Goal: Task Accomplishment & Management: Complete application form

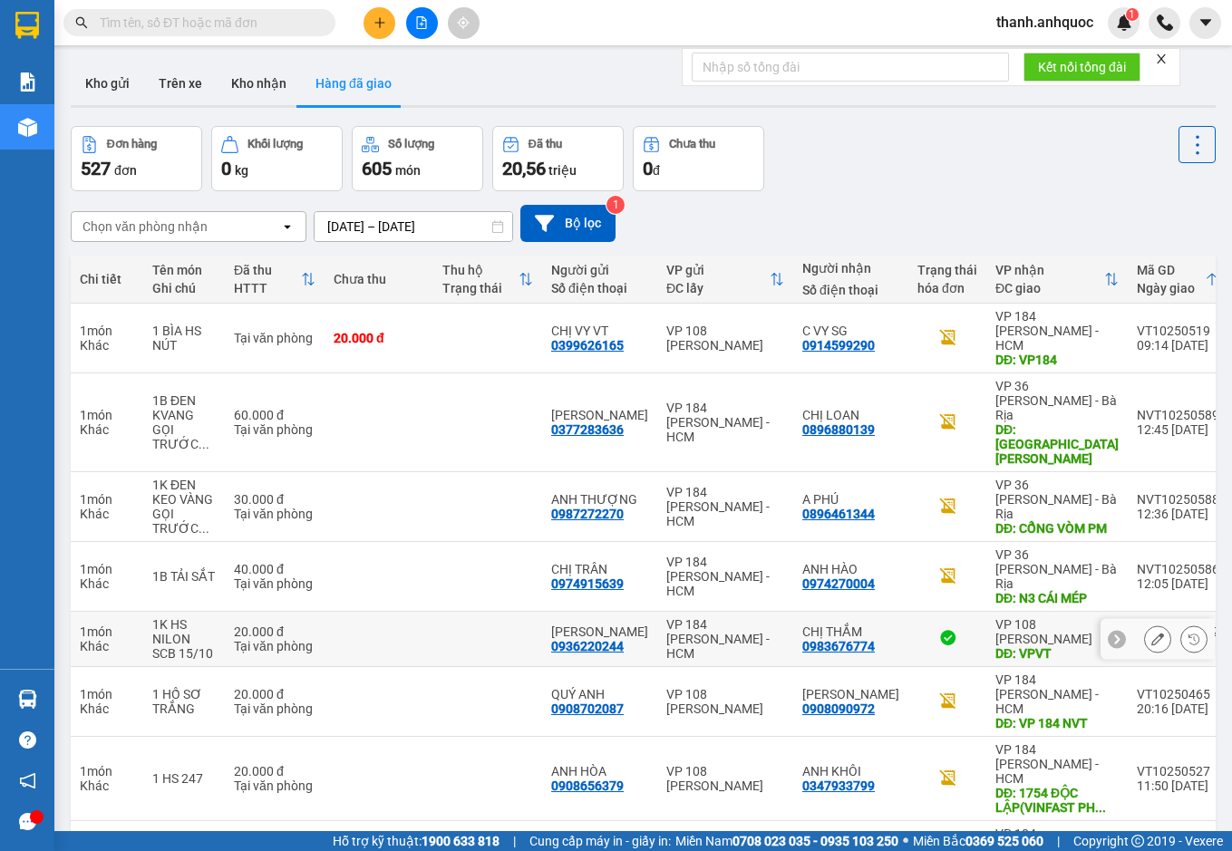
scroll to position [179, 0]
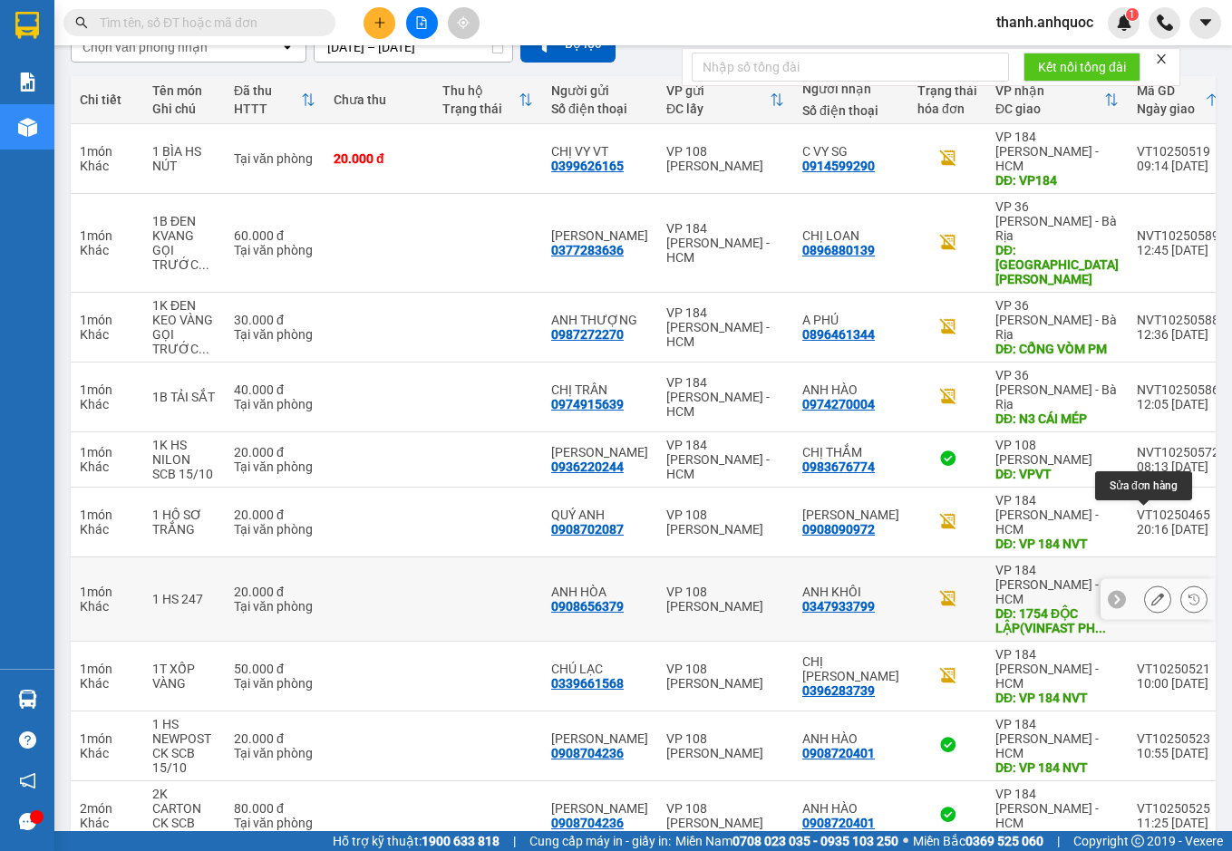
click at [1151, 593] on icon at bounding box center [1157, 599] width 13 height 13
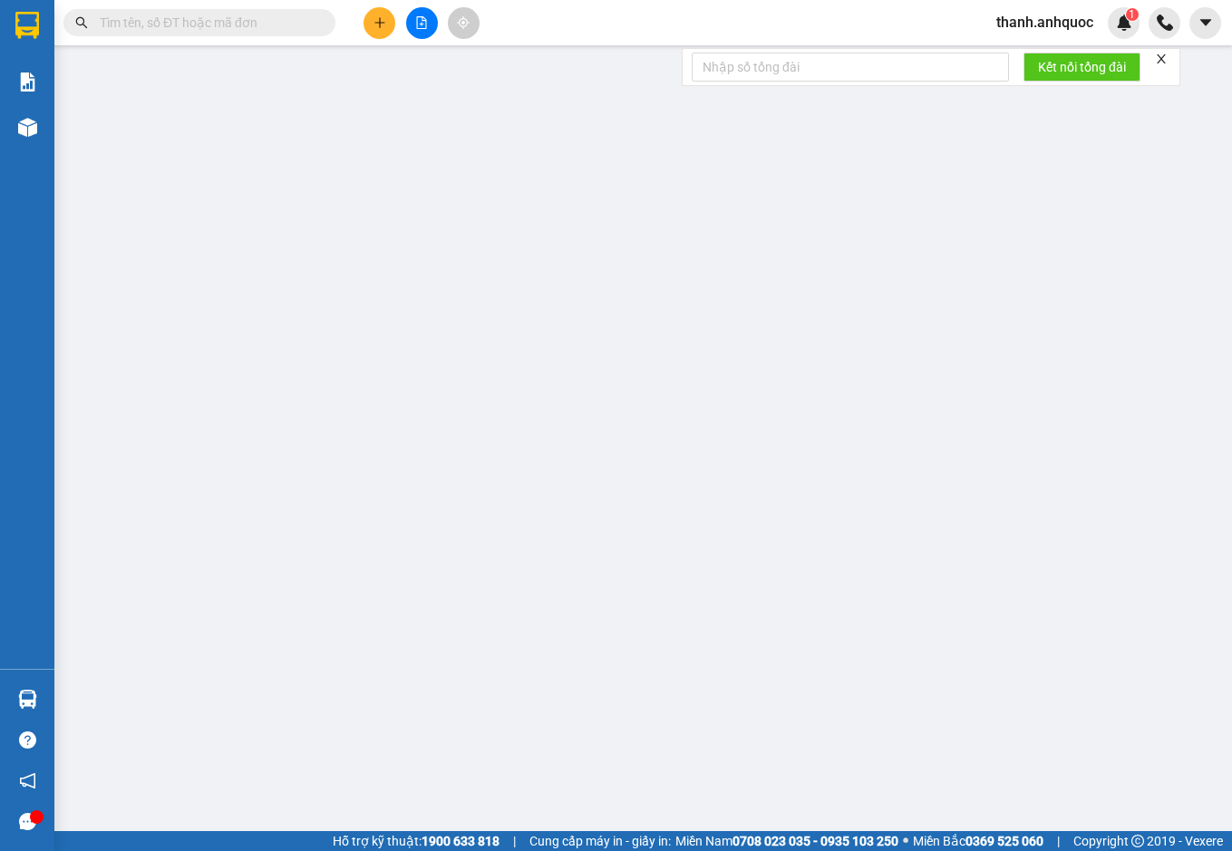
type input "0908656379"
type input "ANH HÒA"
type input "0347933799"
type input "ANH KHÔI"
type input "1754 ĐỘC LẬP(VINFAST PHÚ MỸ)"
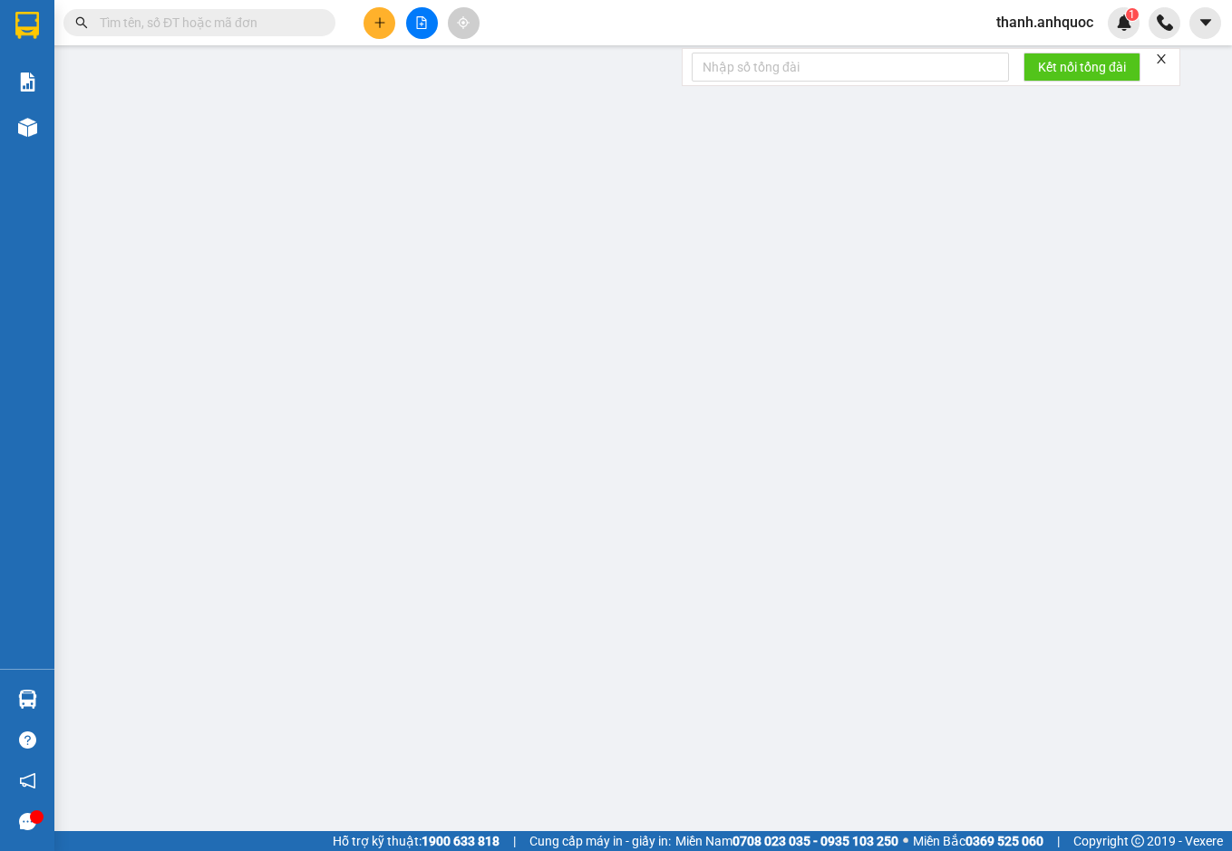
type input "20.000"
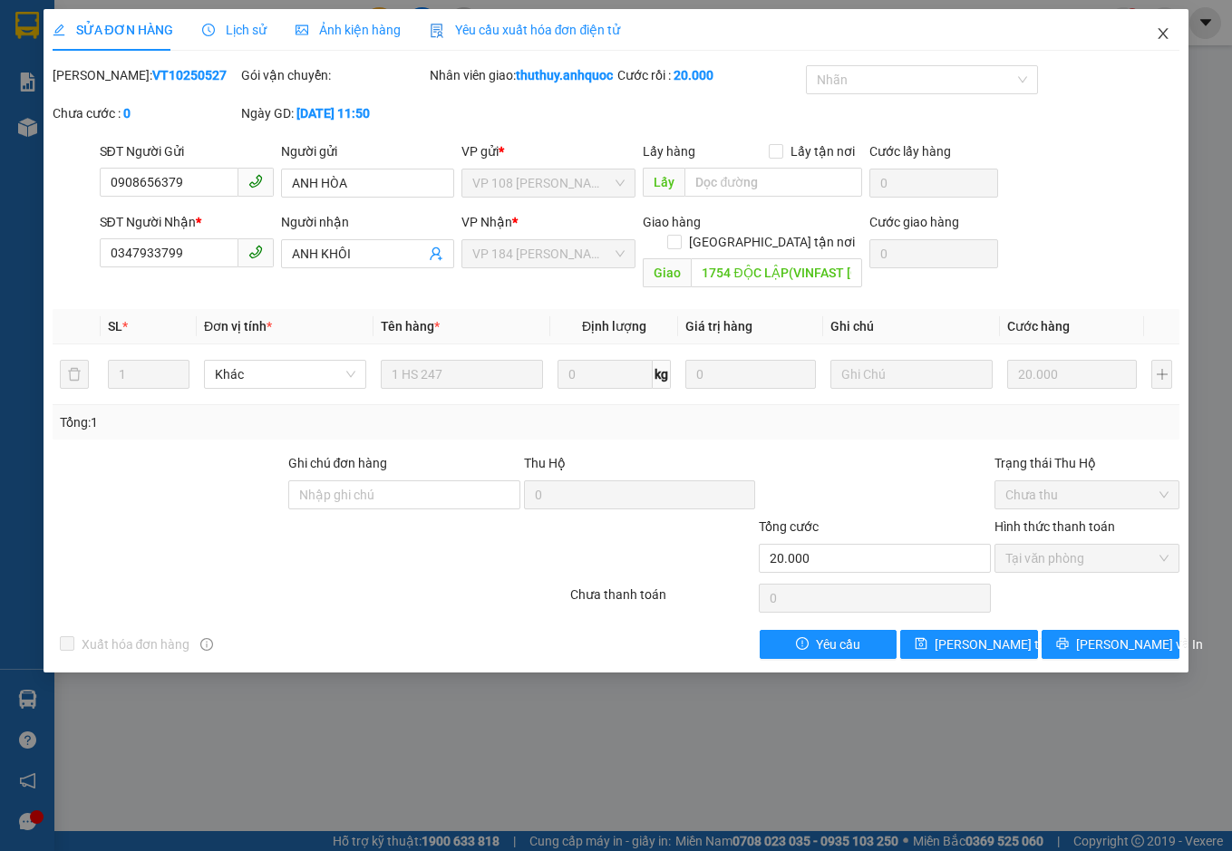
click at [1168, 33] on icon "close" at bounding box center [1162, 33] width 14 height 14
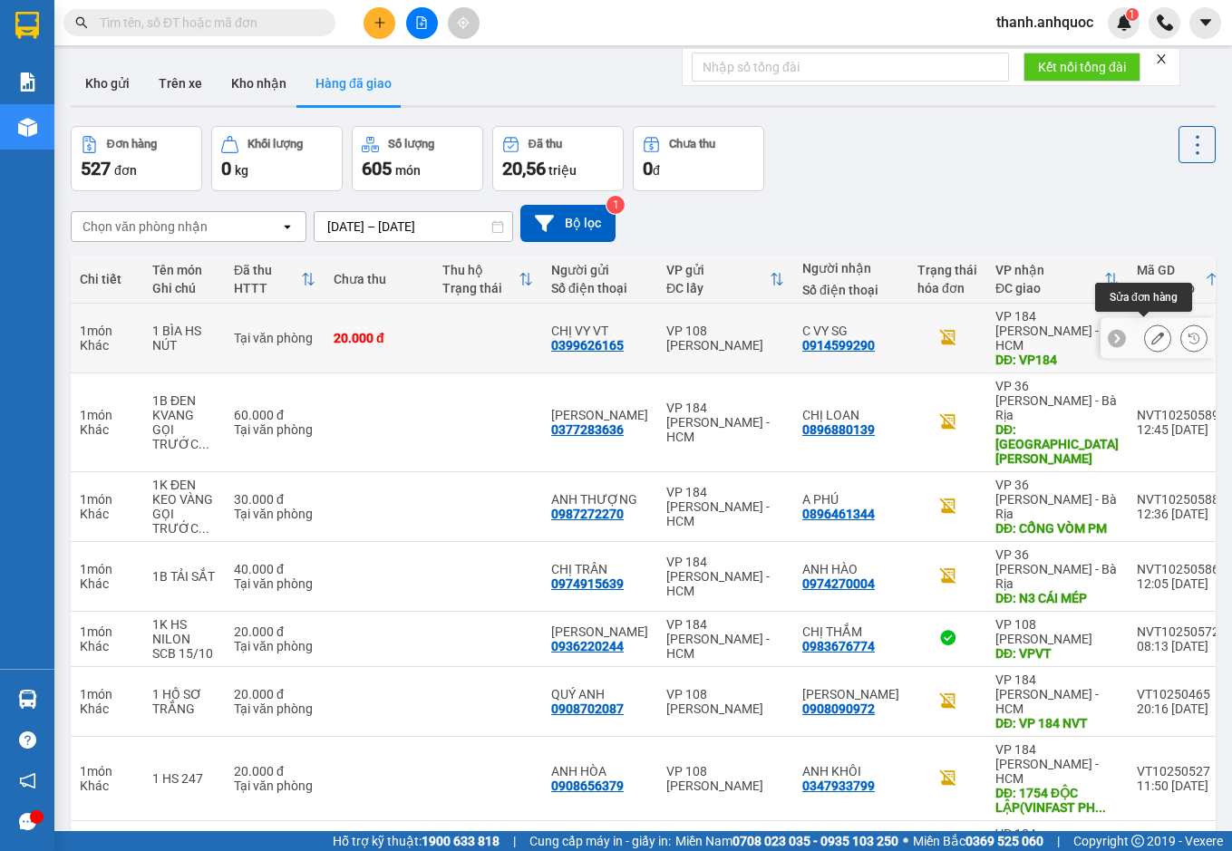
click at [1151, 332] on icon at bounding box center [1157, 338] width 13 height 13
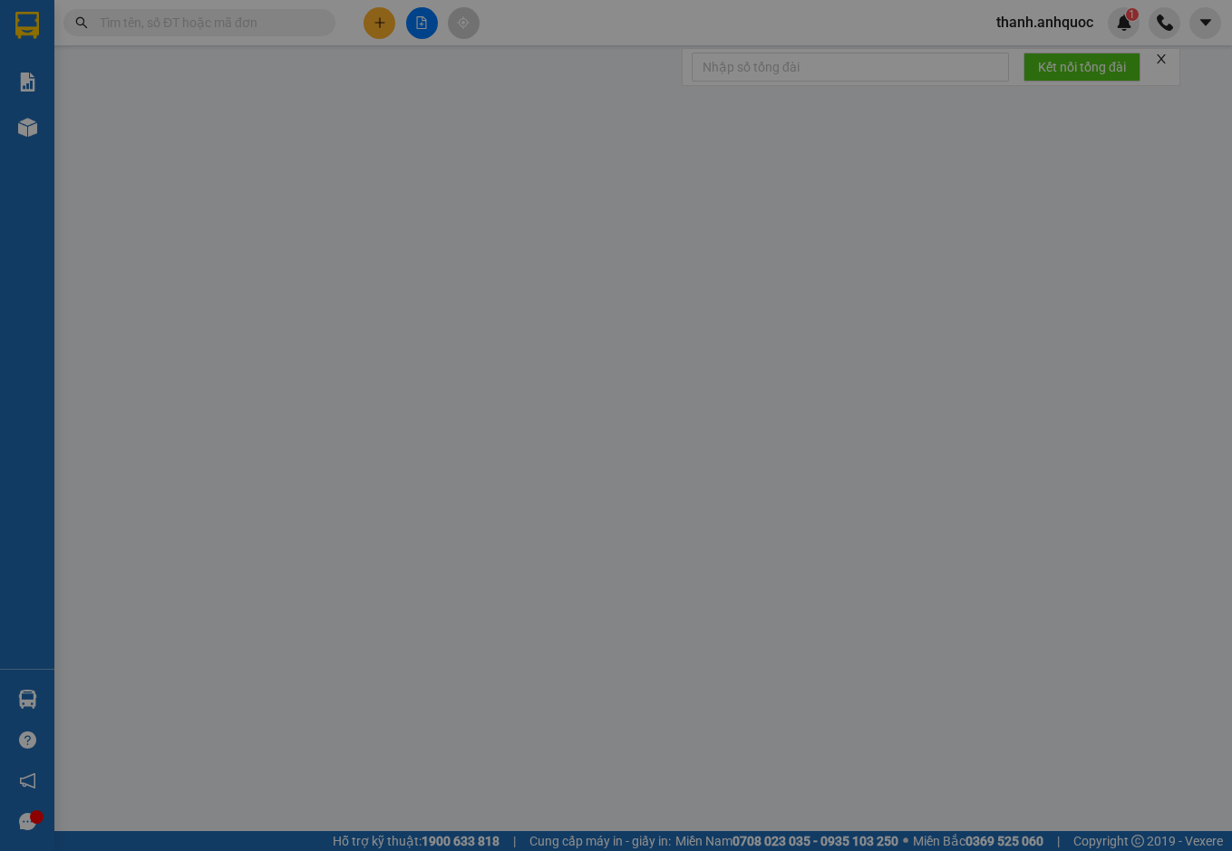
type input "0399626165"
type input "CHỊ VY VT"
type input "0914599290"
type input "C VY SG"
type input "VP184"
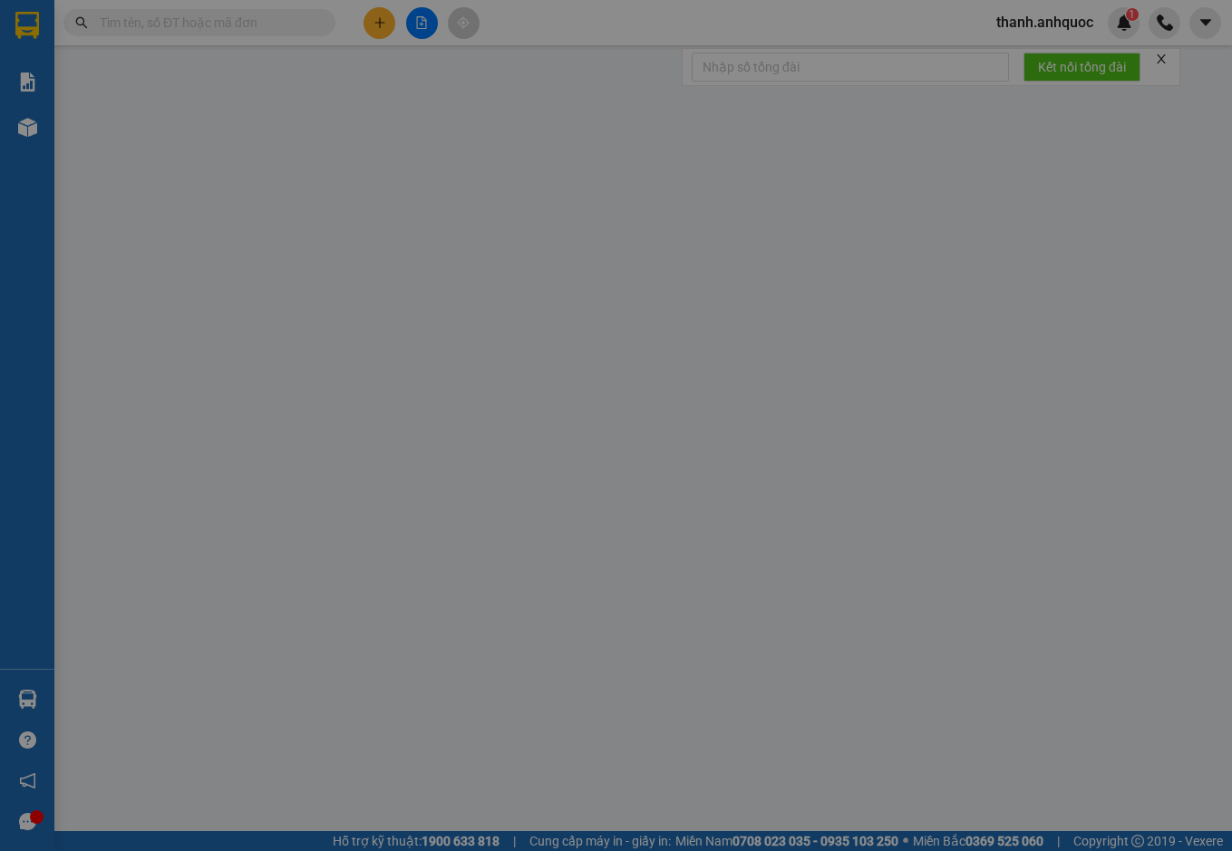
type input "SCB 15/10 - 16:38"
type input "20.000"
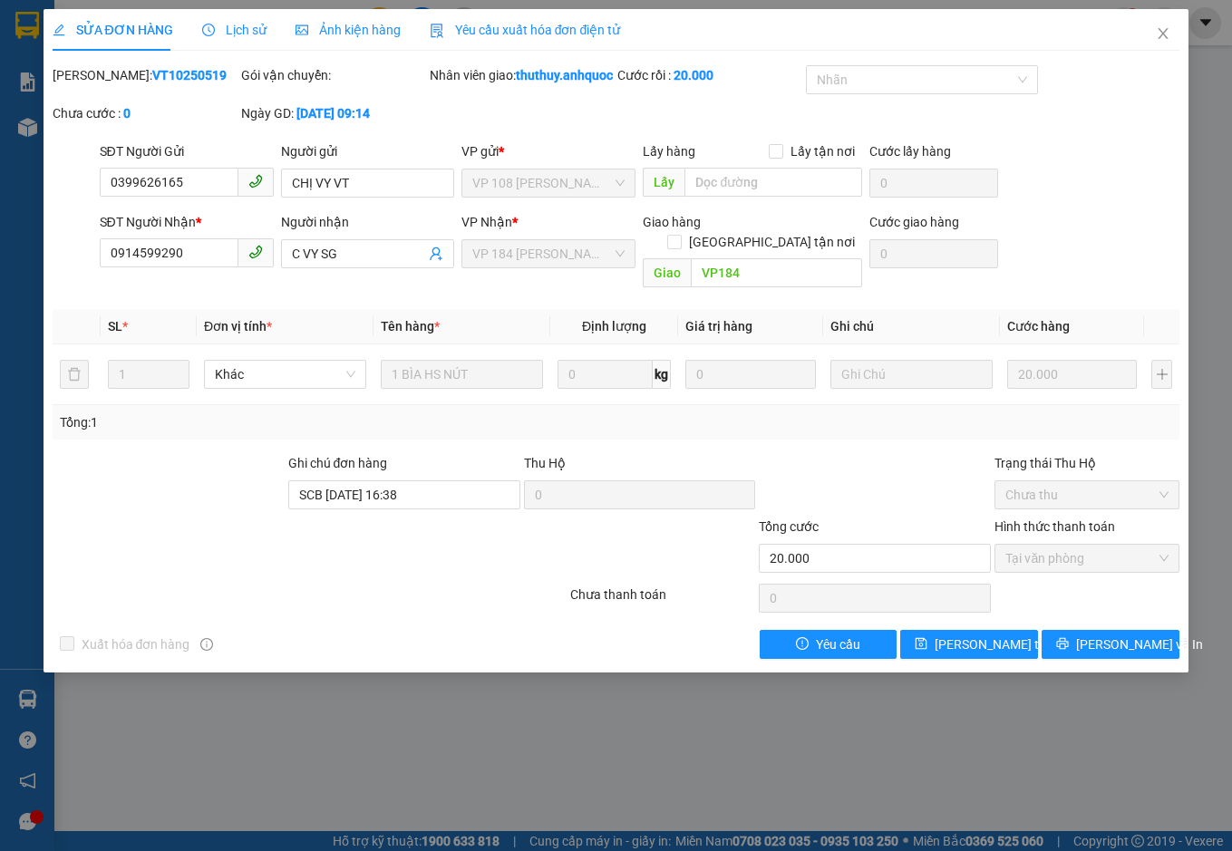
click at [532, 24] on span "Yêu cầu xuất hóa đơn điện tử" at bounding box center [525, 30] width 191 height 14
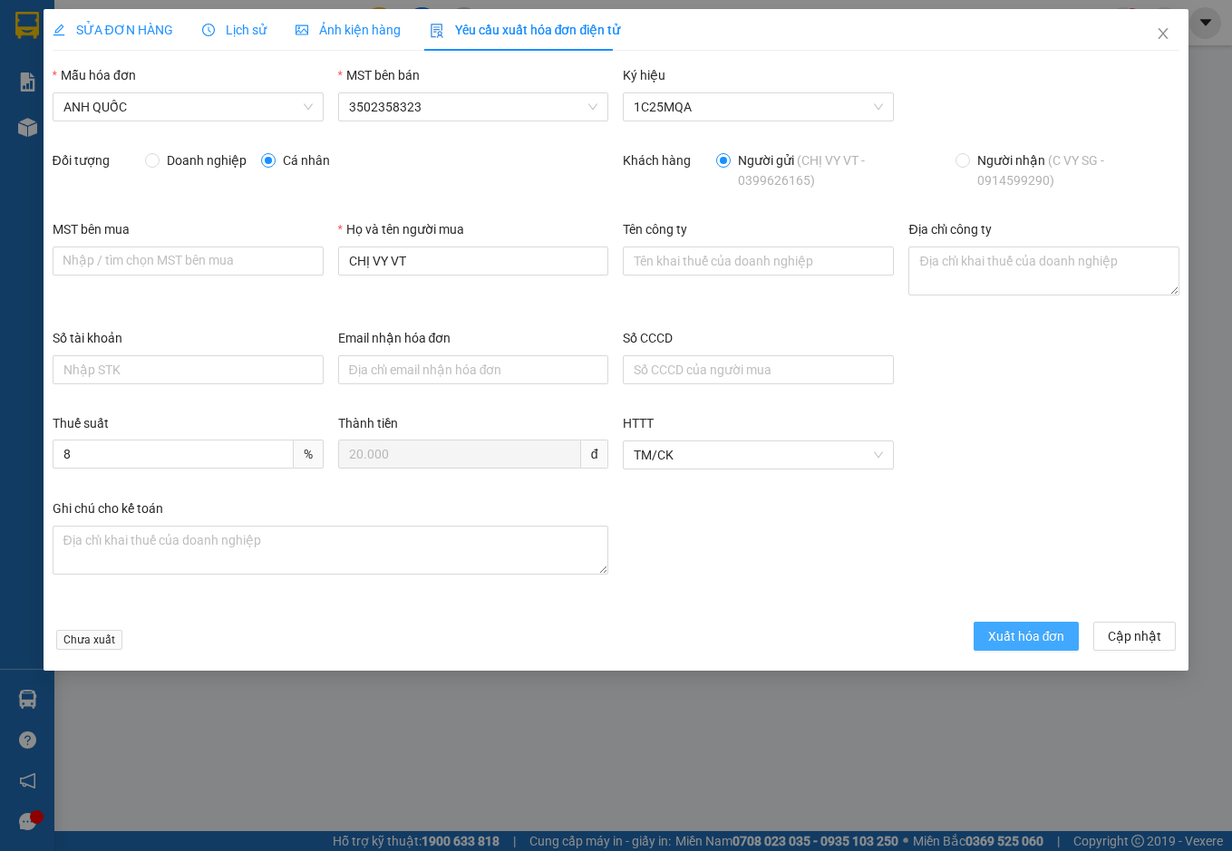
click at [1020, 647] on button "Xuất hóa đơn" at bounding box center [1026, 636] width 106 height 29
click at [1158, 36] on icon "close" at bounding box center [1162, 33] width 14 height 14
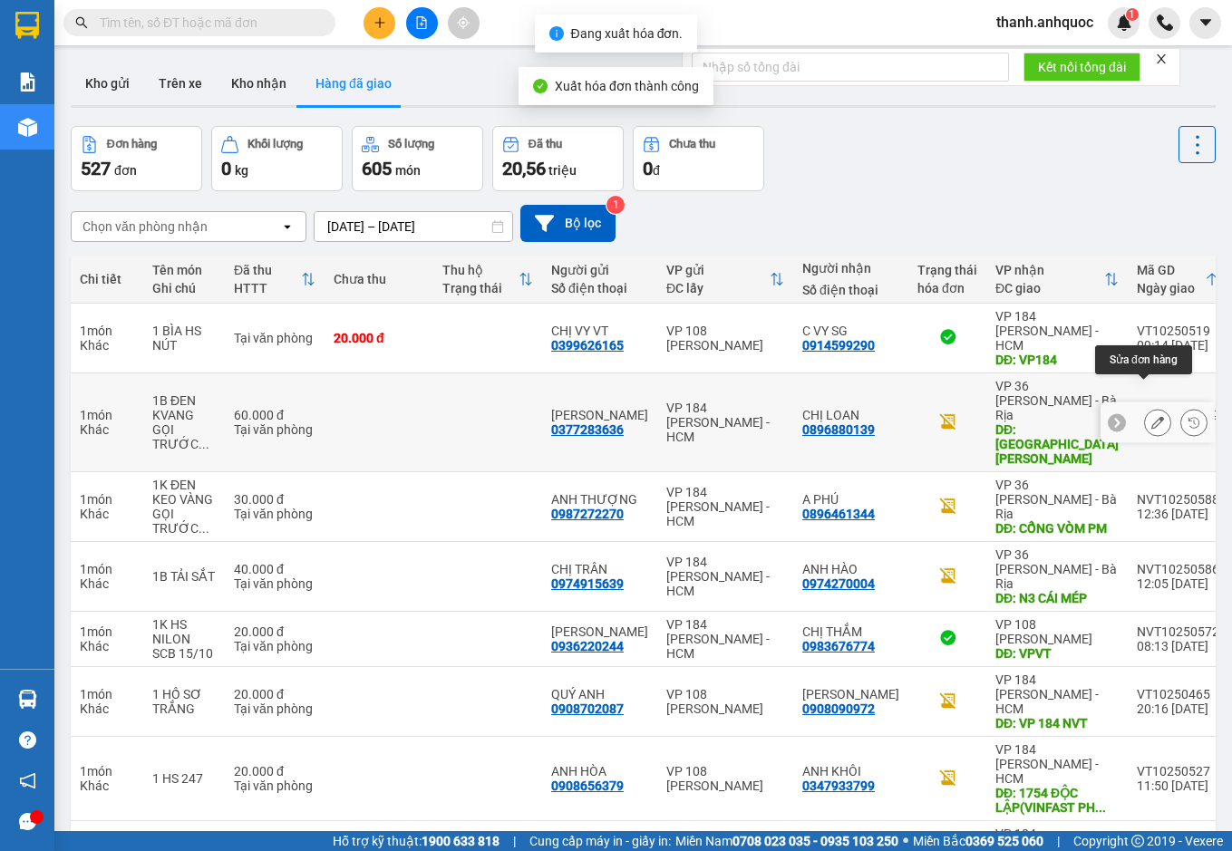
click at [1151, 416] on icon at bounding box center [1157, 422] width 13 height 13
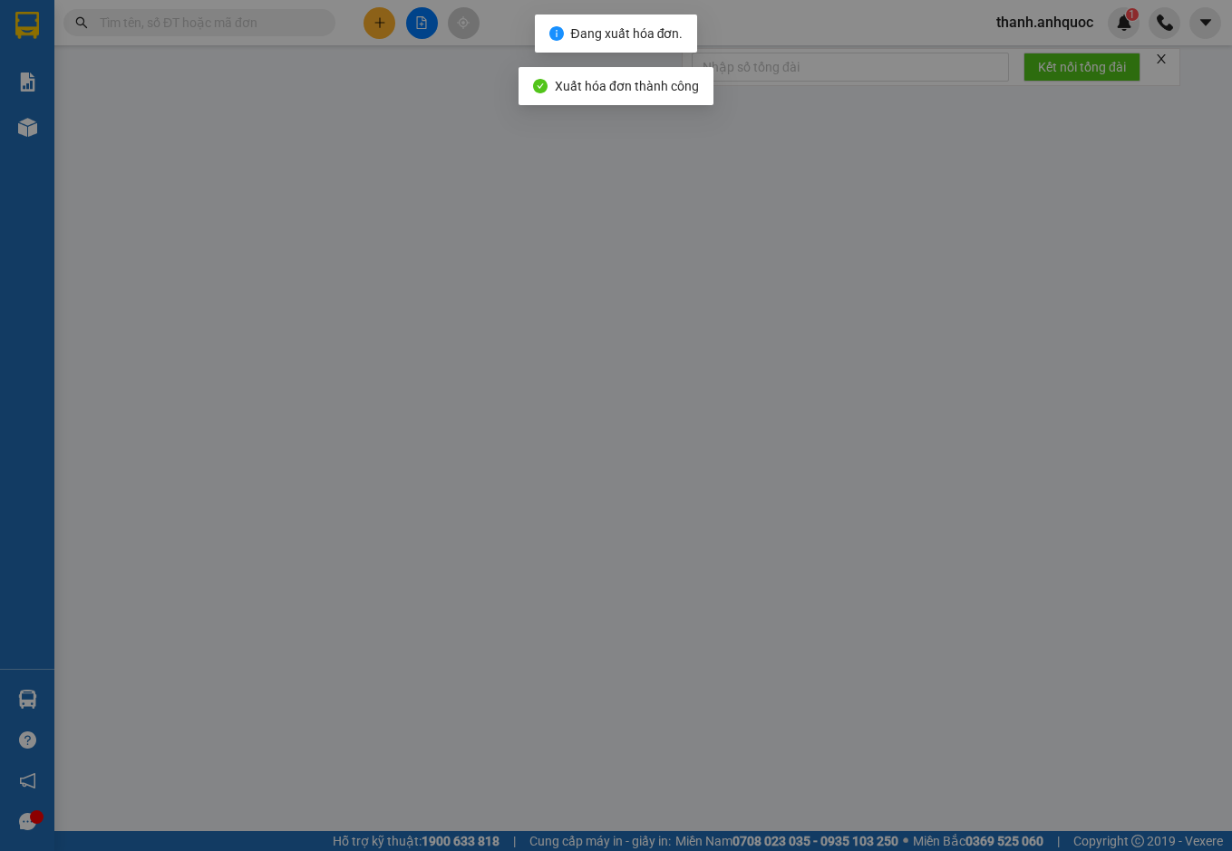
type input "0377283636"
type input "C VÂN"
type input "0896880139"
type input "CHỊ LOAN"
type input "CHỢ NGỌC HÀ"
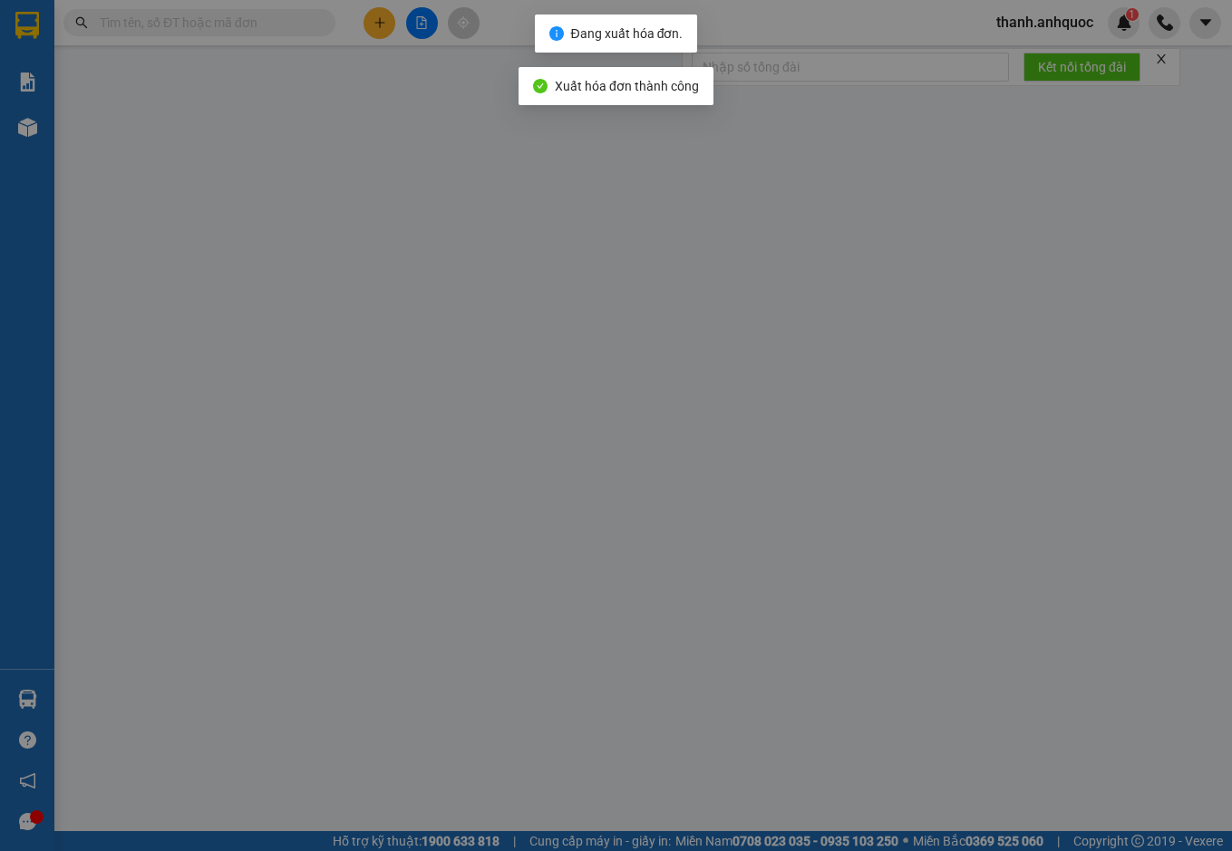
type input "60.000"
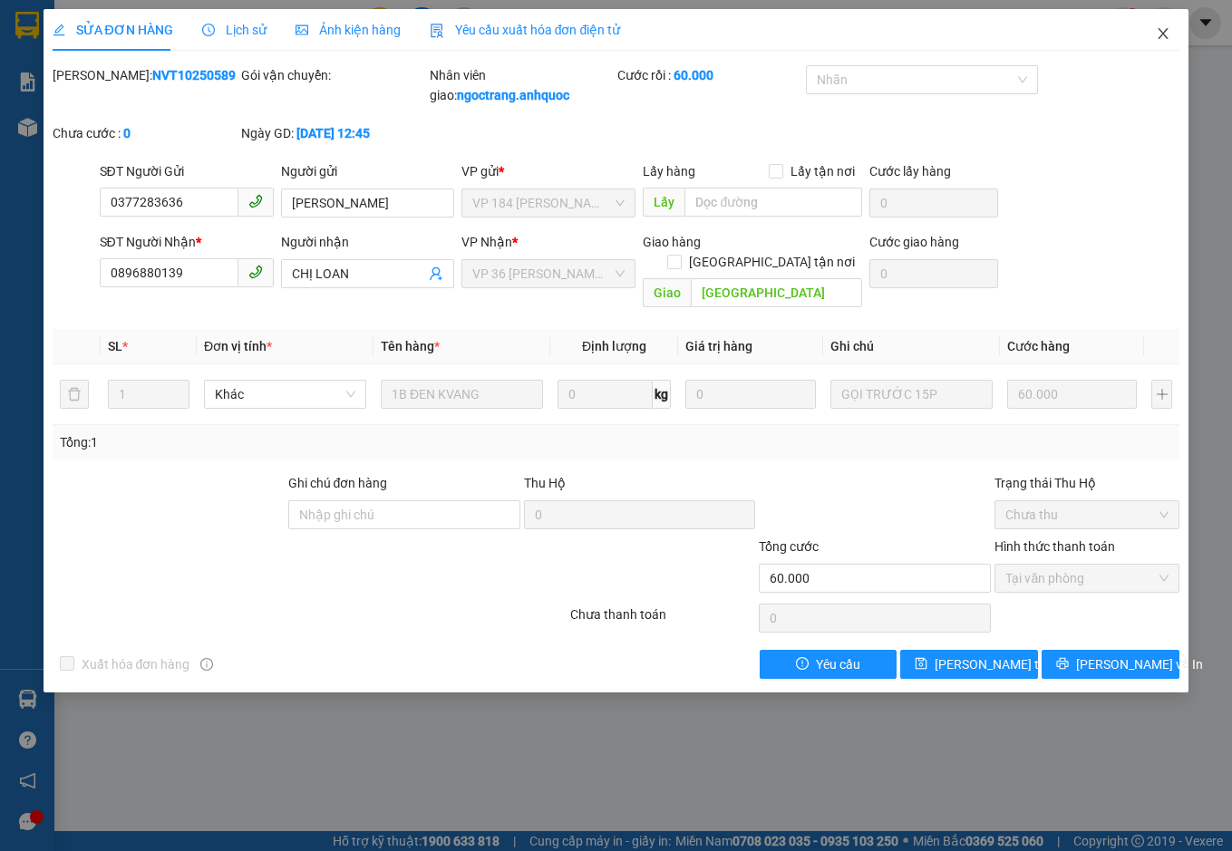
click at [1171, 28] on span "Close" at bounding box center [1162, 34] width 51 height 51
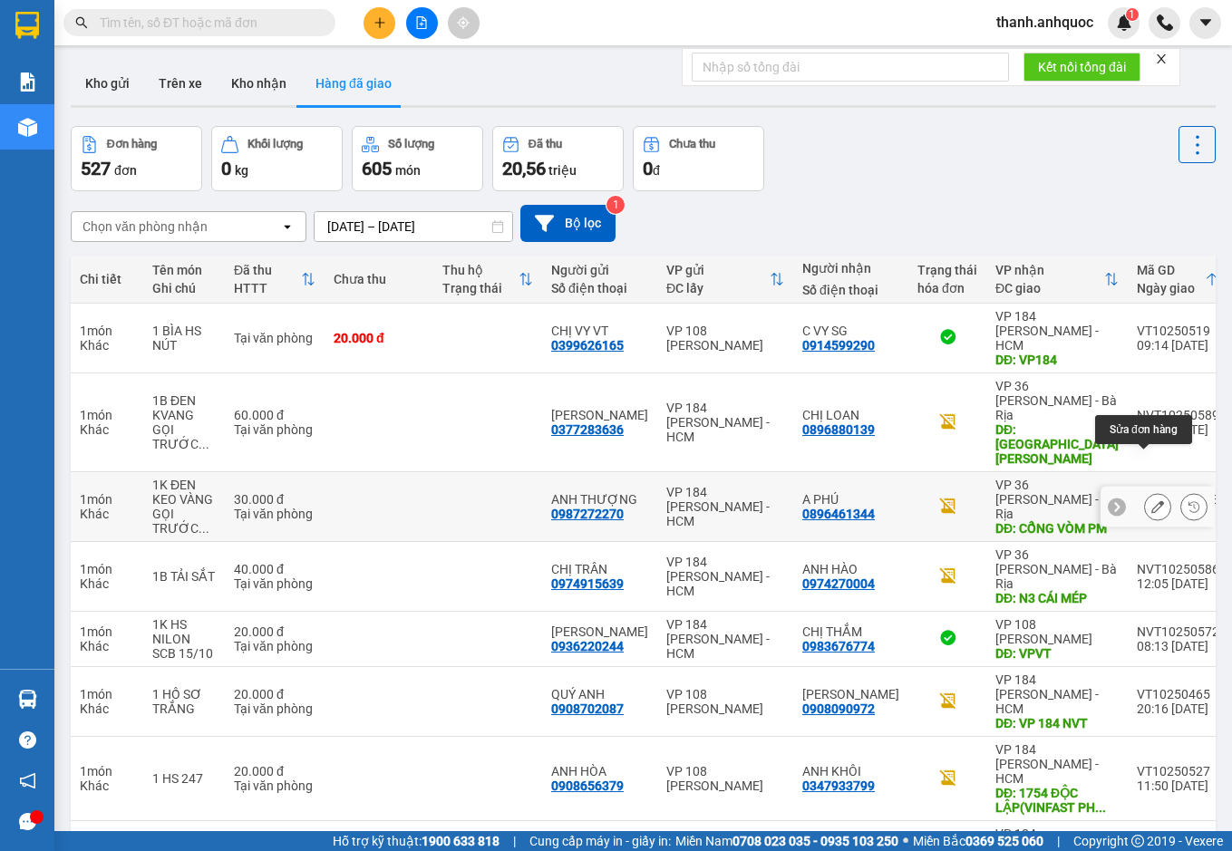
click at [1151, 500] on icon at bounding box center [1157, 506] width 13 height 13
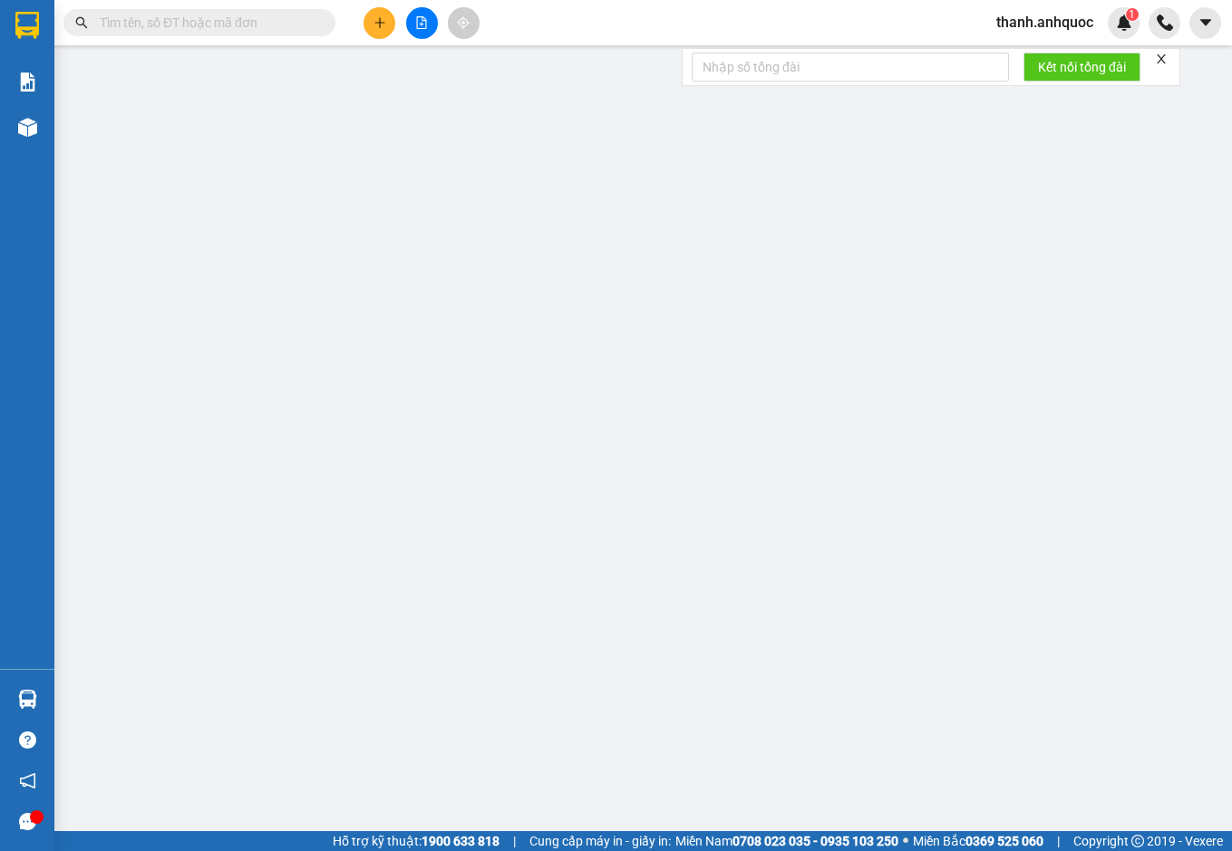
type input "0987272270"
type input "ANH THƯỢNG"
type input "0896461344"
type input "A PHÚ"
type input "CỔNG VÒM PM"
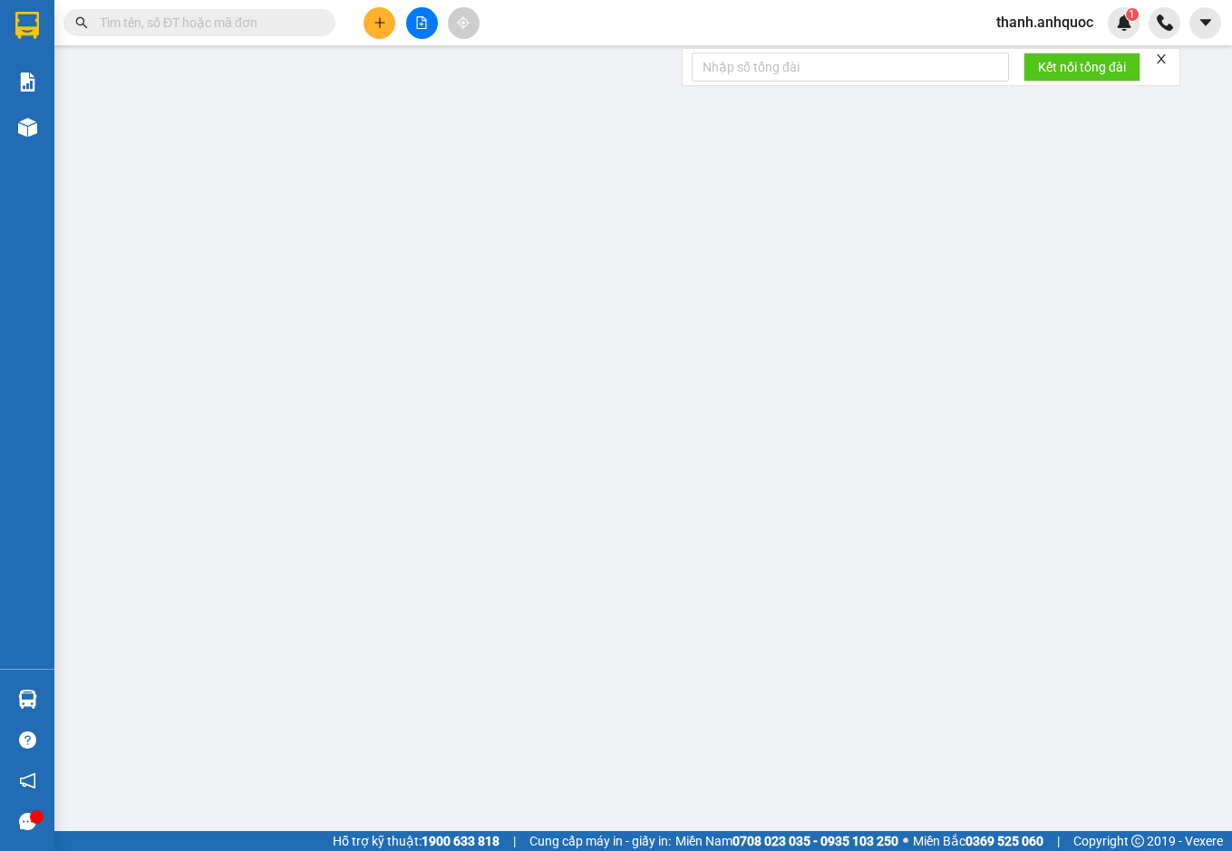
type input "TM 15/10 VP184 HẢO"
type input "30.000"
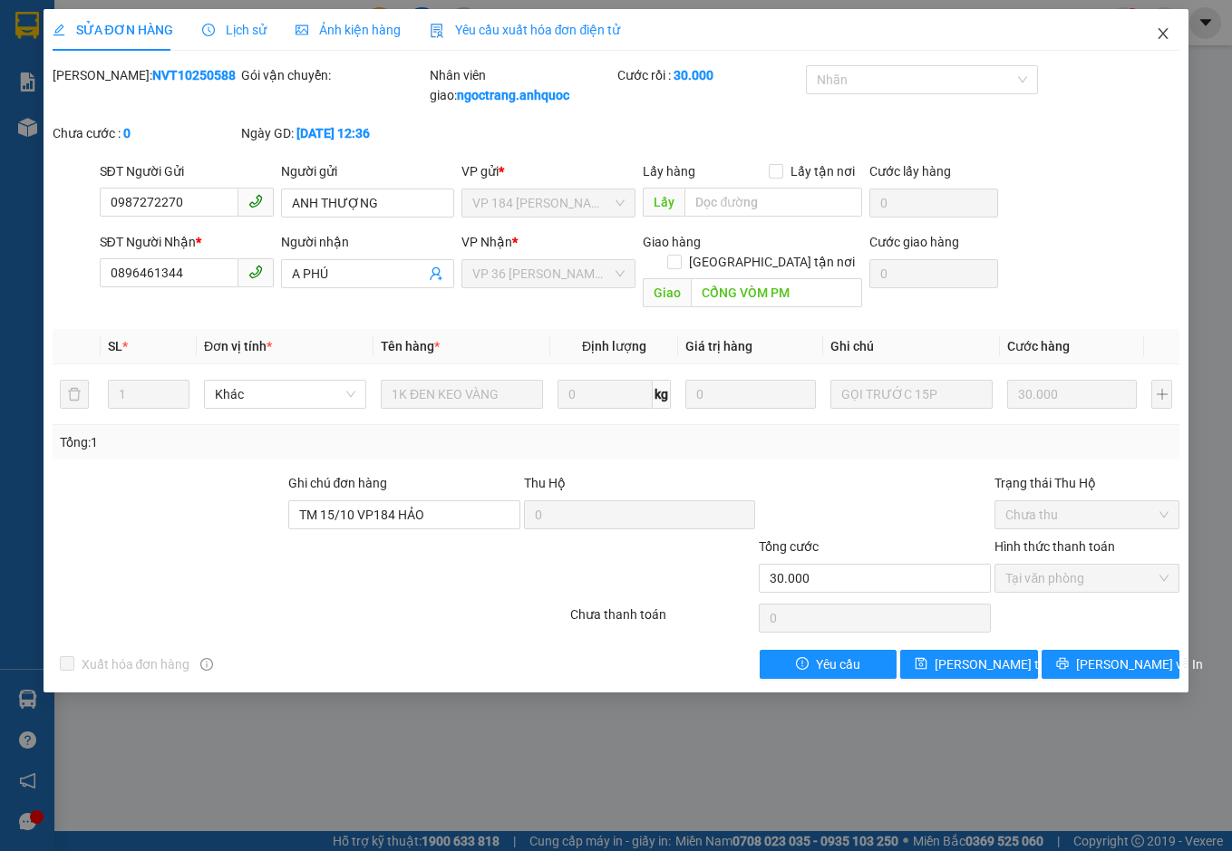
click at [1165, 31] on icon "close" at bounding box center [1162, 33] width 14 height 14
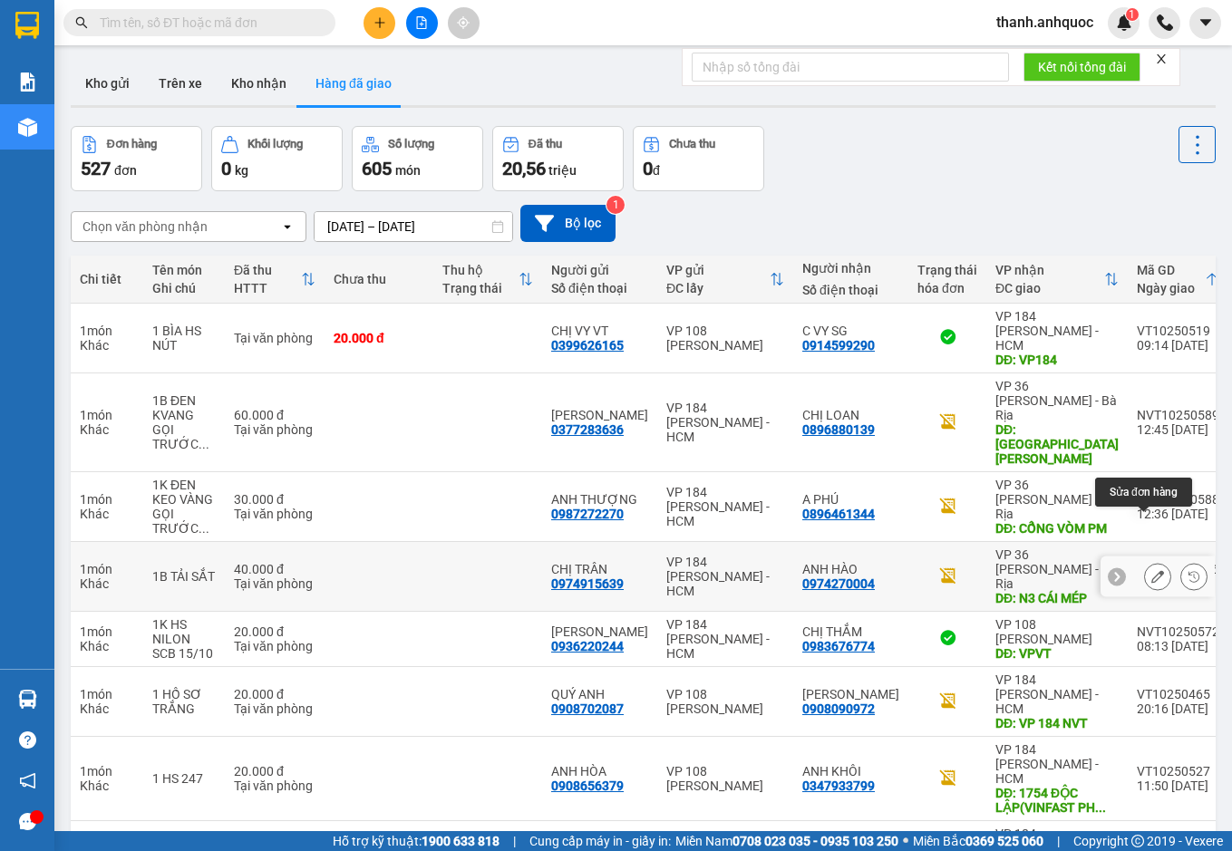
click at [1151, 570] on icon at bounding box center [1157, 576] width 13 height 13
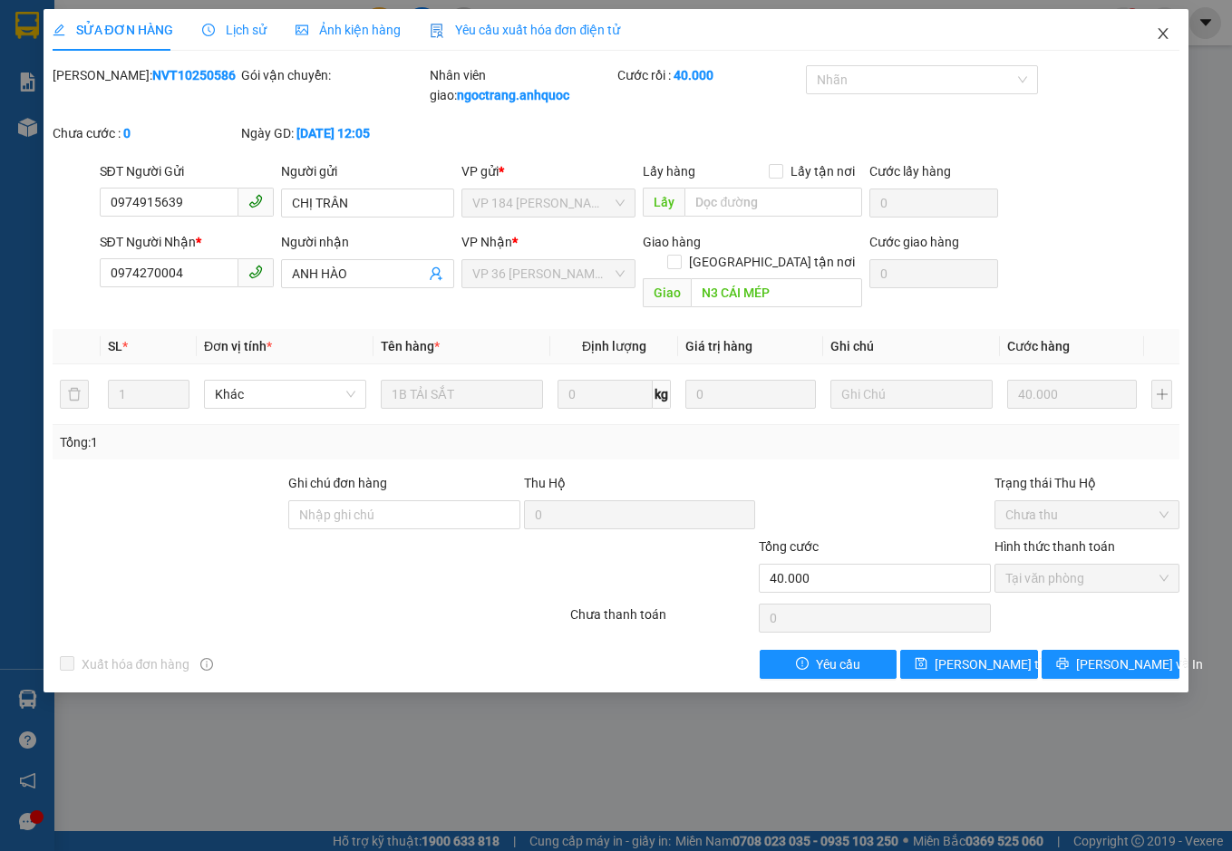
click at [1169, 34] on icon "close" at bounding box center [1162, 33] width 14 height 14
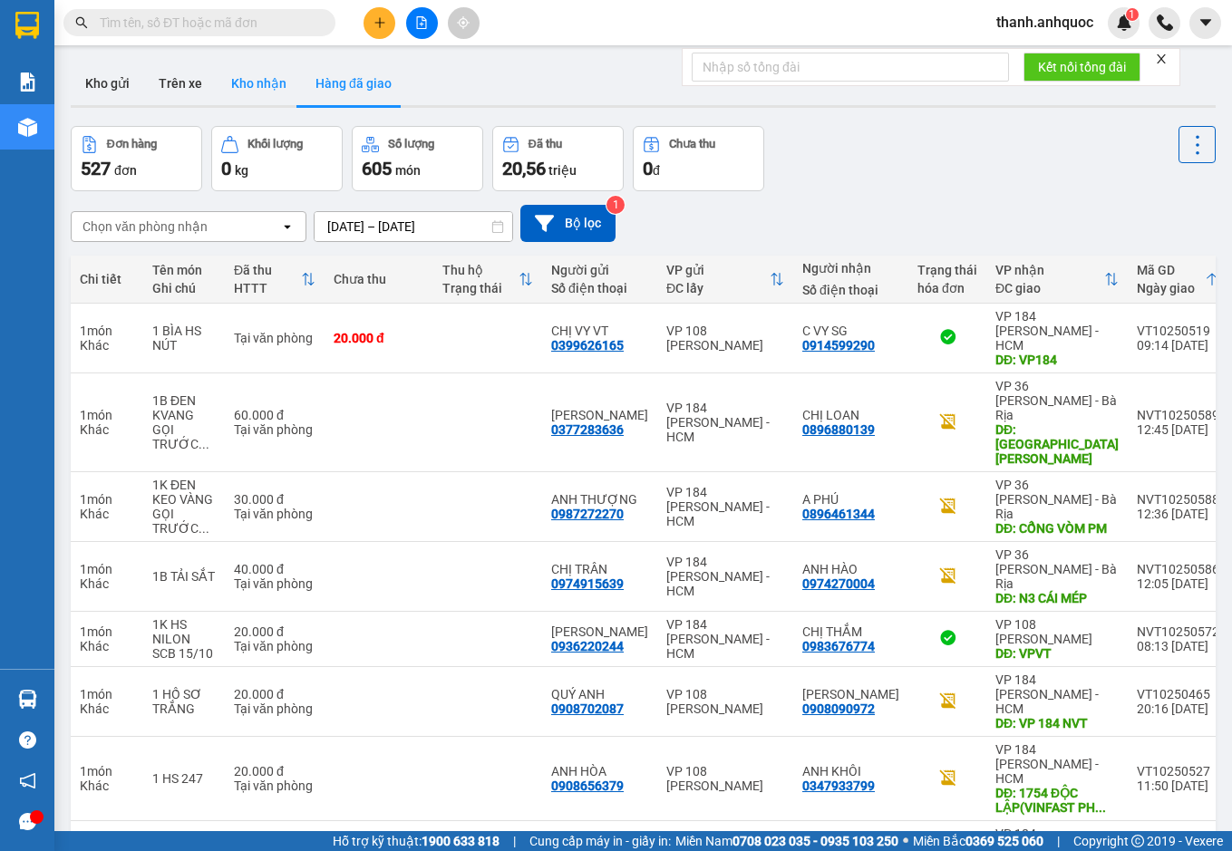
click at [263, 84] on button "Kho nhận" at bounding box center [259, 83] width 84 height 43
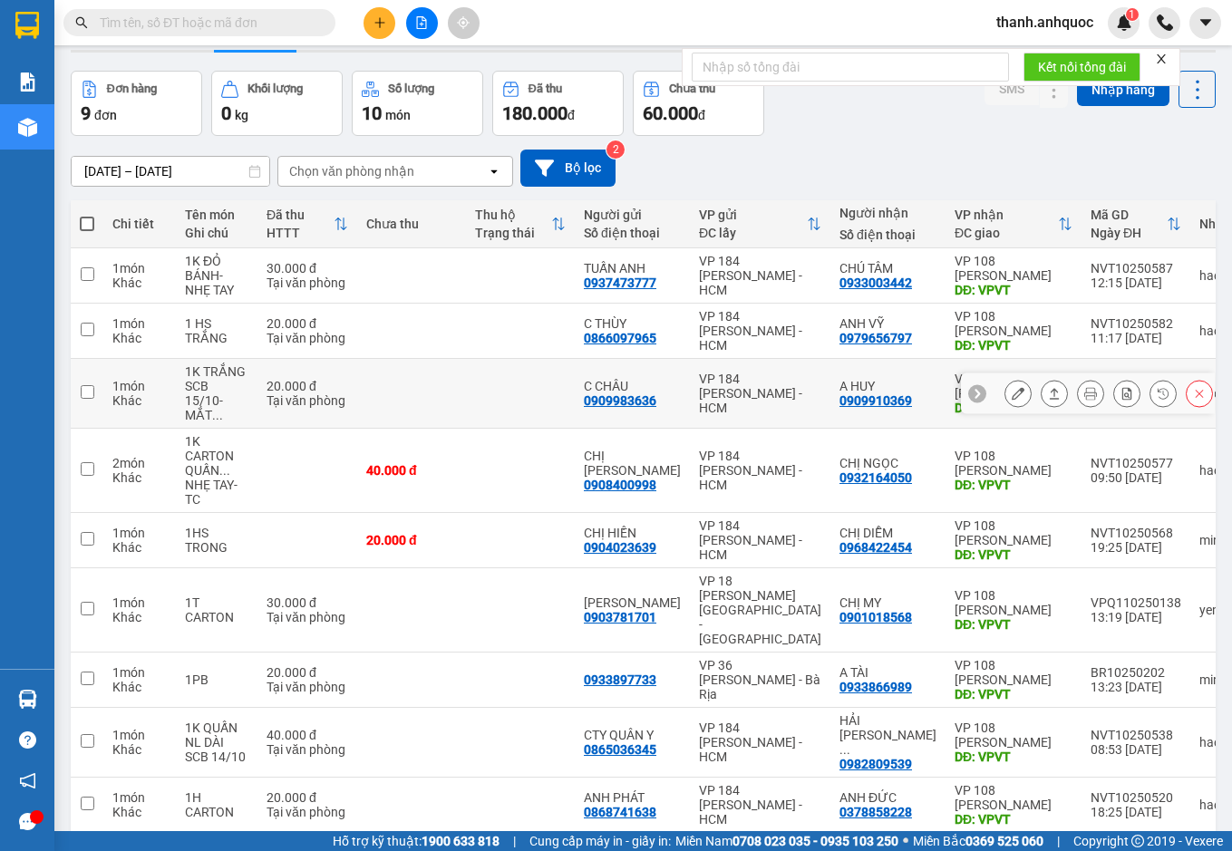
scroll to position [83, 0]
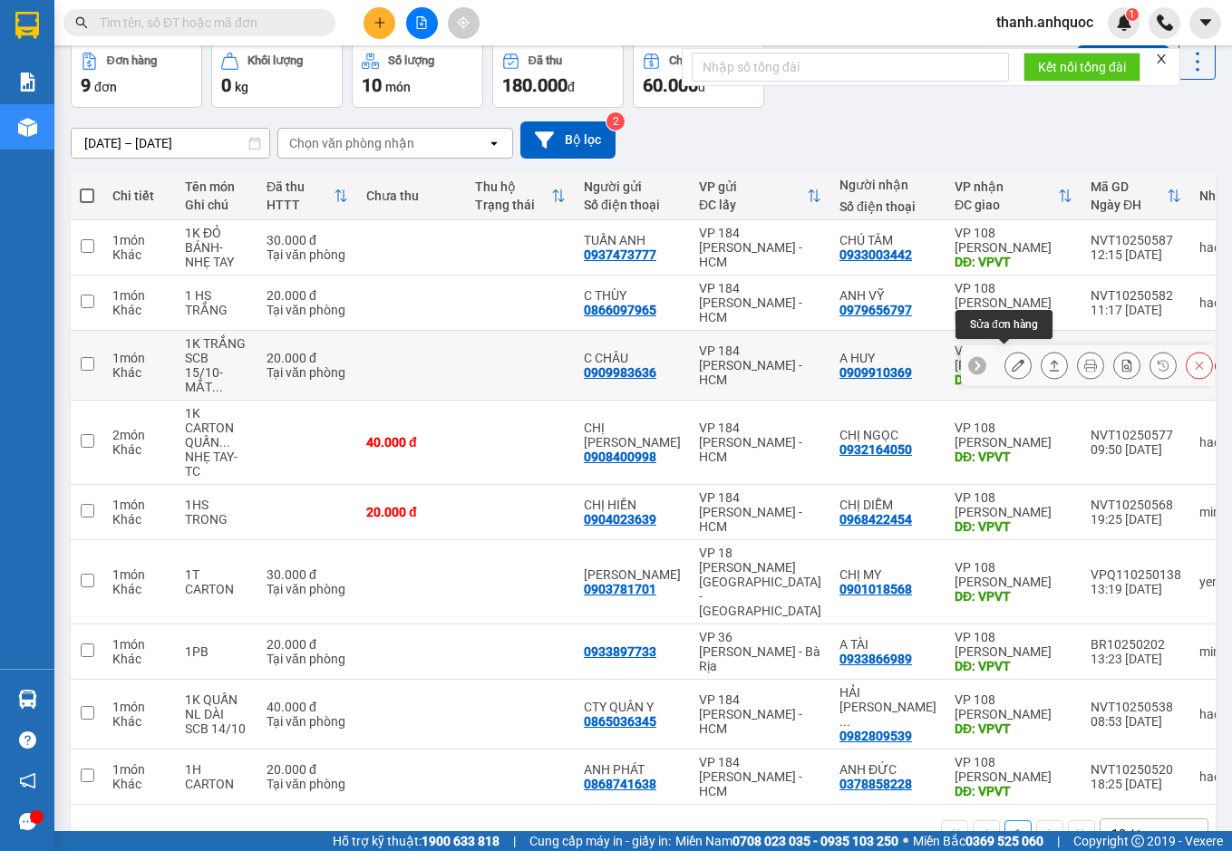
click at [1011, 360] on icon at bounding box center [1017, 365] width 13 height 13
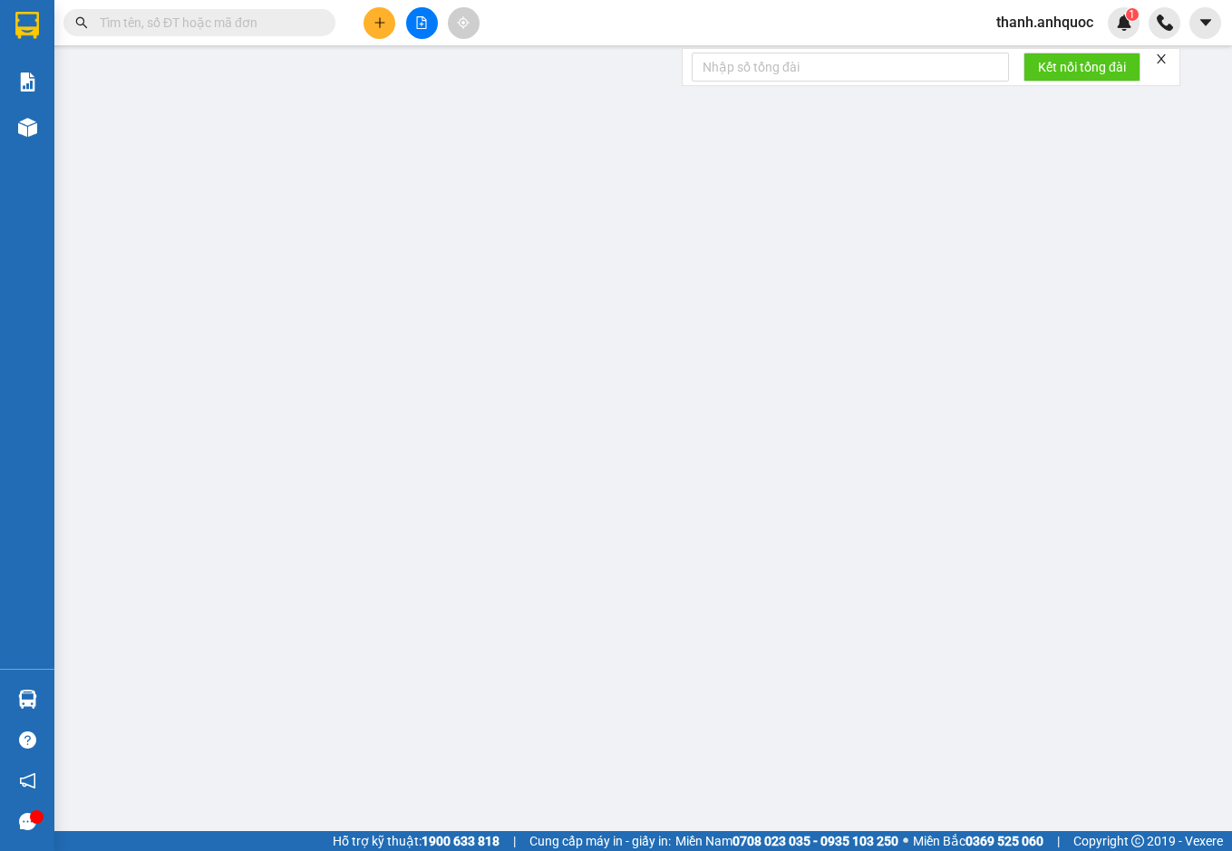
type input "0909983636"
type input "C CHÂU"
type input "0909910369"
type input "A HUY"
type input "VPVT"
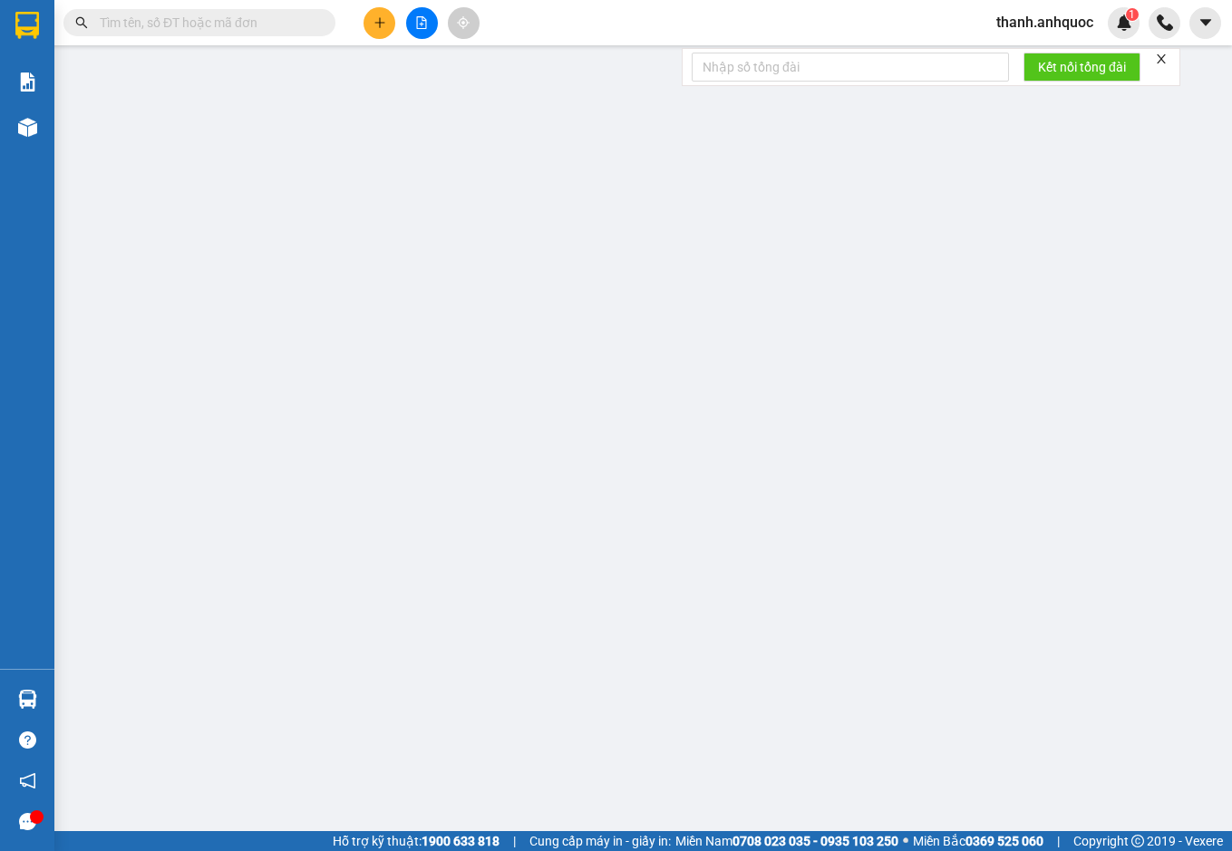
type input "20.000"
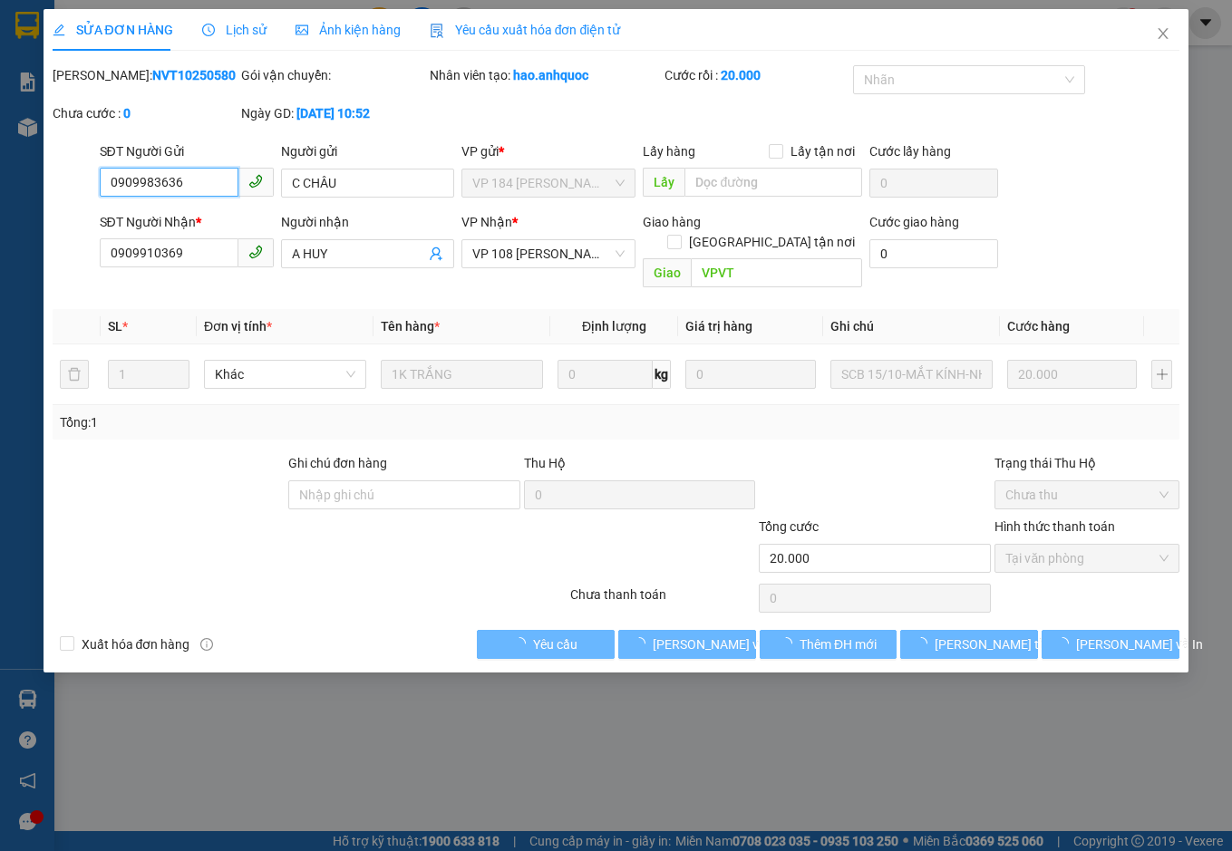
checkbox input "true"
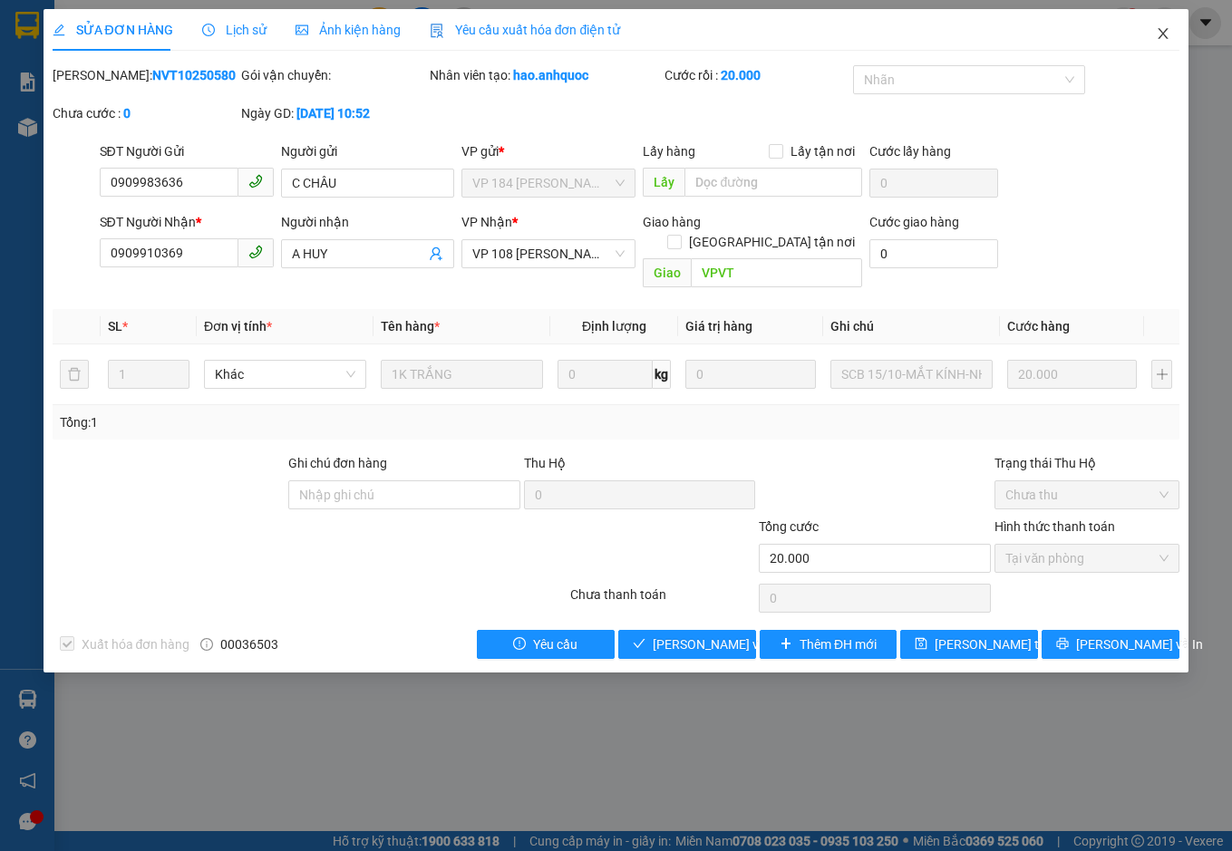
click at [1154, 32] on span "Close" at bounding box center [1162, 34] width 51 height 51
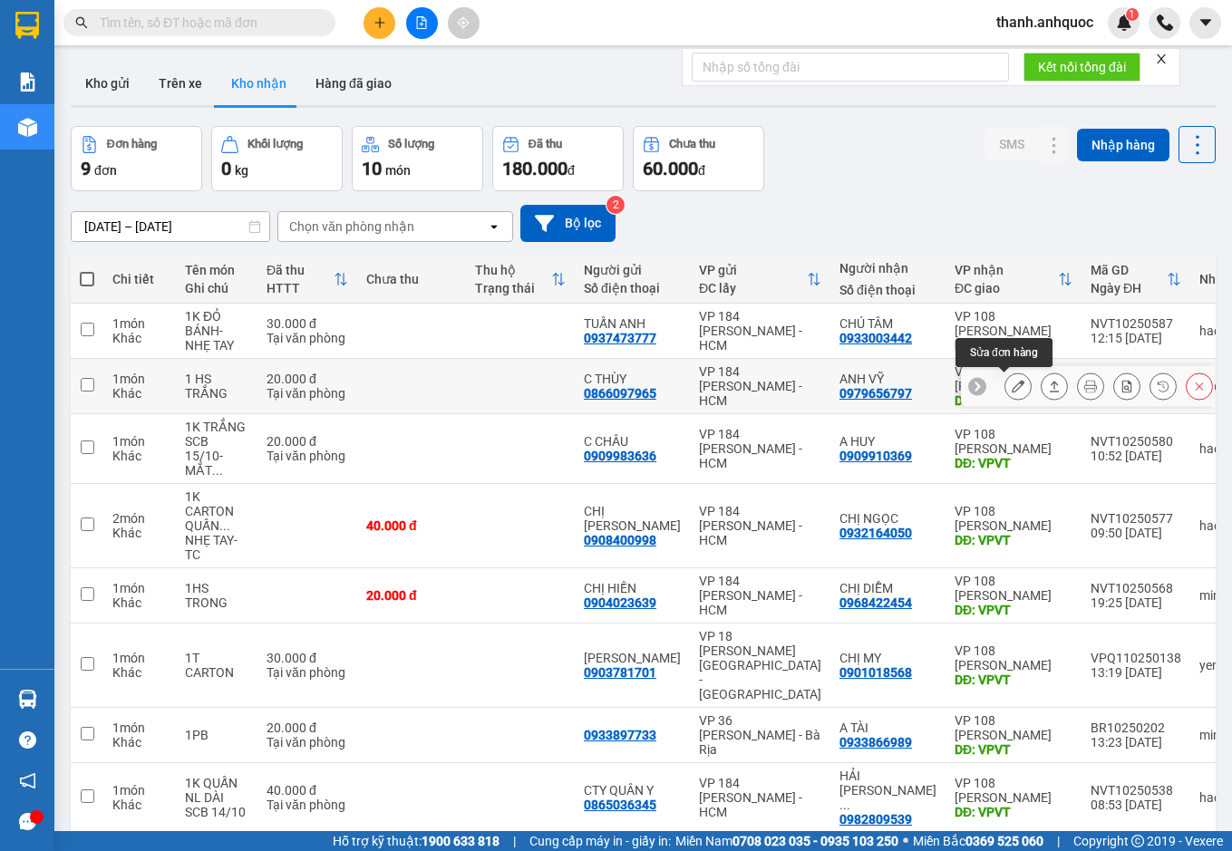
click at [1011, 387] on icon at bounding box center [1017, 386] width 13 height 13
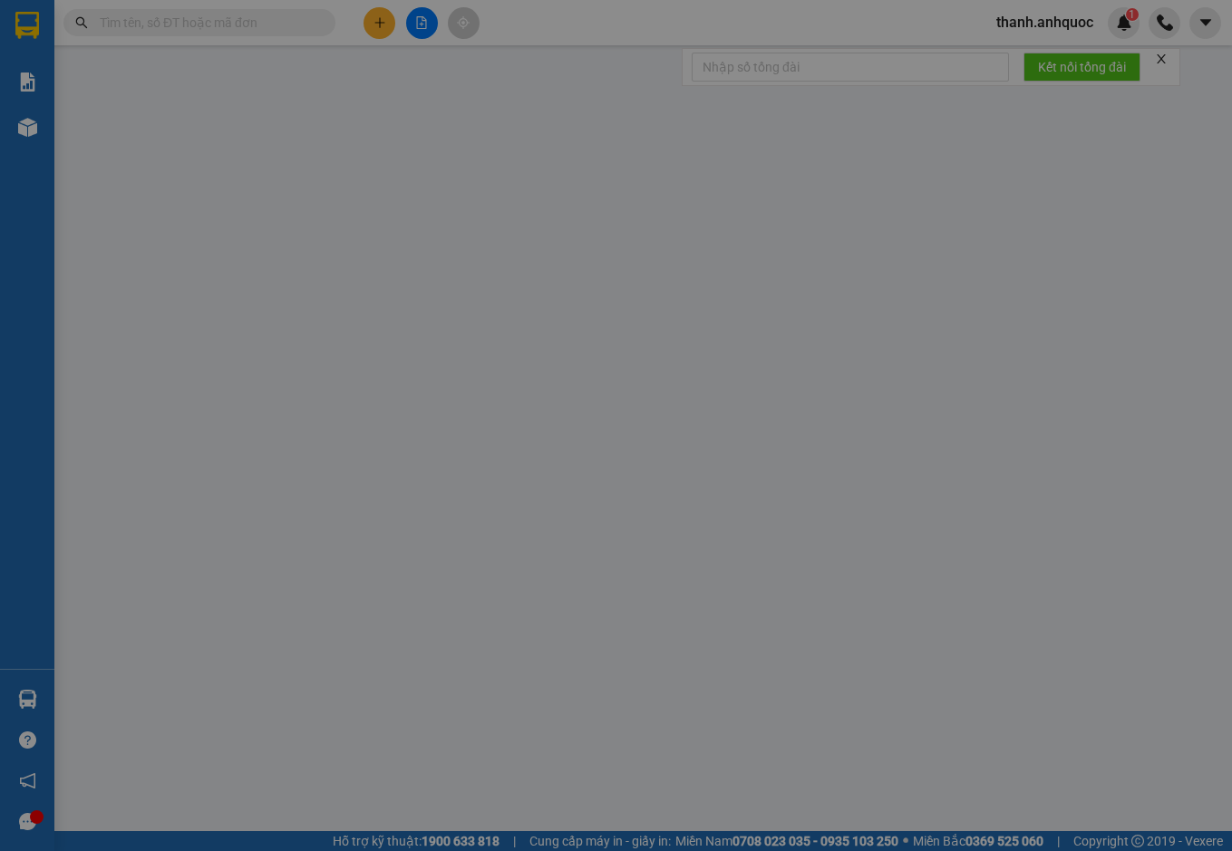
type input "0866097965"
type input "C THÙY"
type input "0979656797"
type input "ANH VỸ"
type input "VPVT"
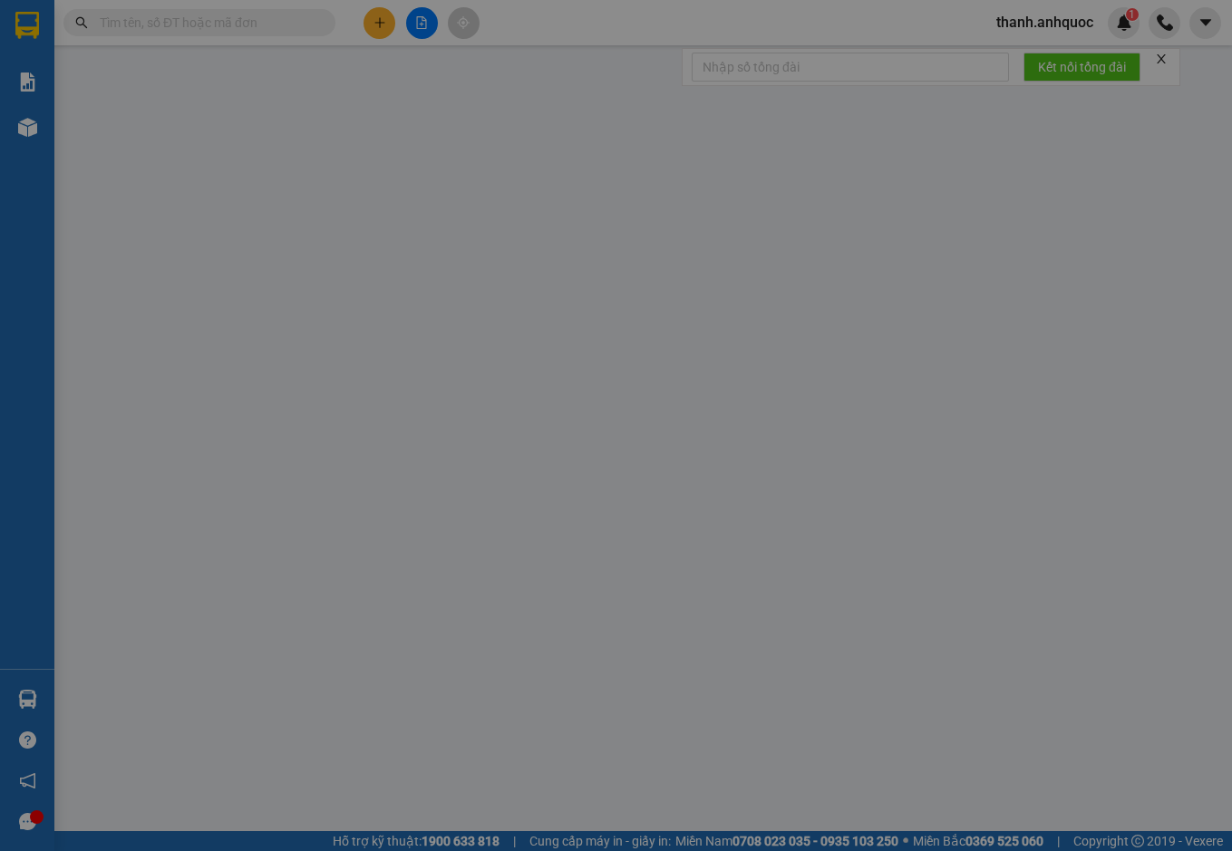
type input "TM 15/10 VP184 HẢO"
type input "20.000"
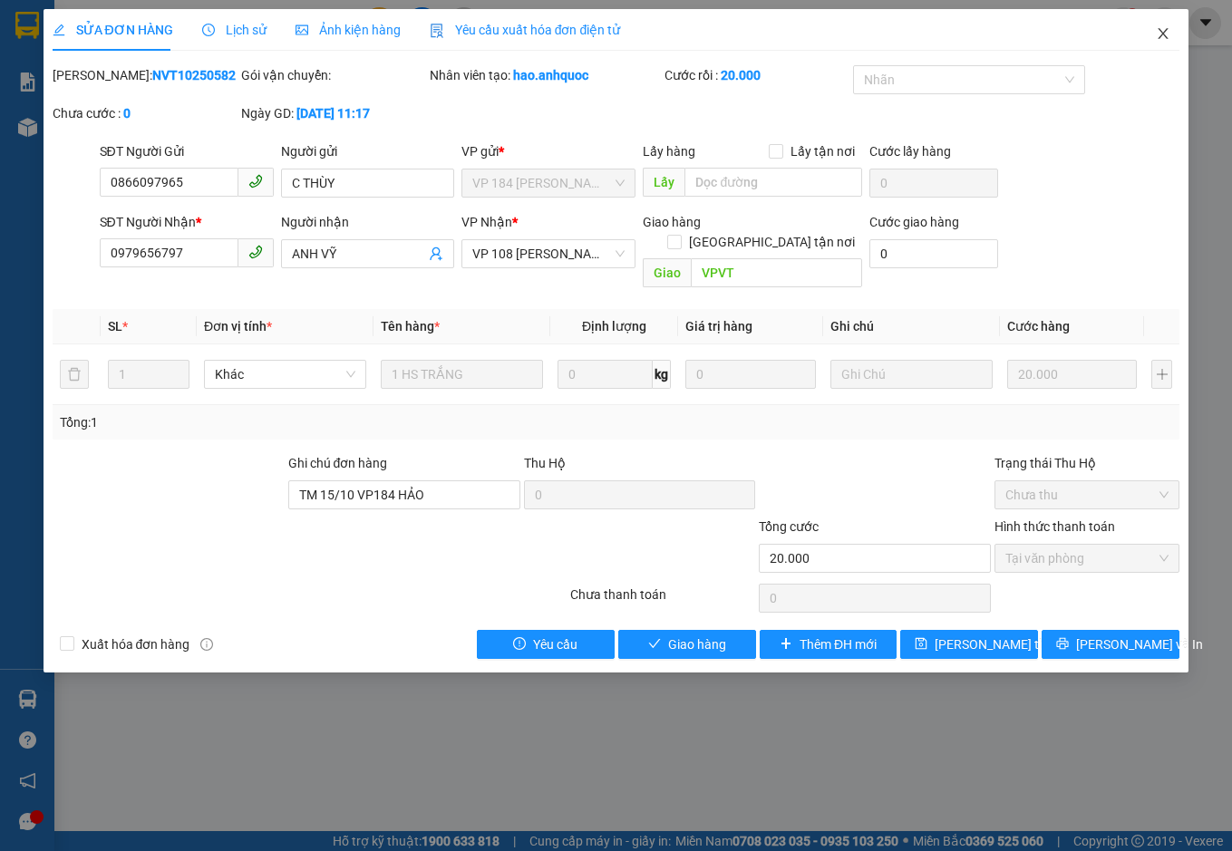
click at [1165, 41] on icon "close" at bounding box center [1162, 33] width 14 height 14
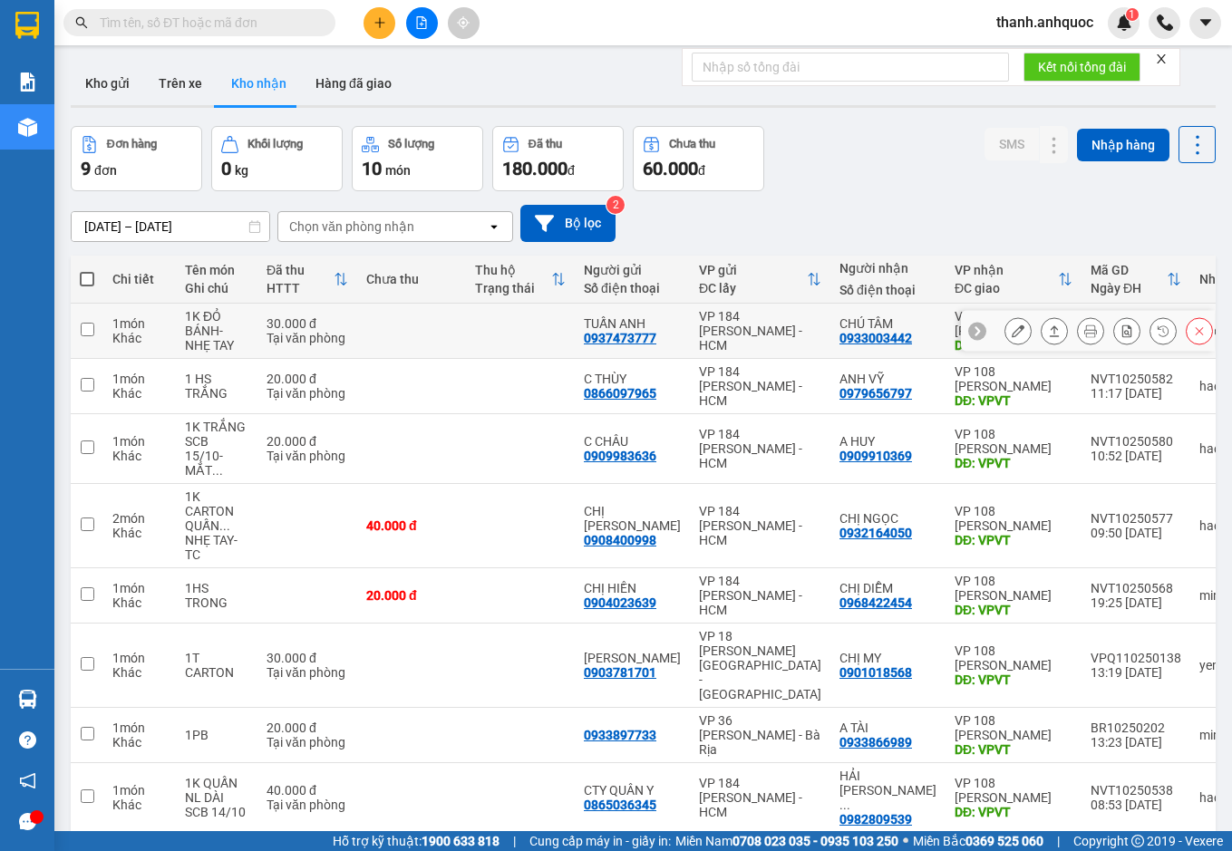
click at [1011, 333] on icon at bounding box center [1017, 330] width 13 height 13
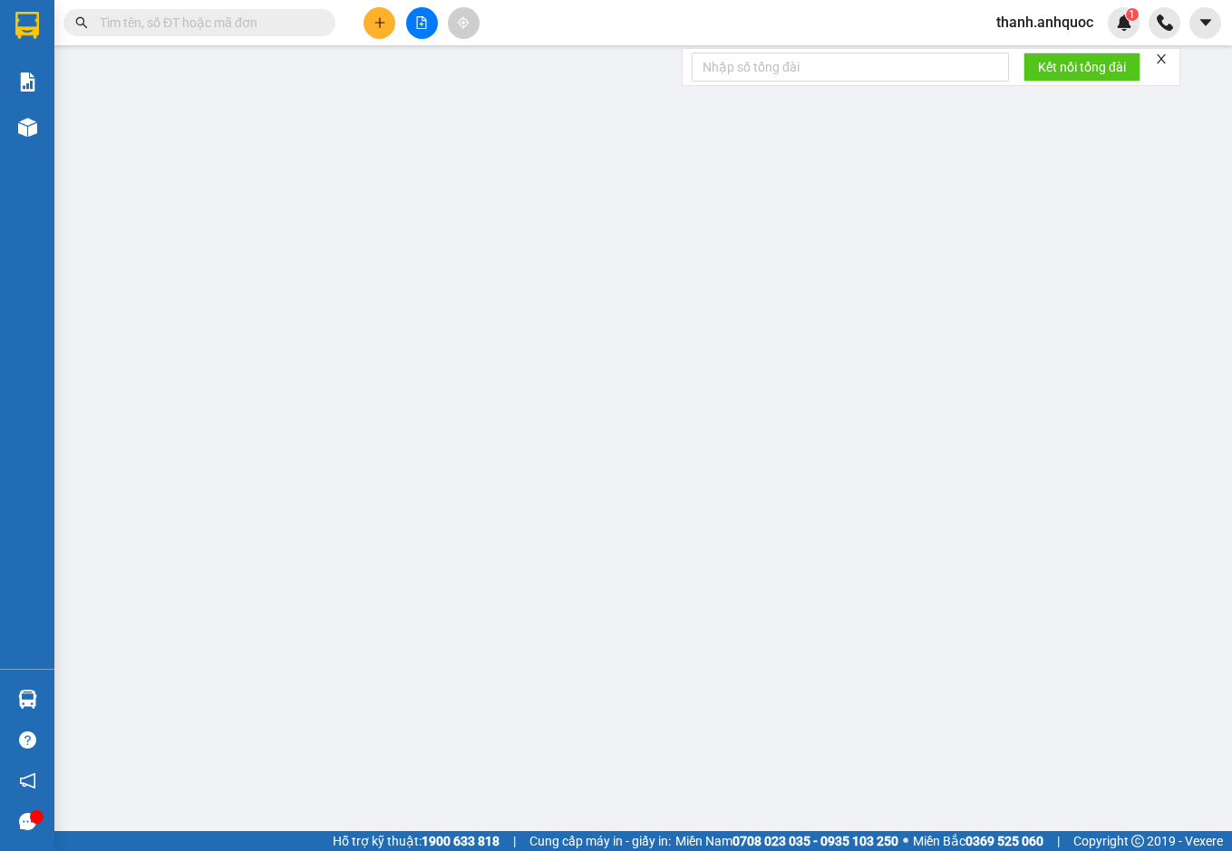
type input "0937473777"
type input "TUẤN ANH"
type input "0933003442"
type input "CHÚ TÂM"
type input "VPVT"
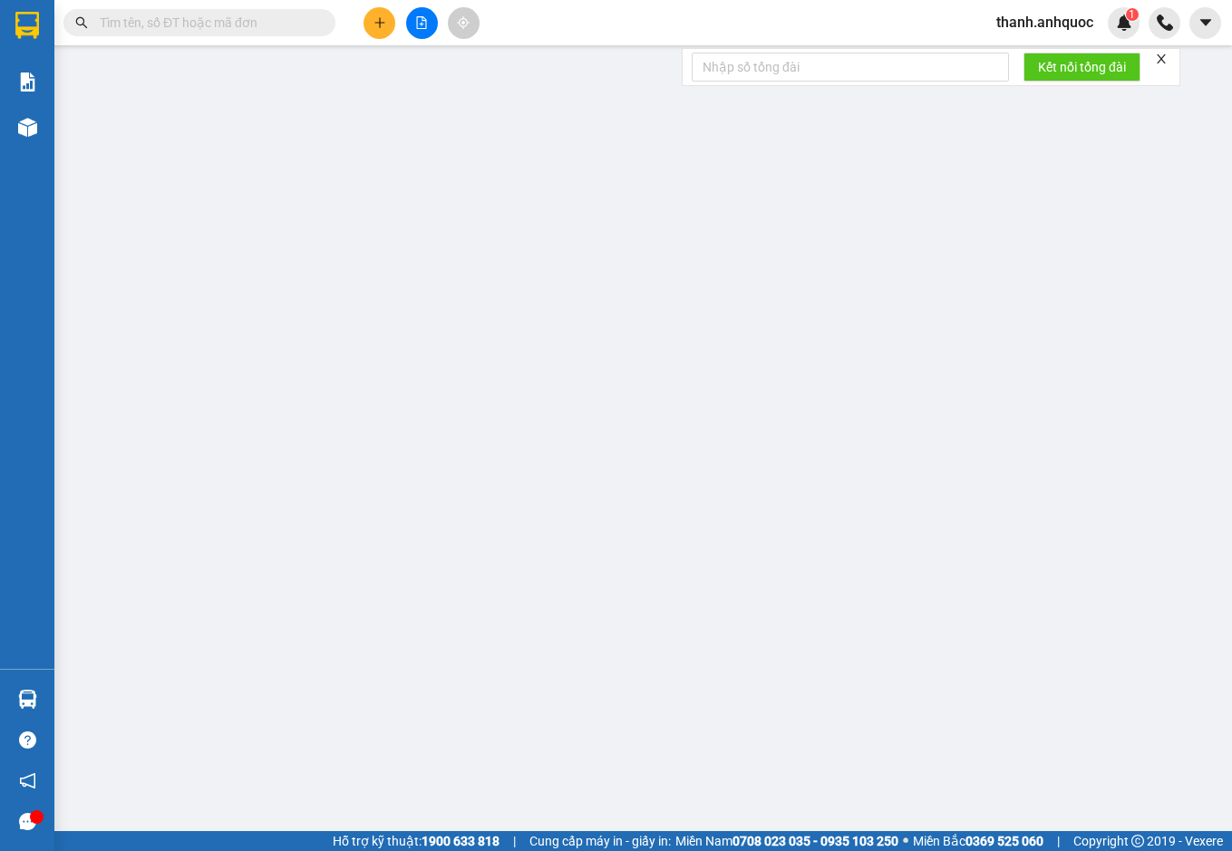
type input "TM 15/10 VP184 HẢO"
type input "30.000"
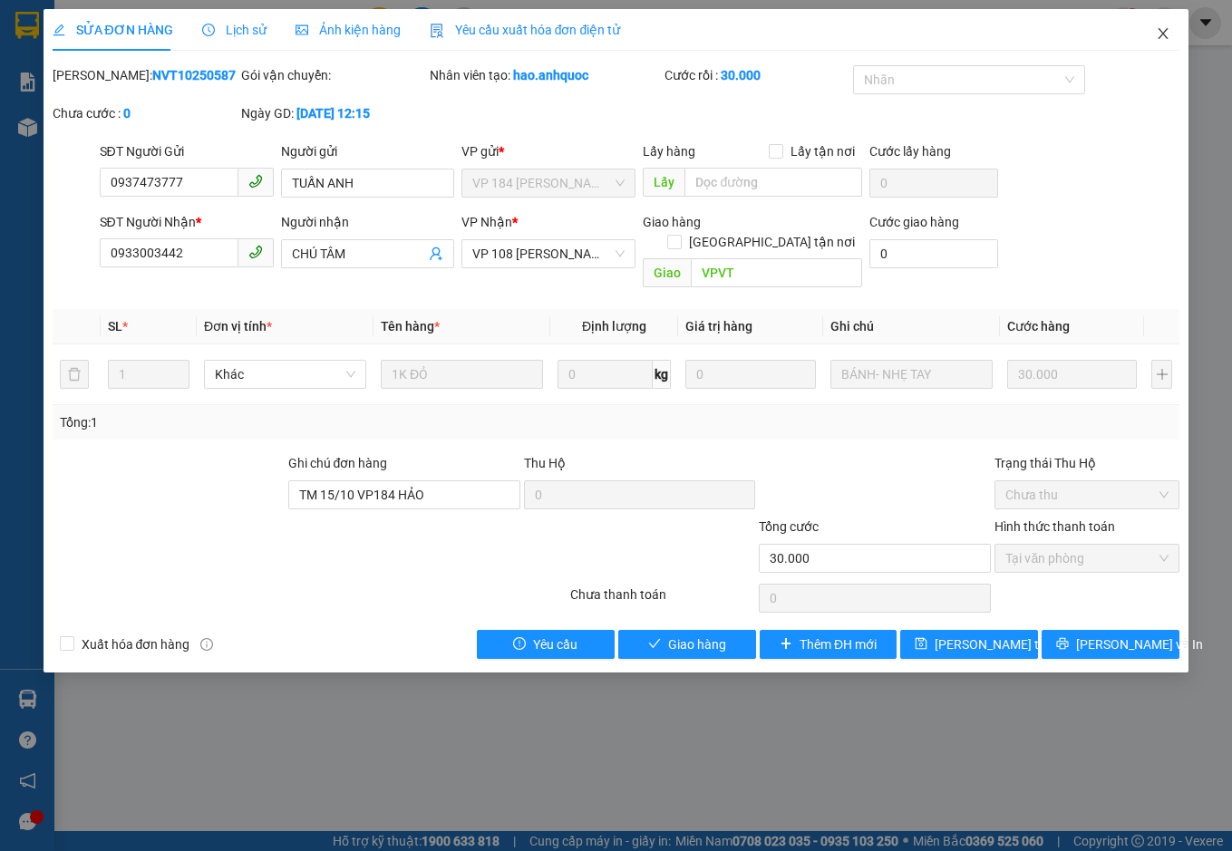
click at [1165, 30] on icon "close" at bounding box center [1162, 33] width 14 height 14
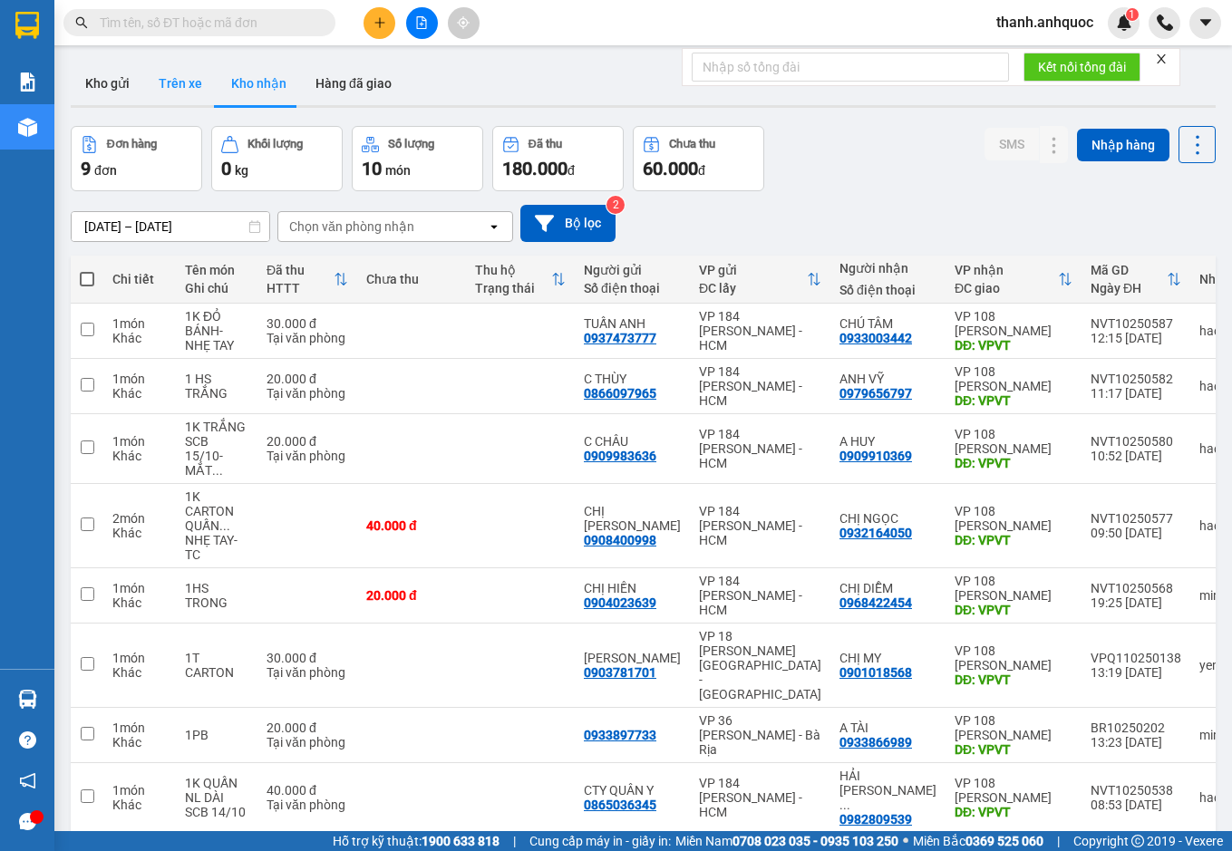
click at [183, 75] on button "Trên xe" at bounding box center [180, 83] width 72 height 43
type input "13/10/2025 – 15/10/2025"
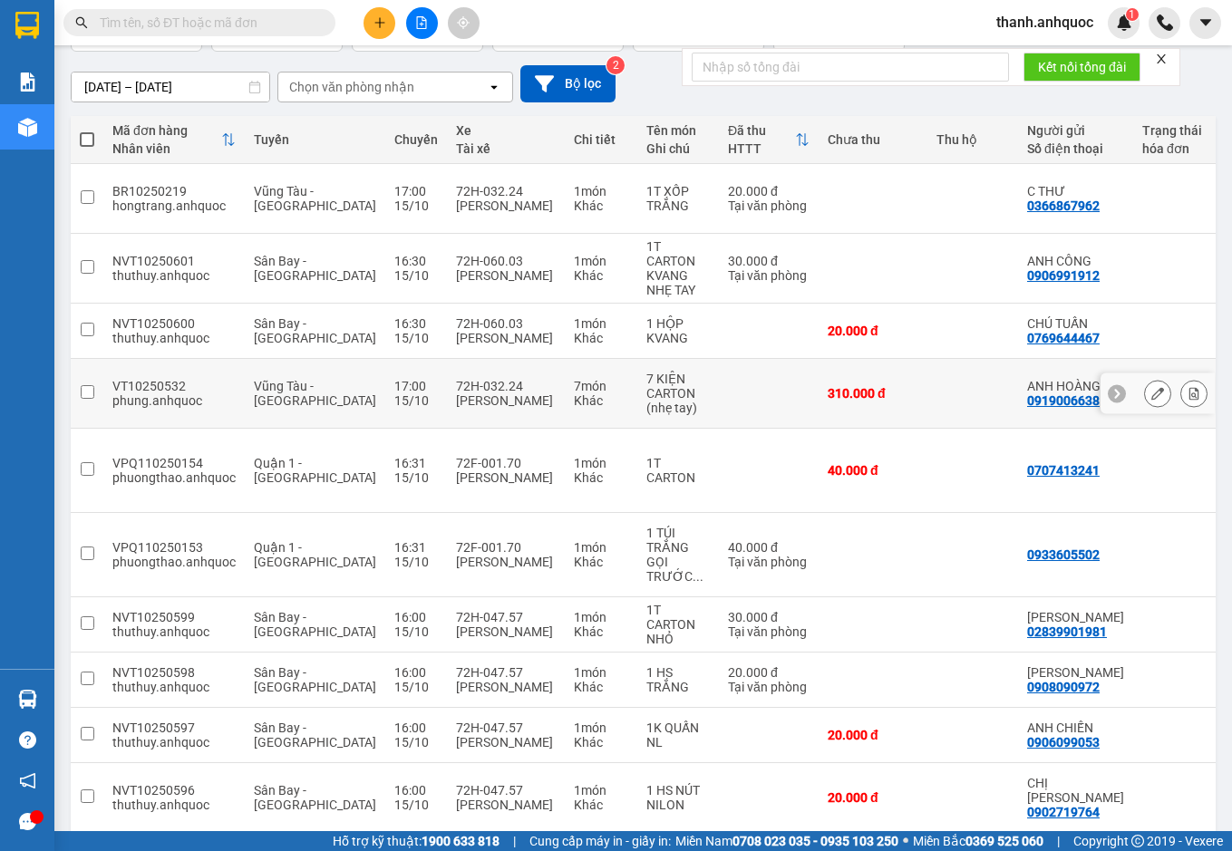
scroll to position [150, 0]
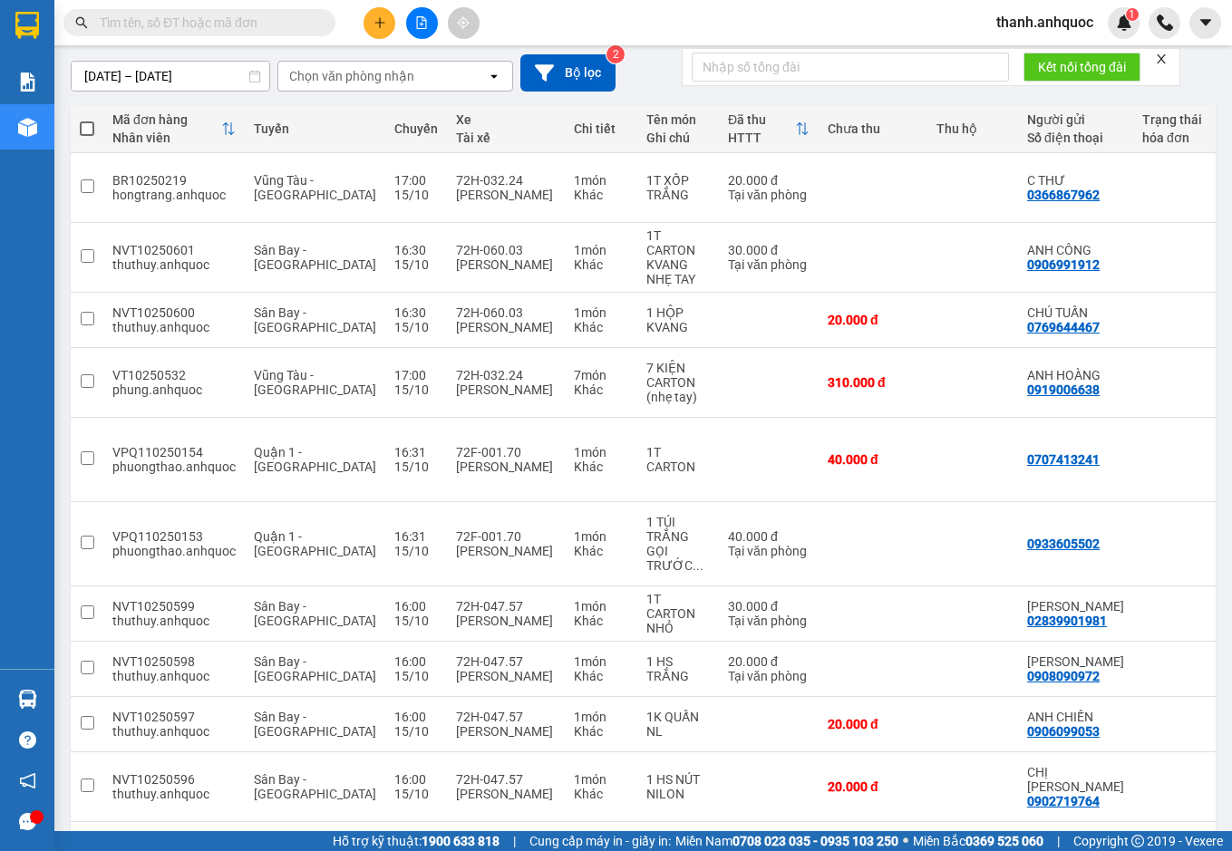
click at [1010, 837] on button "3" at bounding box center [1017, 850] width 27 height 27
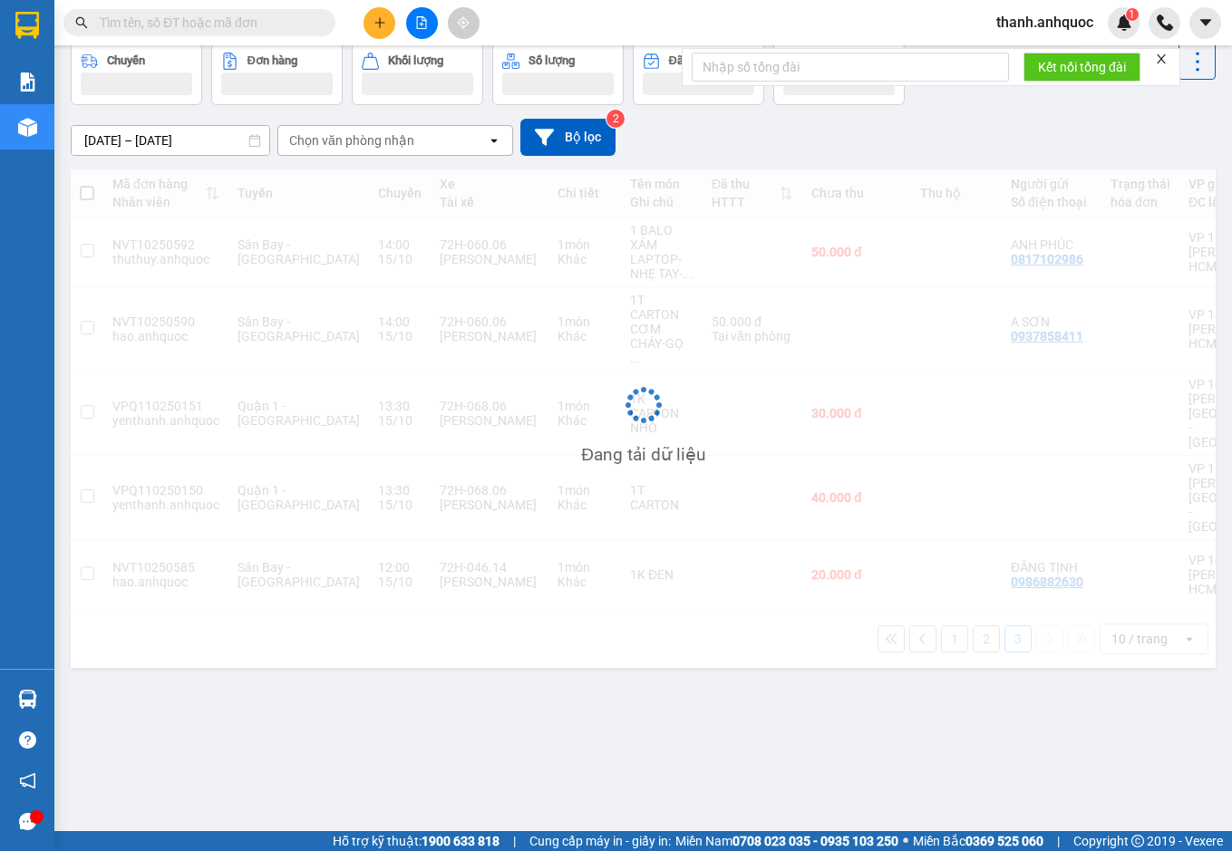
scroll to position [83, 0]
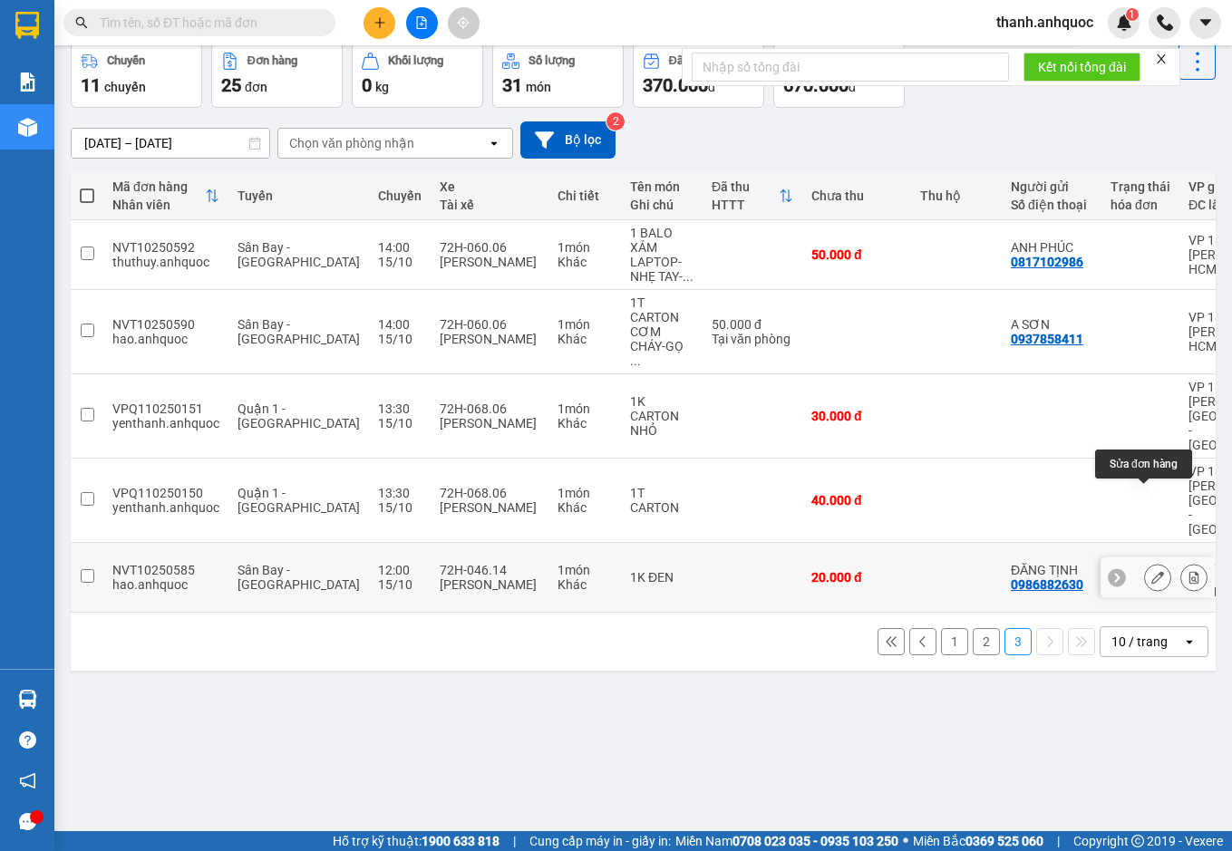
click at [1151, 571] on icon at bounding box center [1157, 577] width 13 height 13
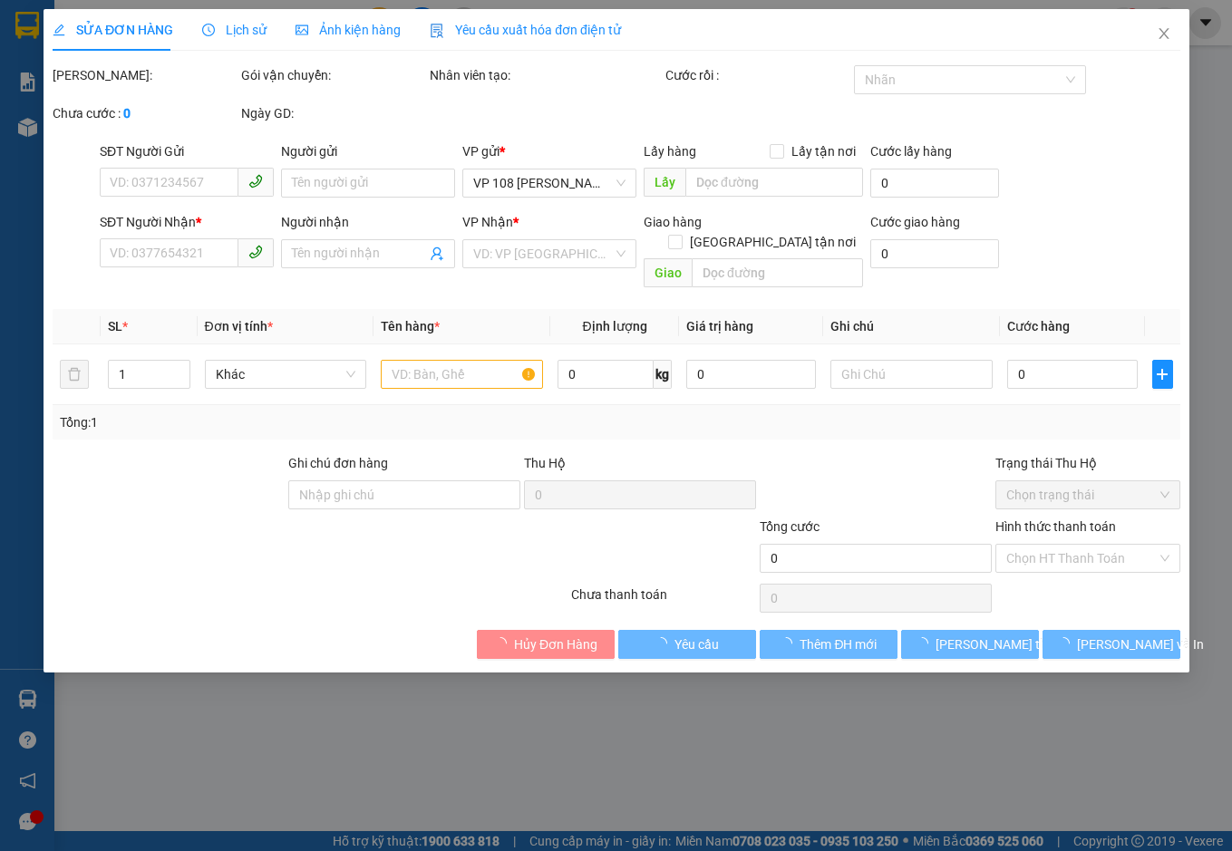
type input "0986882630"
type input "ĐĂNG TỊNH"
type input "0908567596"
type input "CHỊ THẢO"
type input "CF ANH THƯ"
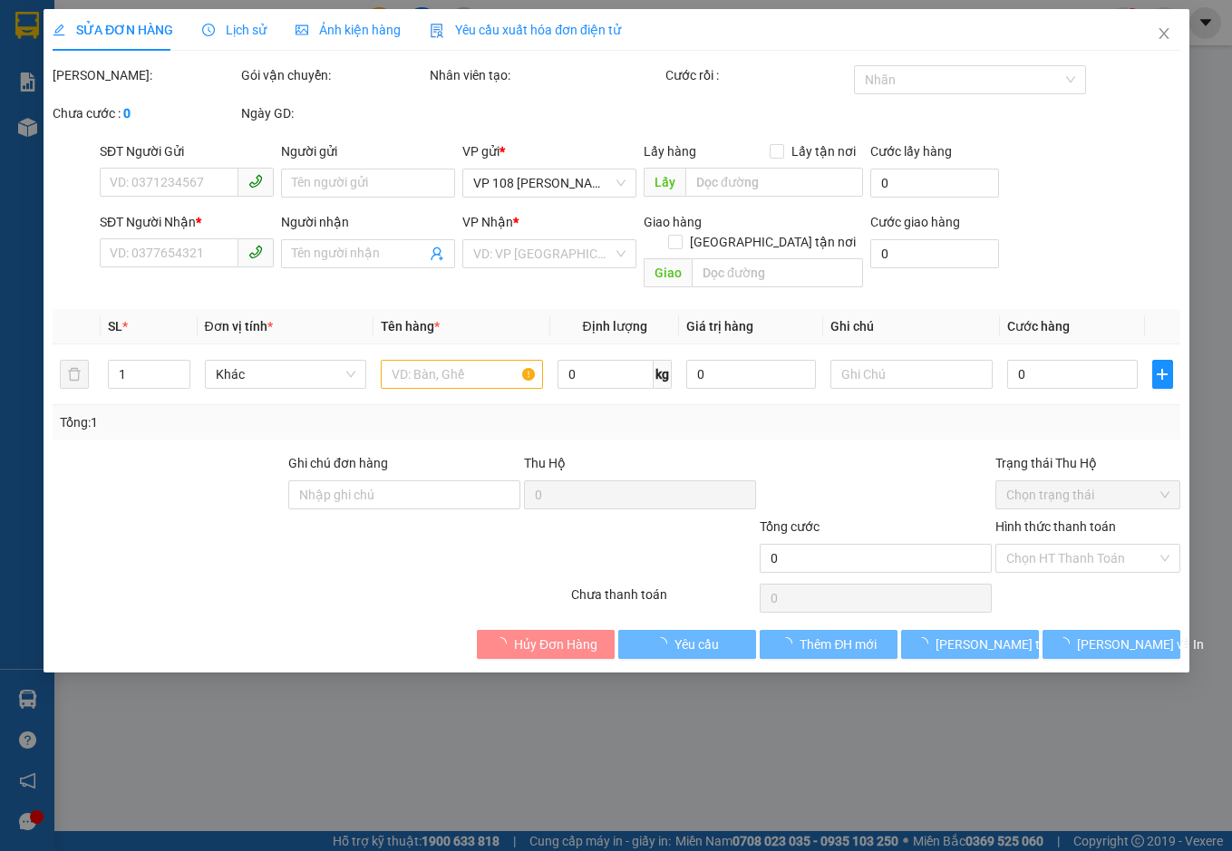
type input "20.000"
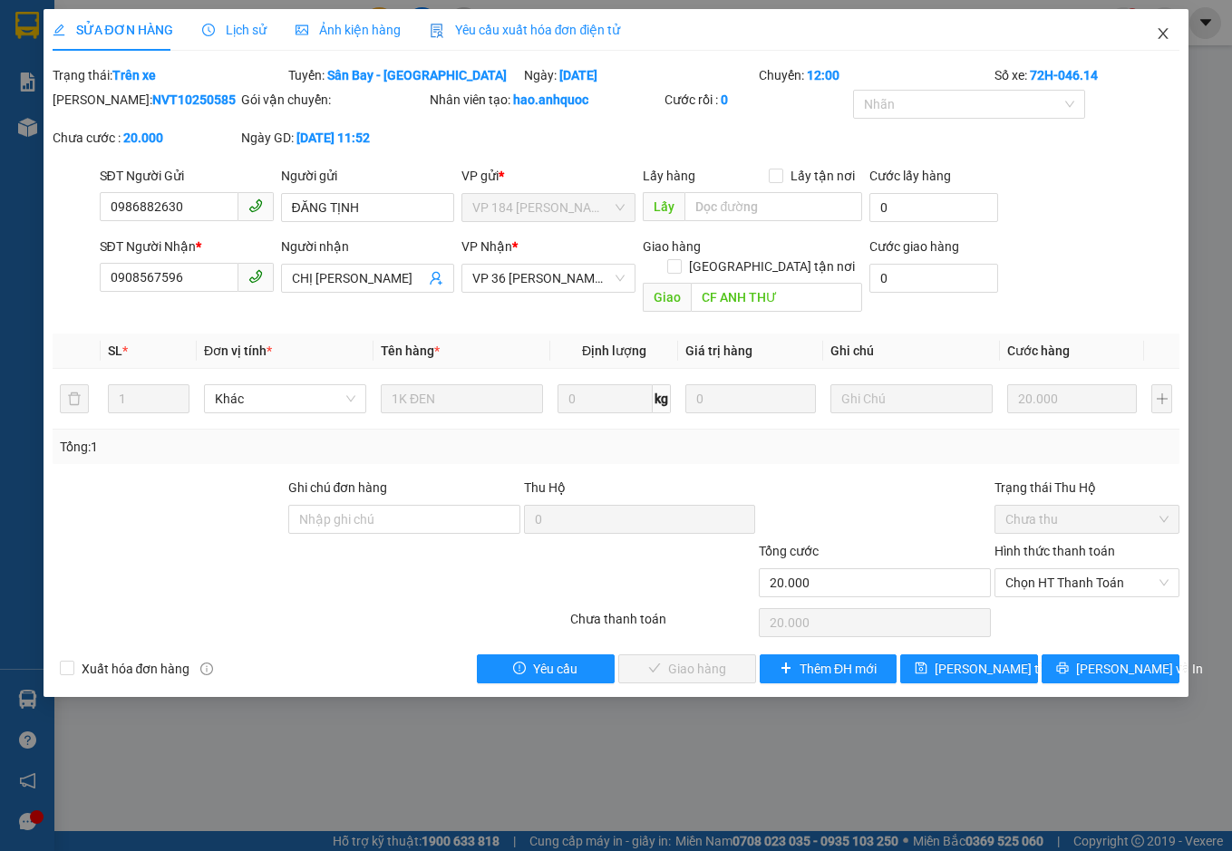
click at [1163, 29] on icon "close" at bounding box center [1162, 33] width 14 height 14
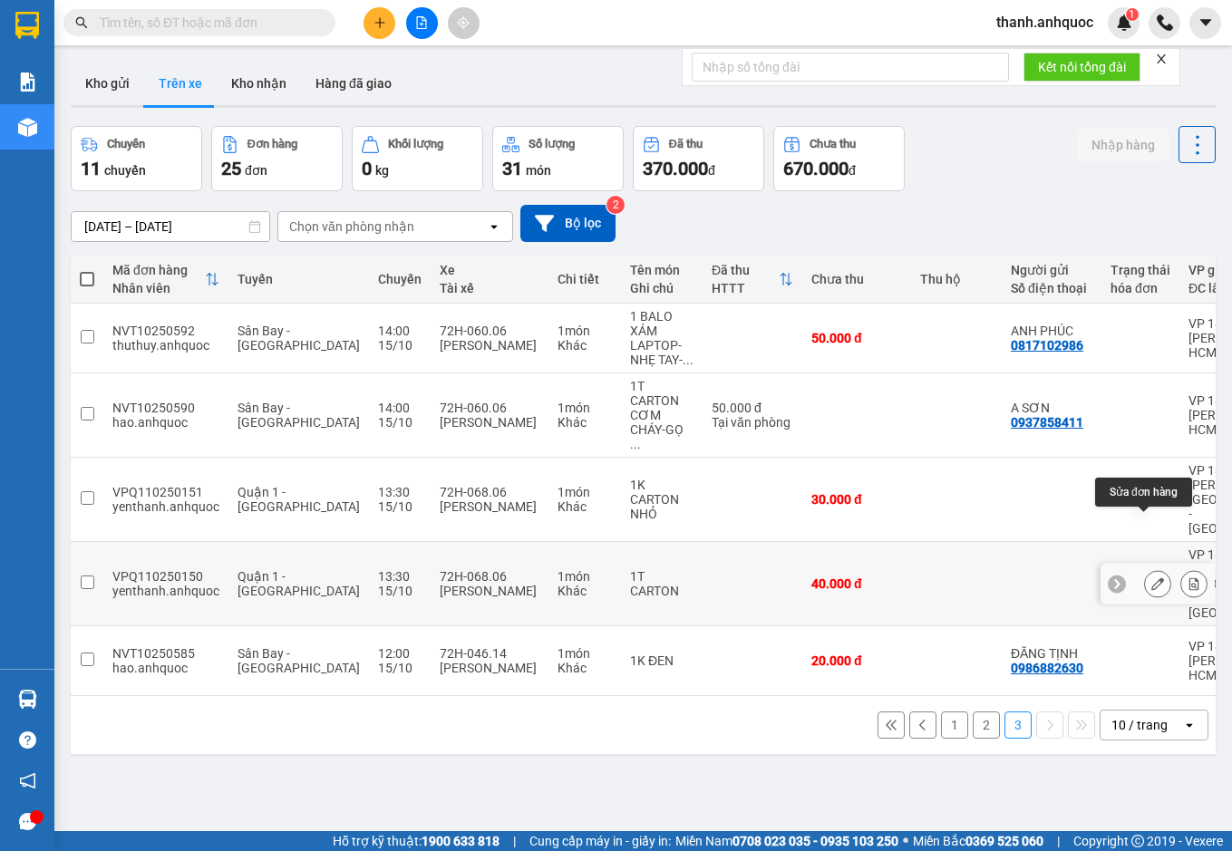
click at [1151, 577] on icon at bounding box center [1157, 583] width 13 height 13
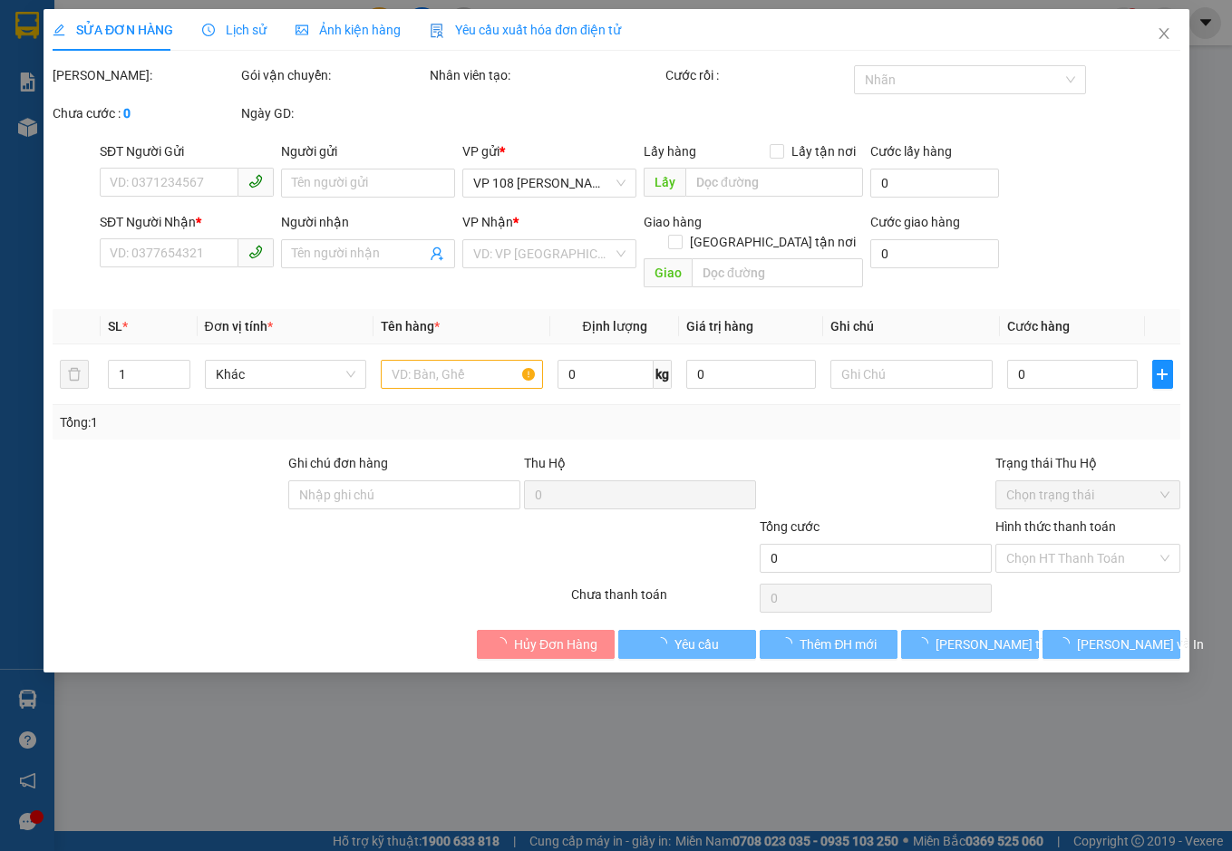
type input "0901687171"
type input "NHẬT MỸ 1"
type input "VPVT"
type input "40.000"
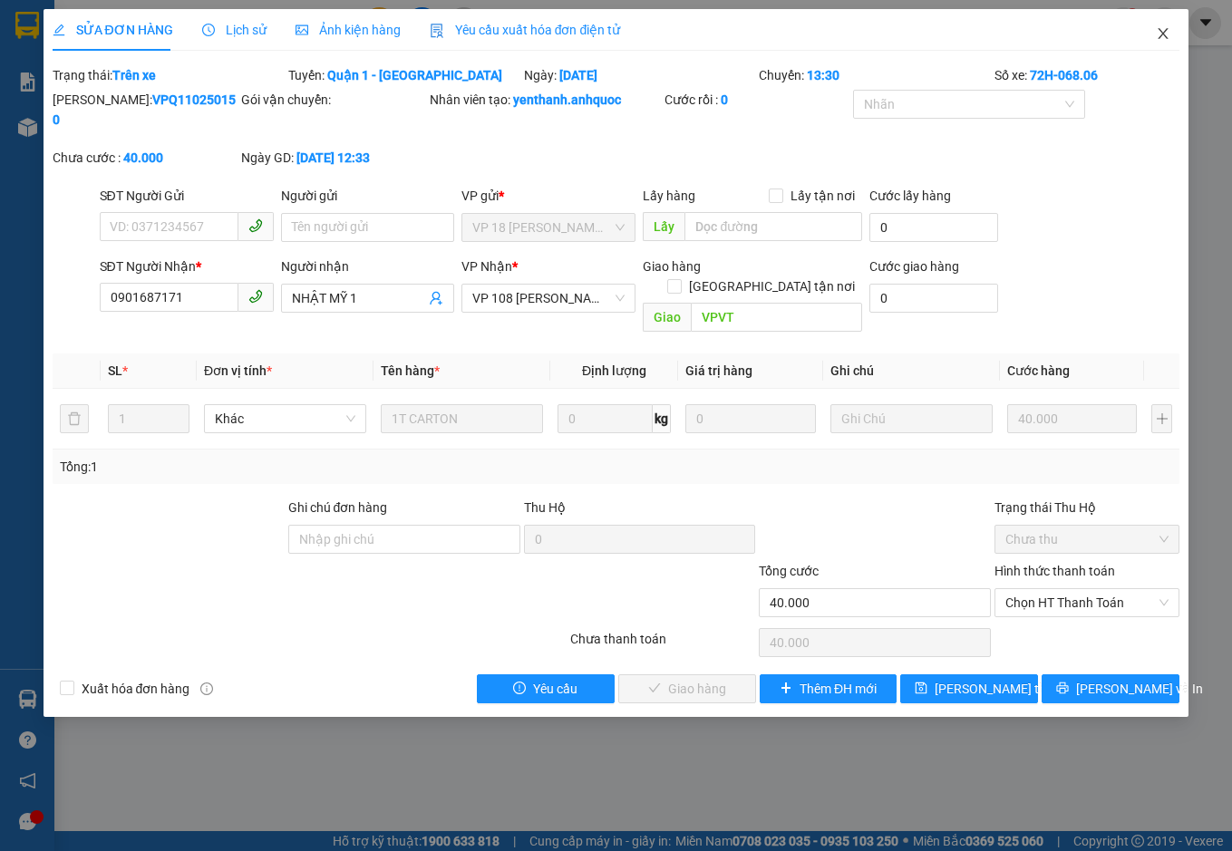
click at [1167, 29] on icon "close" at bounding box center [1162, 33] width 14 height 14
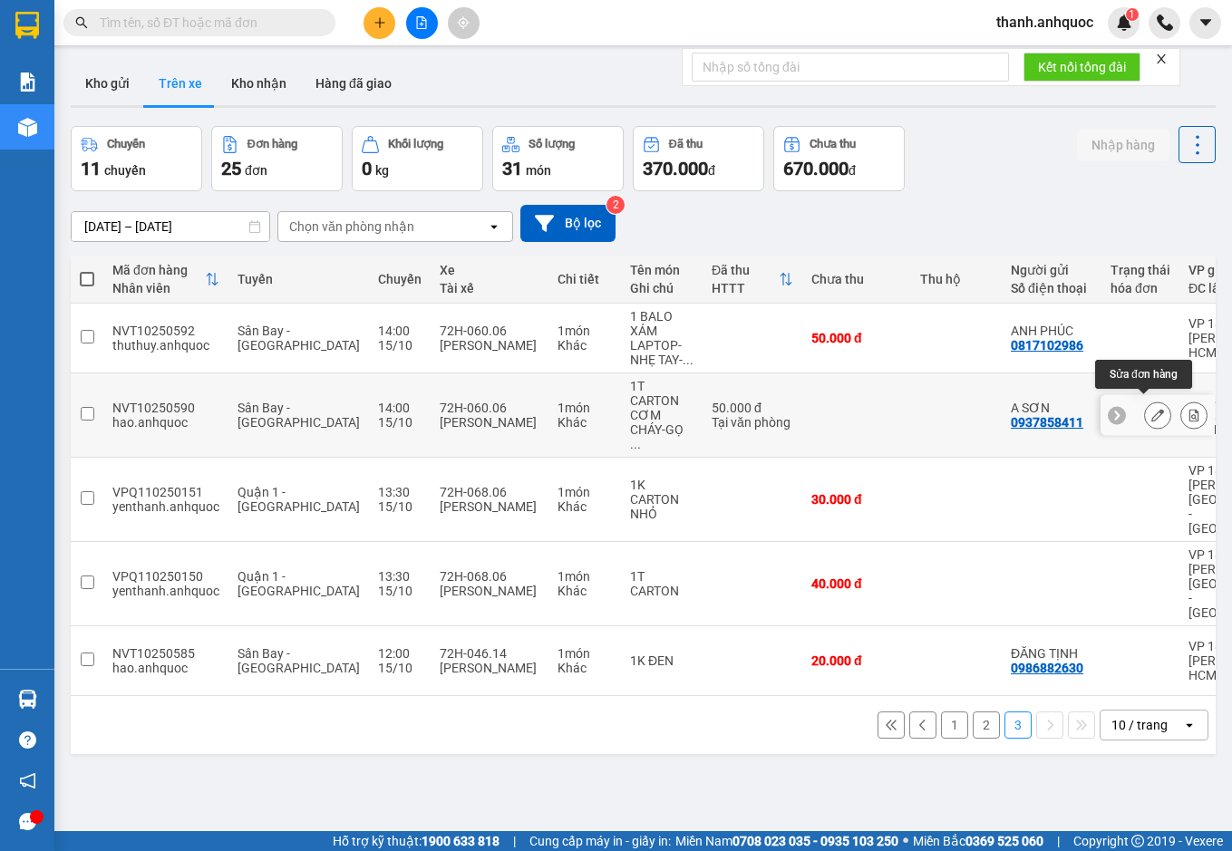
click at [1151, 412] on icon at bounding box center [1157, 415] width 13 height 13
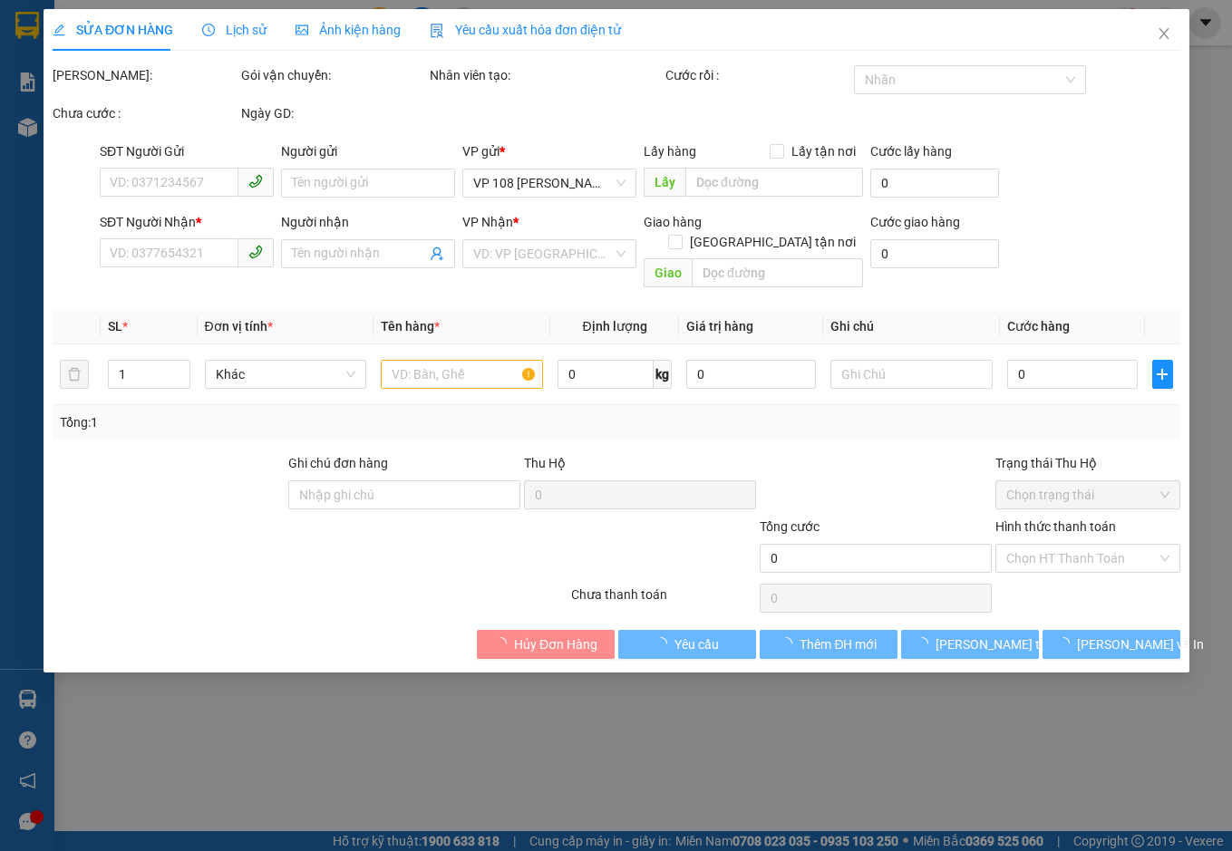
type input "0937858411"
type input "A SƠN"
type input "0901547808"
type input "CHỊ YẾN"
type input "CHỢ CŨ PHƯỚC THÁI"
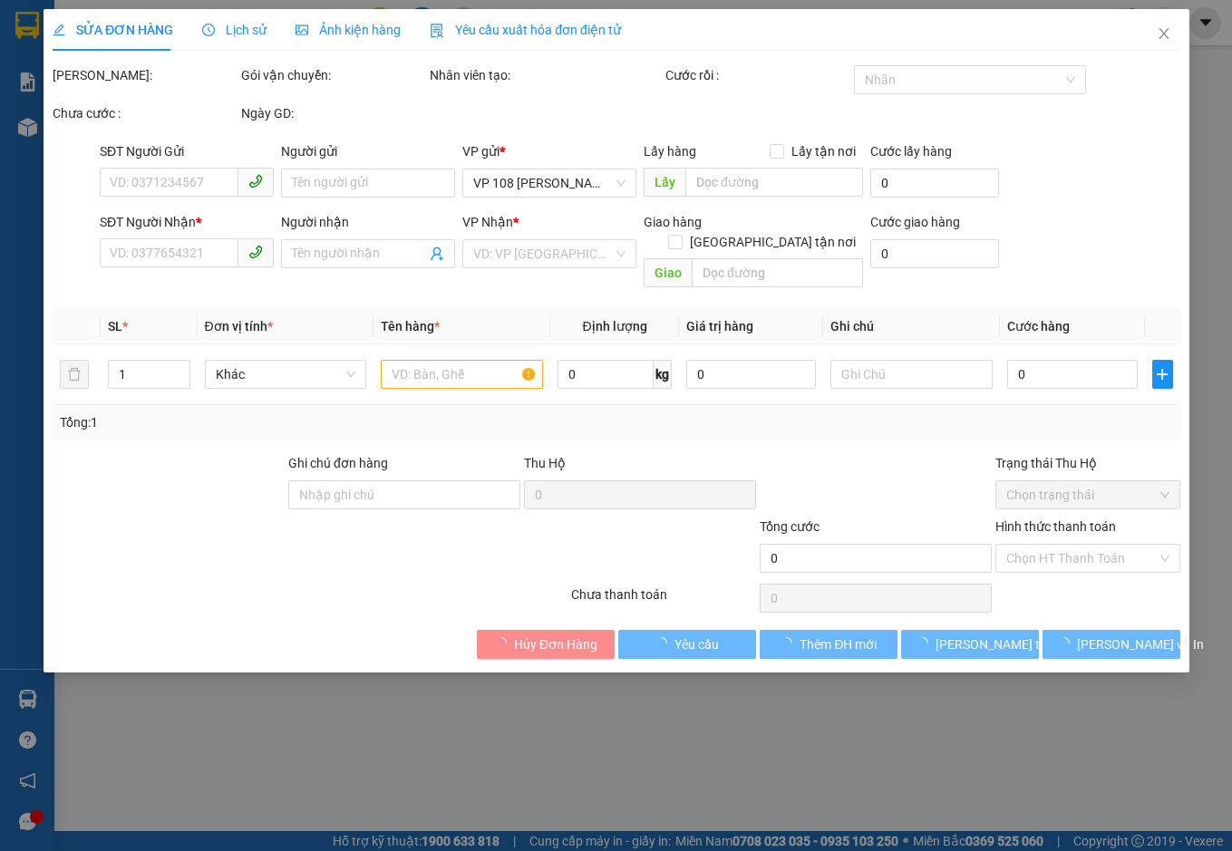
type input "TM 15/10 VP184 HẢO"
type input "50.000"
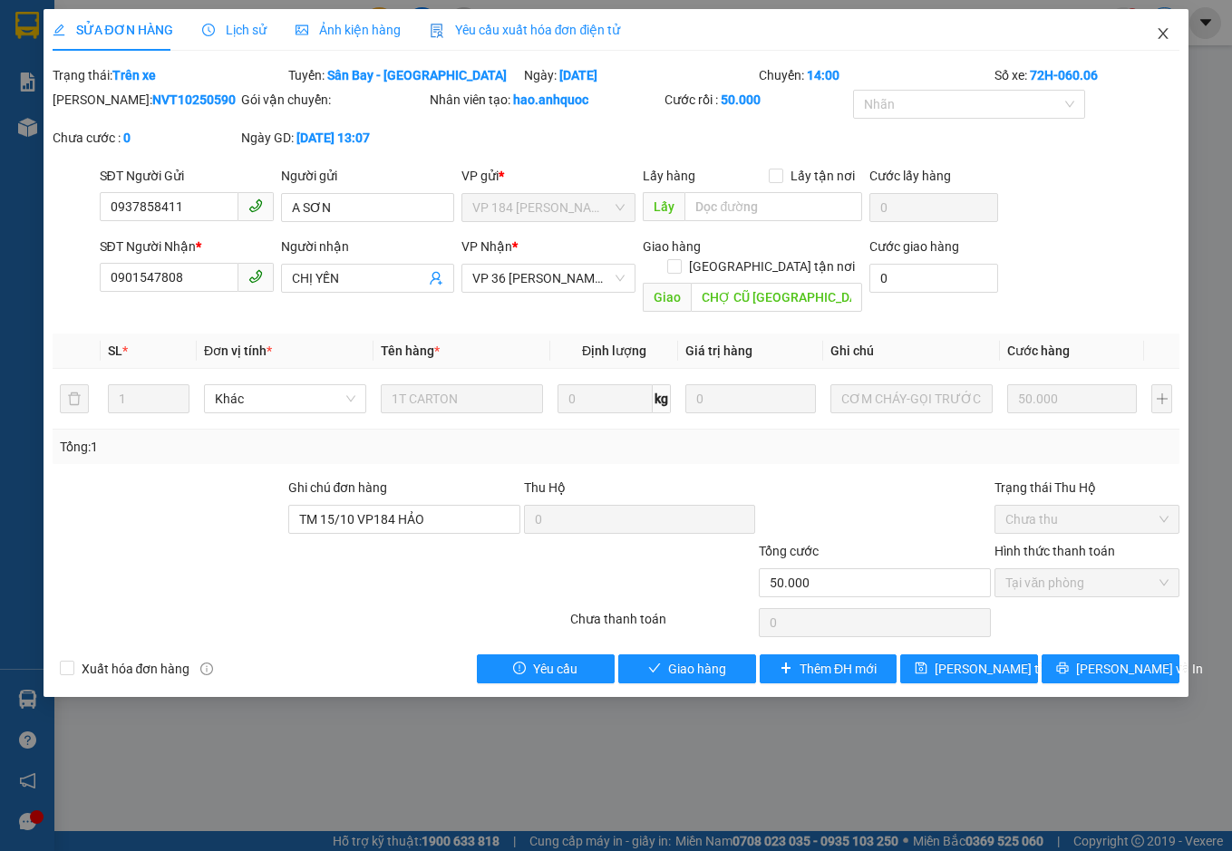
click at [1163, 27] on span "Close" at bounding box center [1162, 34] width 51 height 51
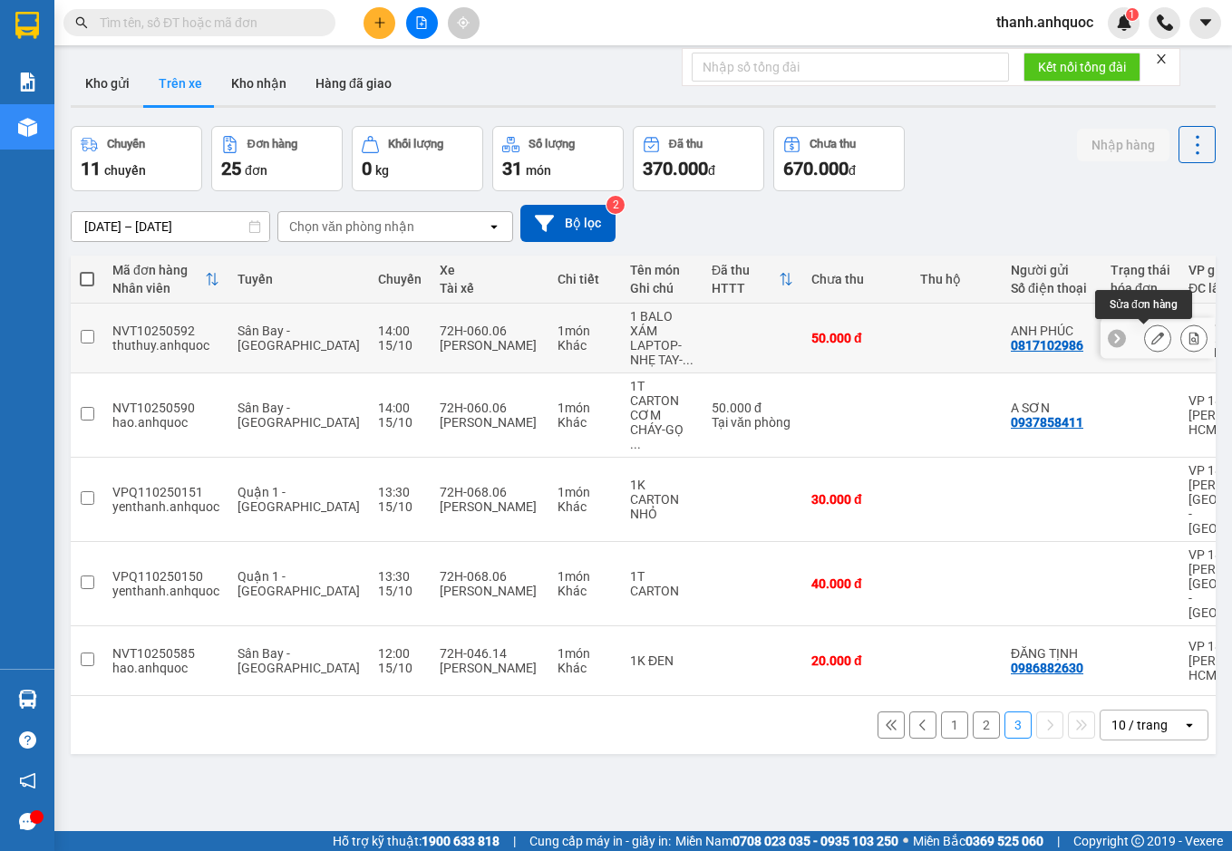
click at [1145, 344] on button at bounding box center [1157, 339] width 25 height 32
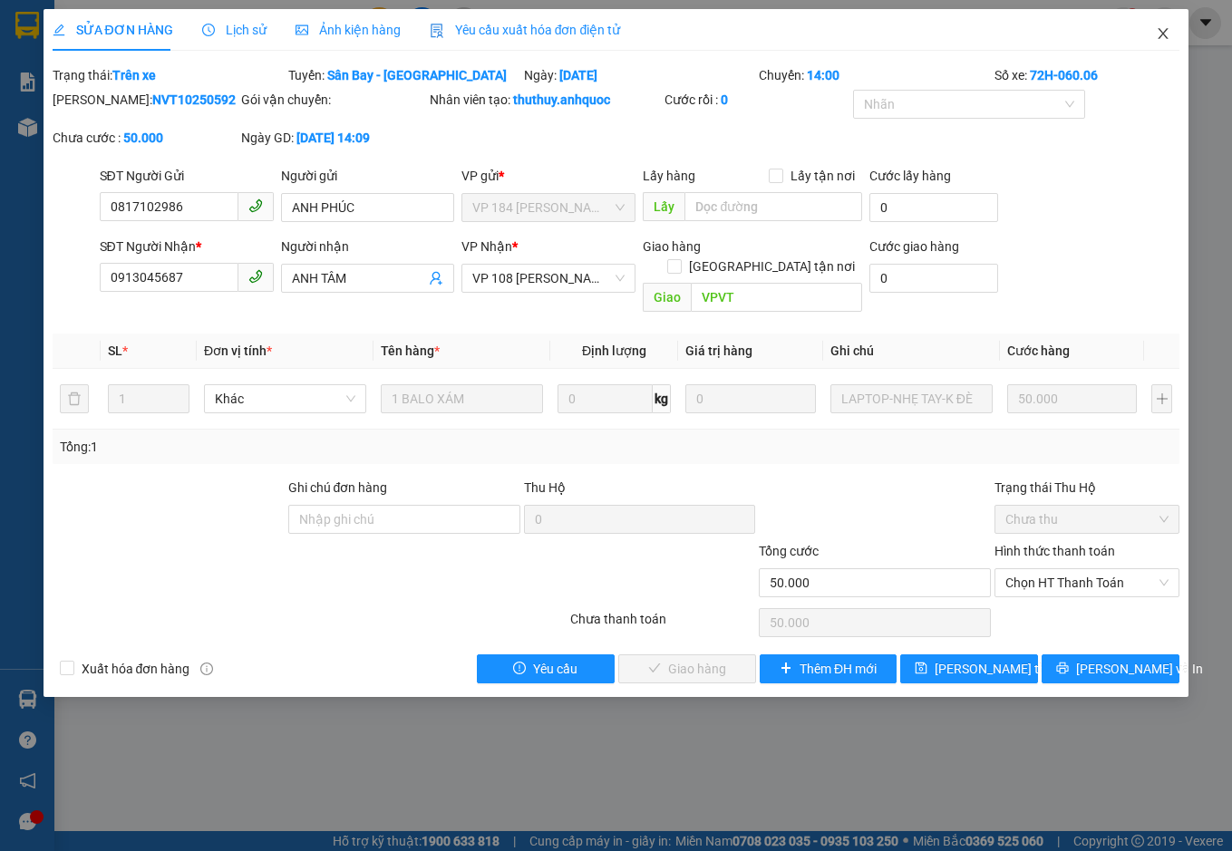
click at [1159, 31] on icon "close" at bounding box center [1162, 33] width 14 height 14
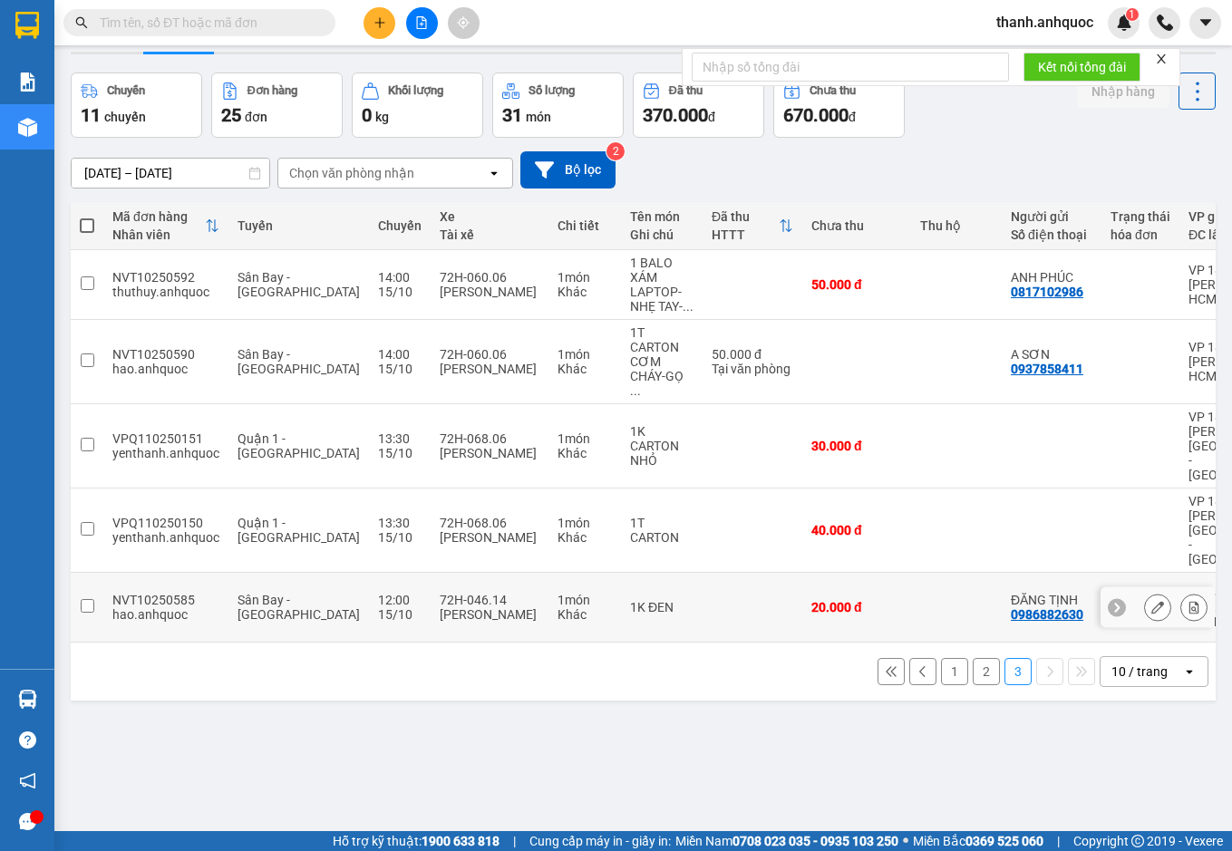
scroll to position [83, 0]
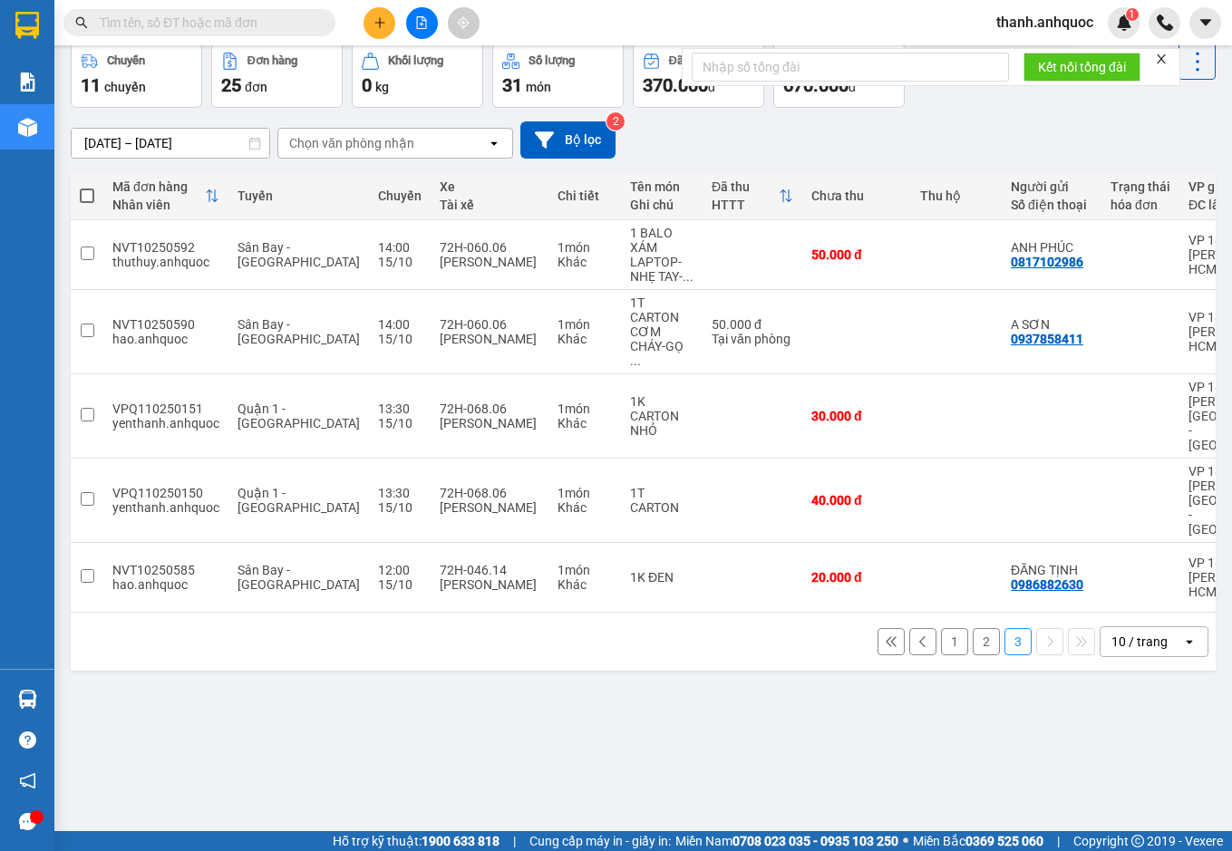
click at [972, 628] on button "2" at bounding box center [985, 641] width 27 height 27
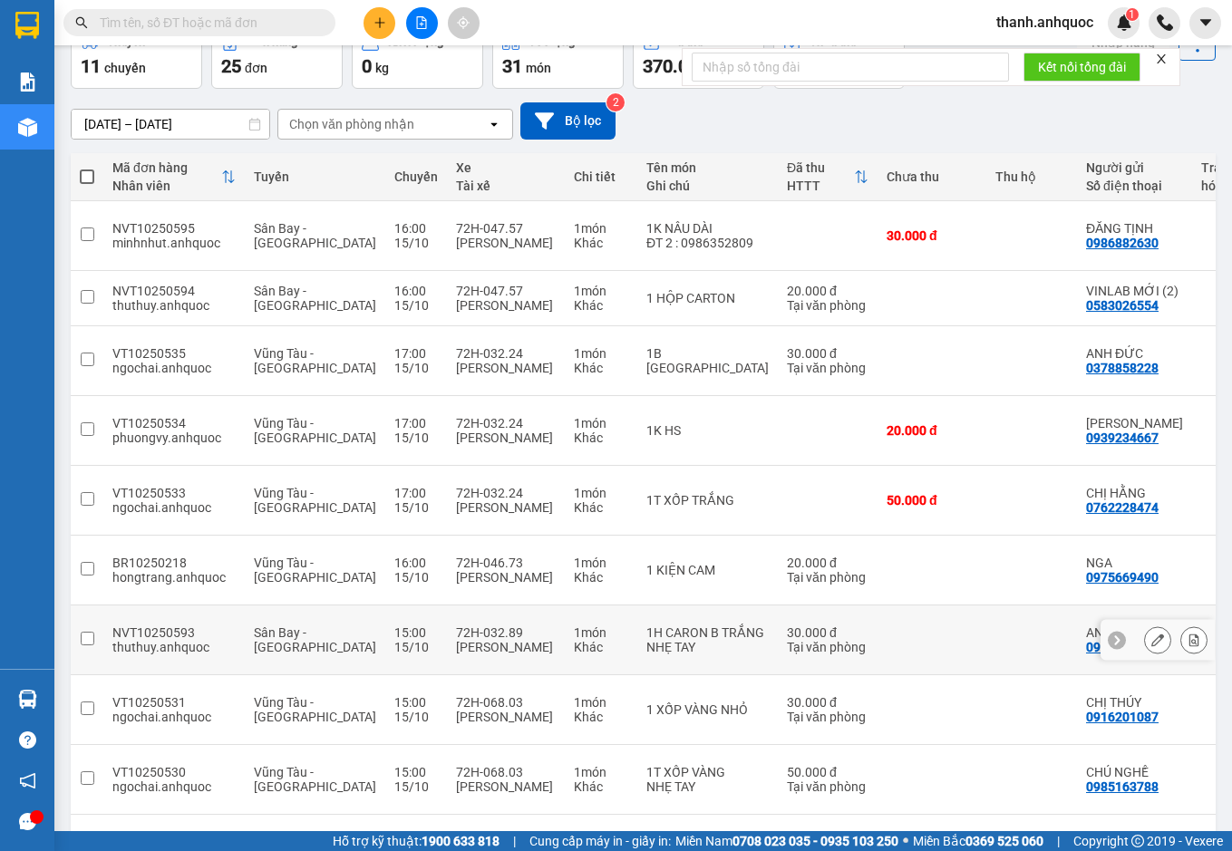
scroll to position [107, 0]
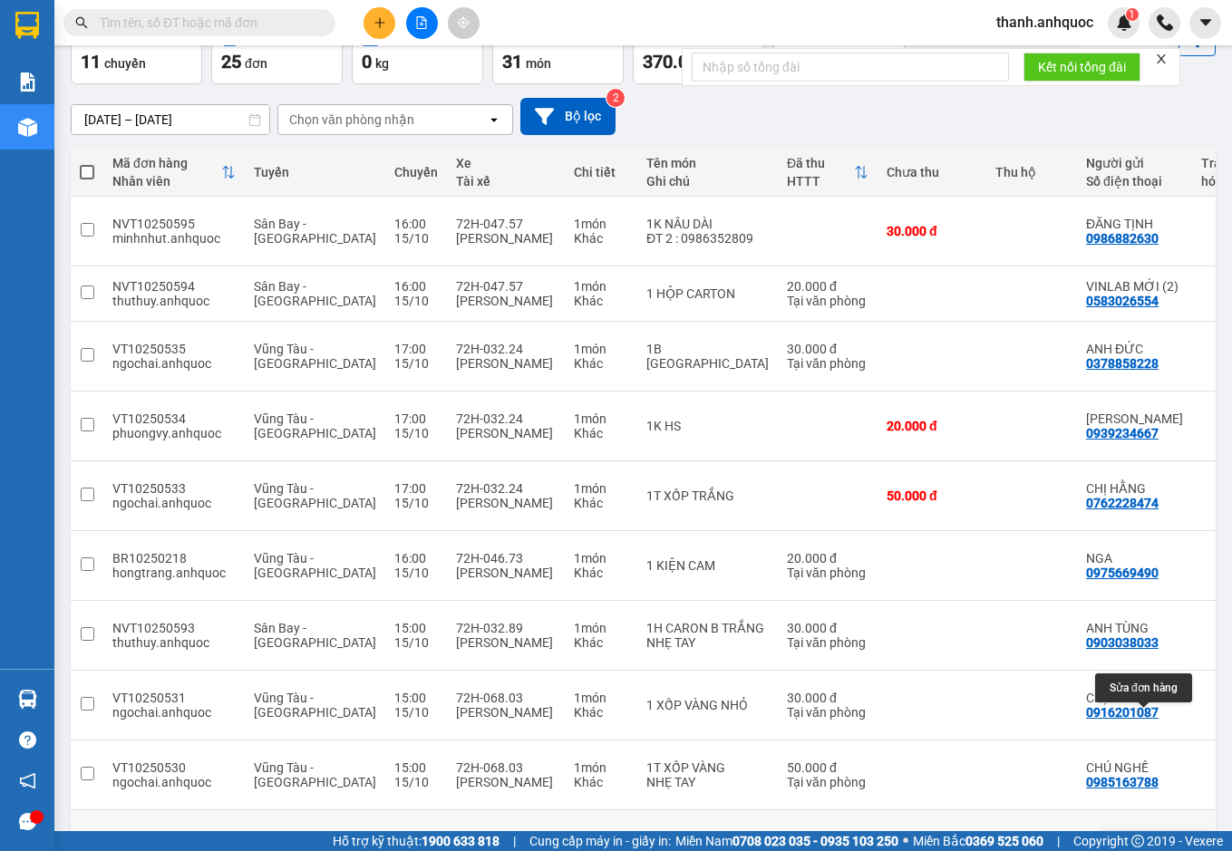
click at [1151, 846] on icon at bounding box center [1157, 852] width 13 height 13
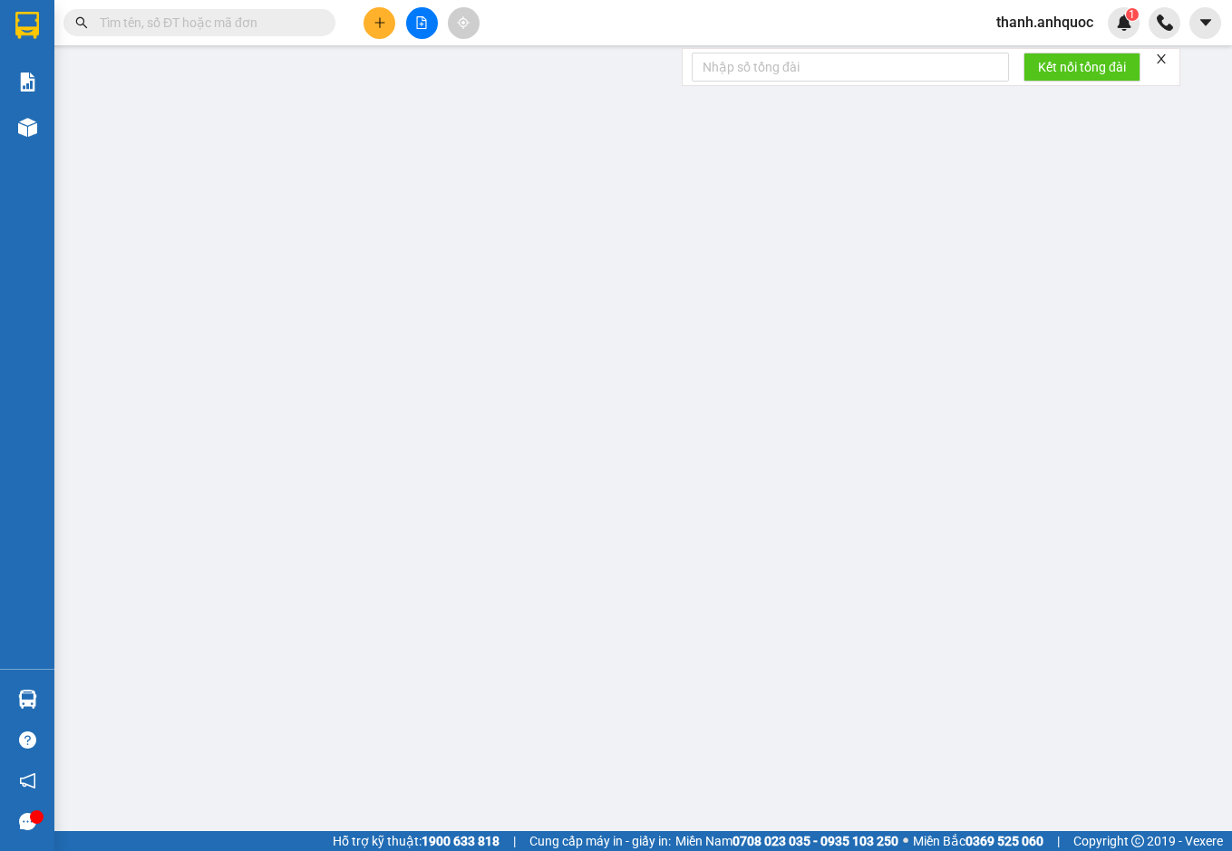
type input "0908922553"
type input "ÔTÔ TÂM BIỂN"
type input "VPVT"
type input "20.000"
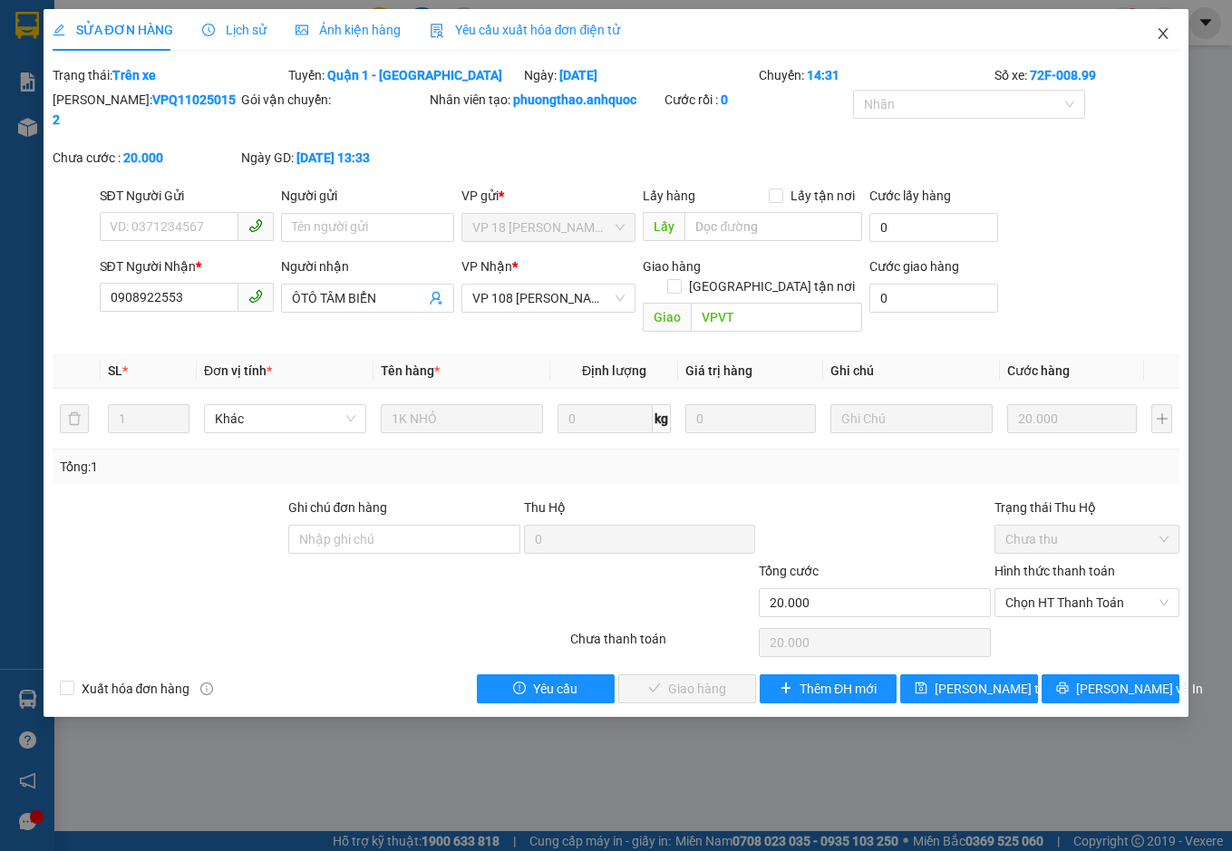
click at [1170, 29] on icon "close" at bounding box center [1162, 33] width 14 height 14
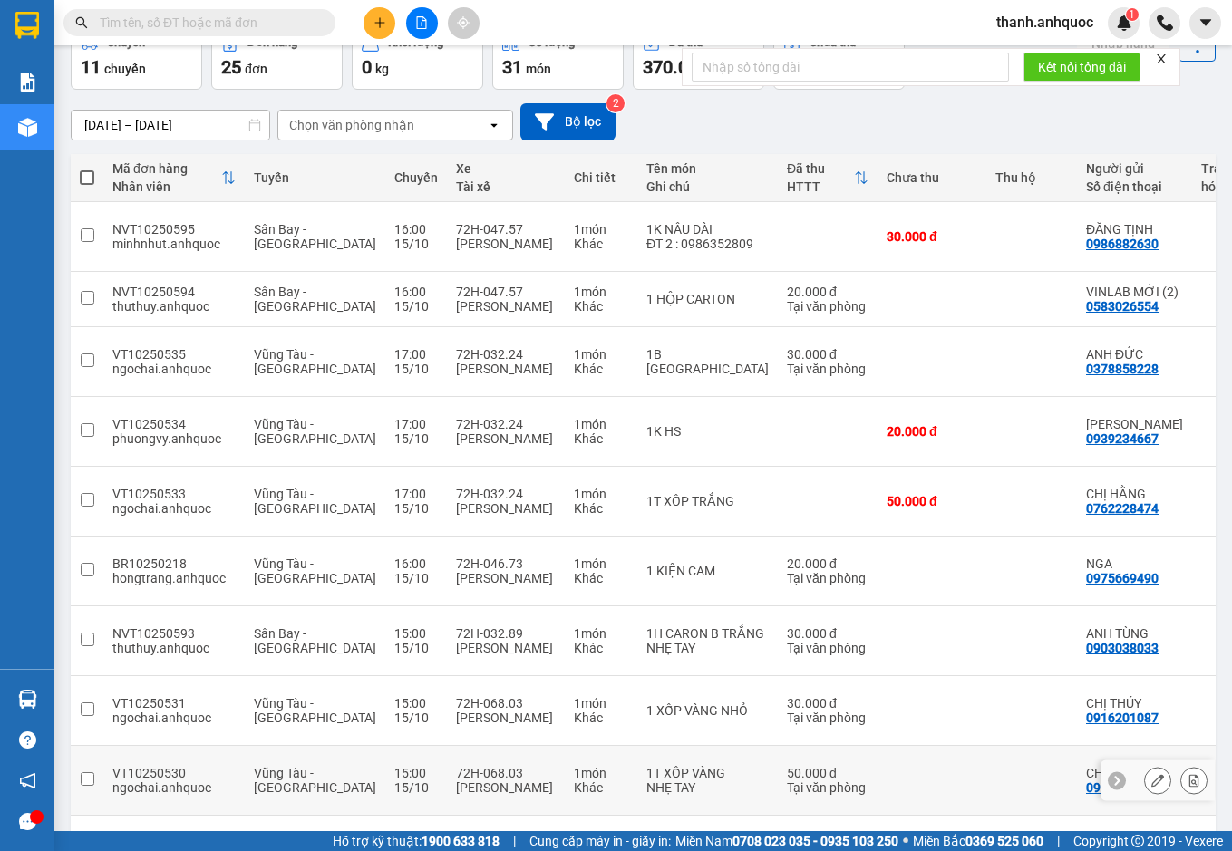
scroll to position [107, 0]
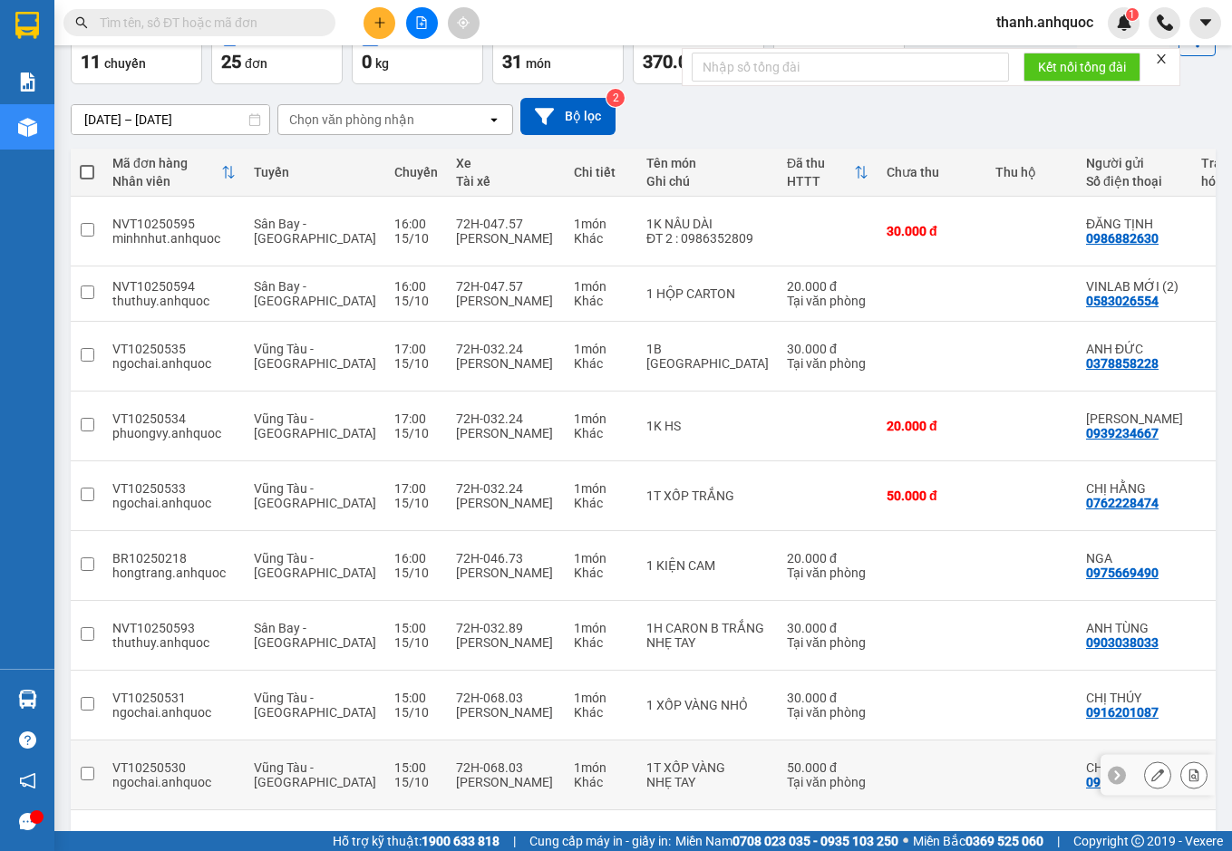
click at [1151, 768] on icon at bounding box center [1157, 774] width 13 height 13
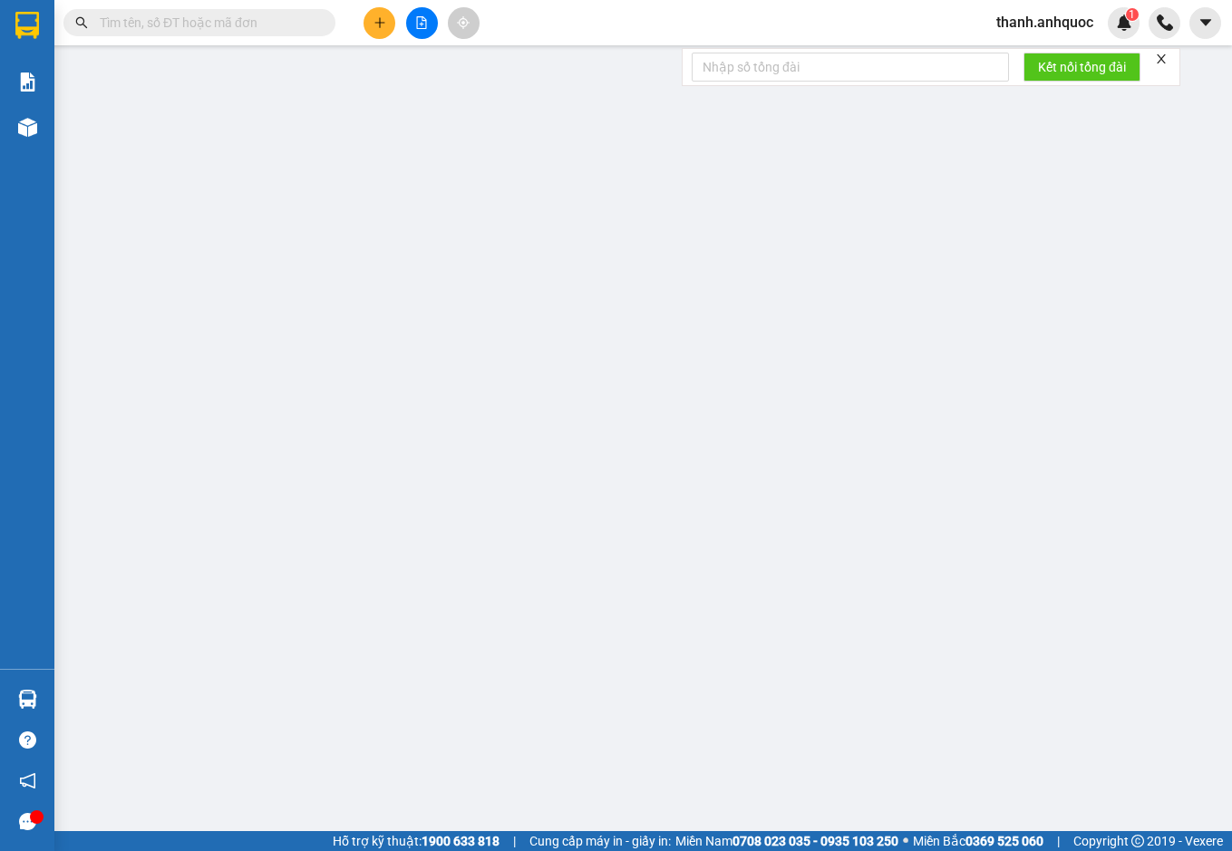
type input "0985163788"
type input "CHÚ NGHỀ"
type input "0914434946"
type input "MỸ HOA"
type input "VP 184 NVT"
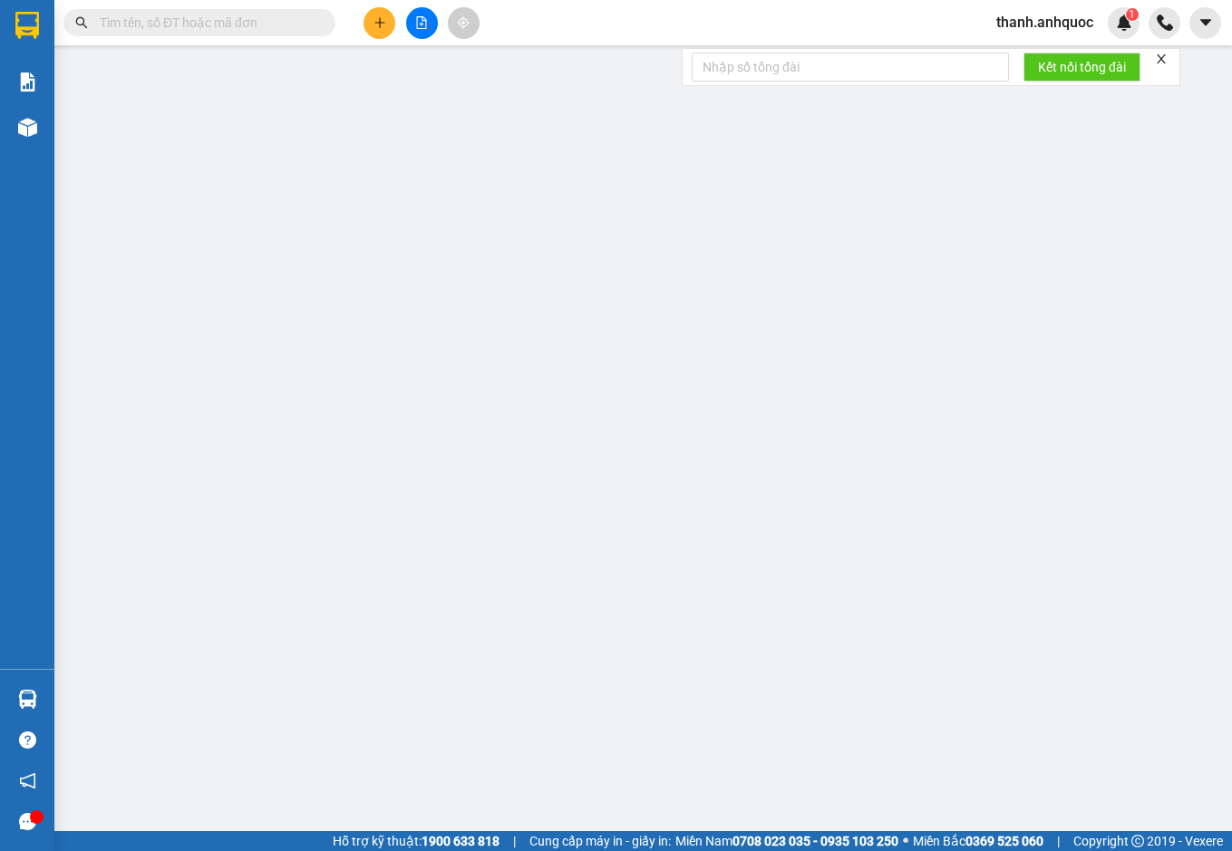
type input "50.000"
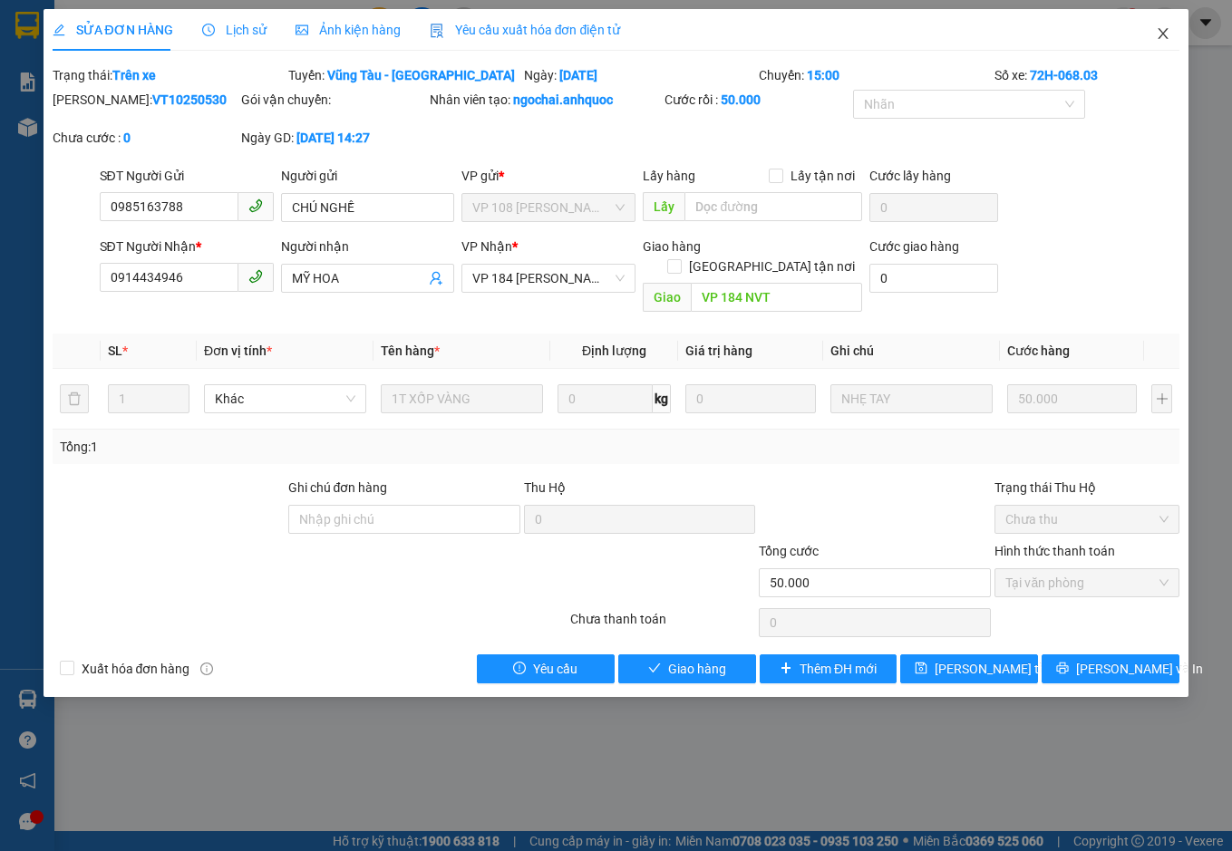
click at [1168, 34] on icon "close" at bounding box center [1162, 33] width 14 height 14
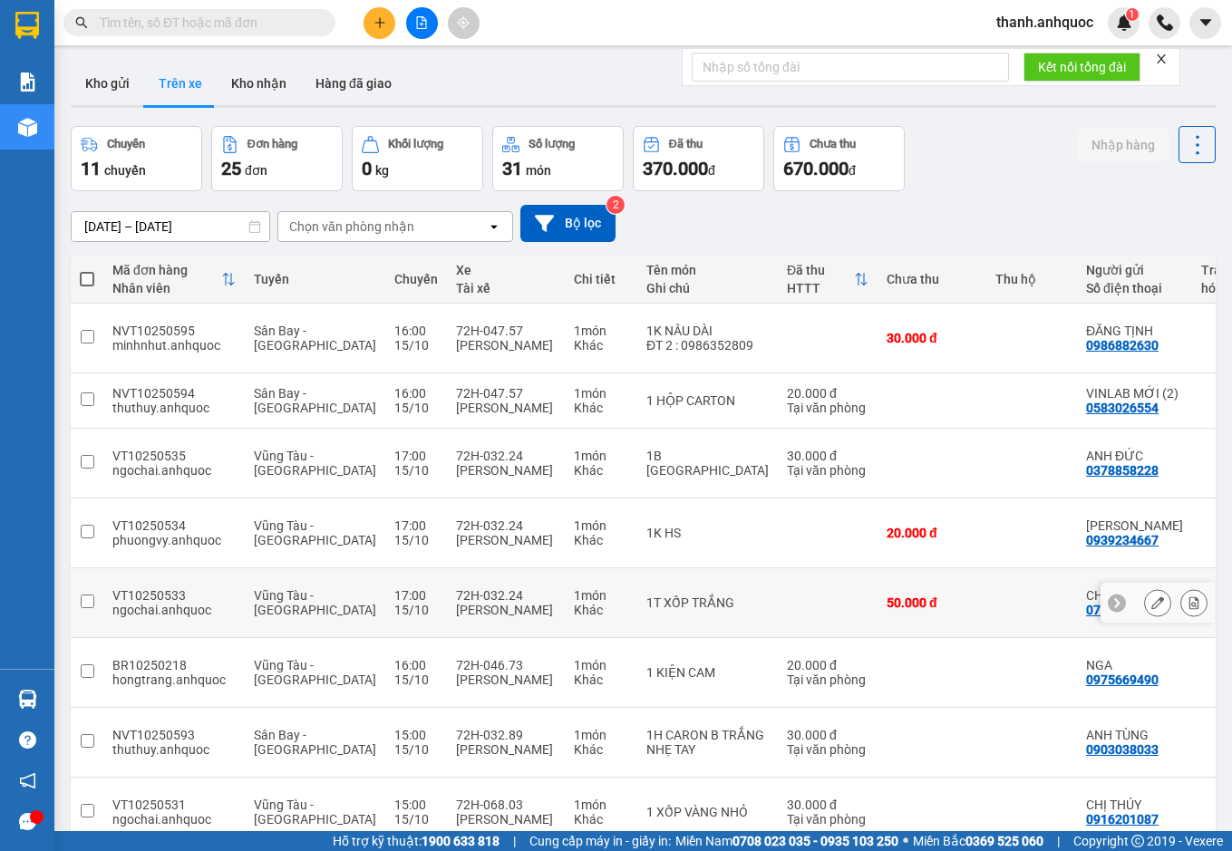
scroll to position [91, 0]
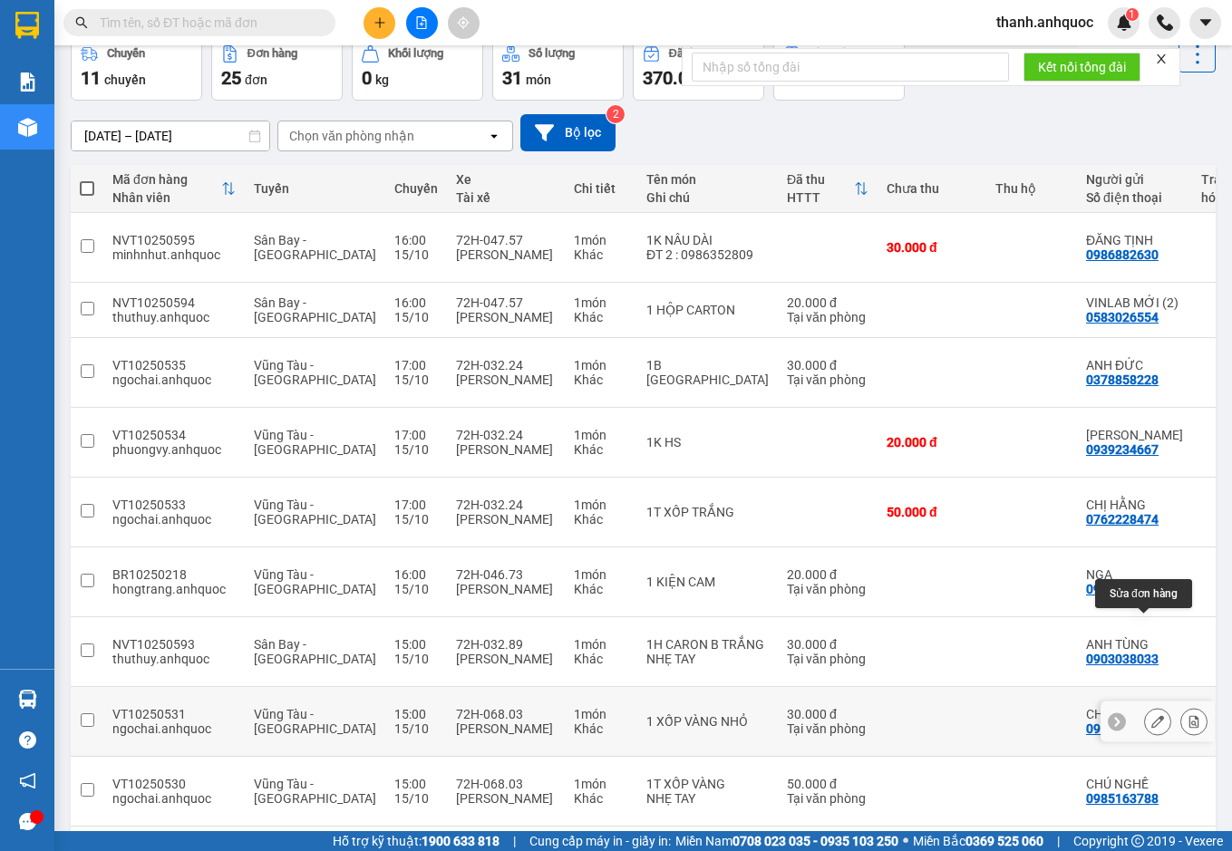
click at [1151, 715] on icon at bounding box center [1157, 721] width 13 height 13
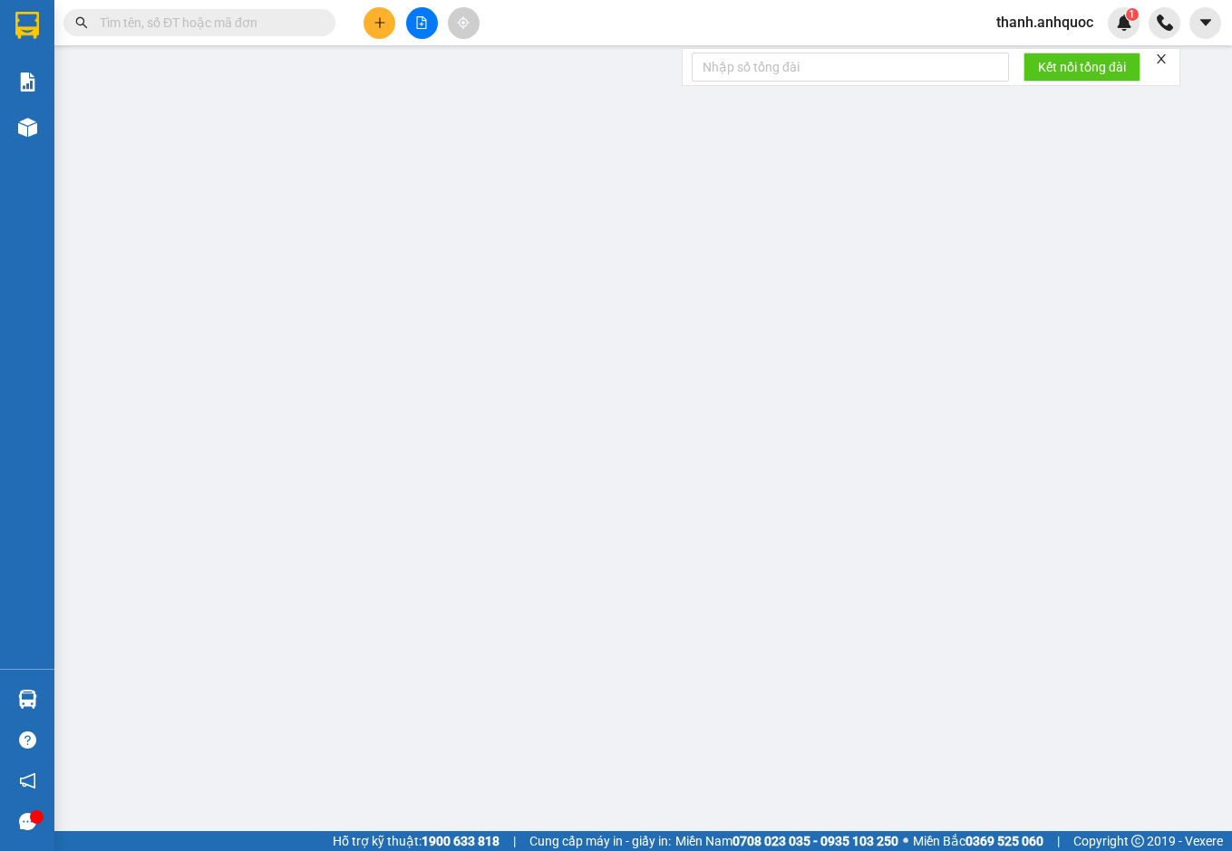
type input "0916201087"
type input "CHỊ THÚY"
type input "0901494870"
type input "CHỊ NHÀN"
type input "VP184"
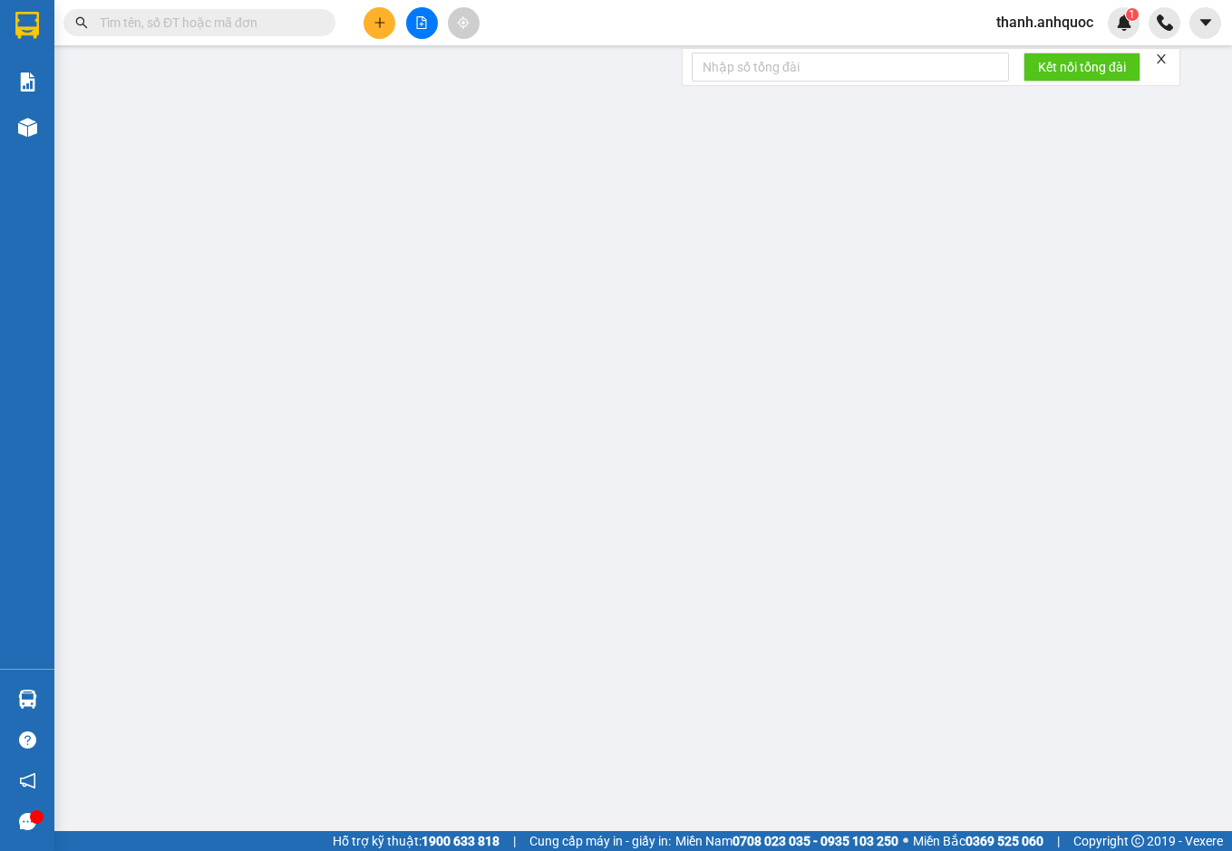
type input "30.000"
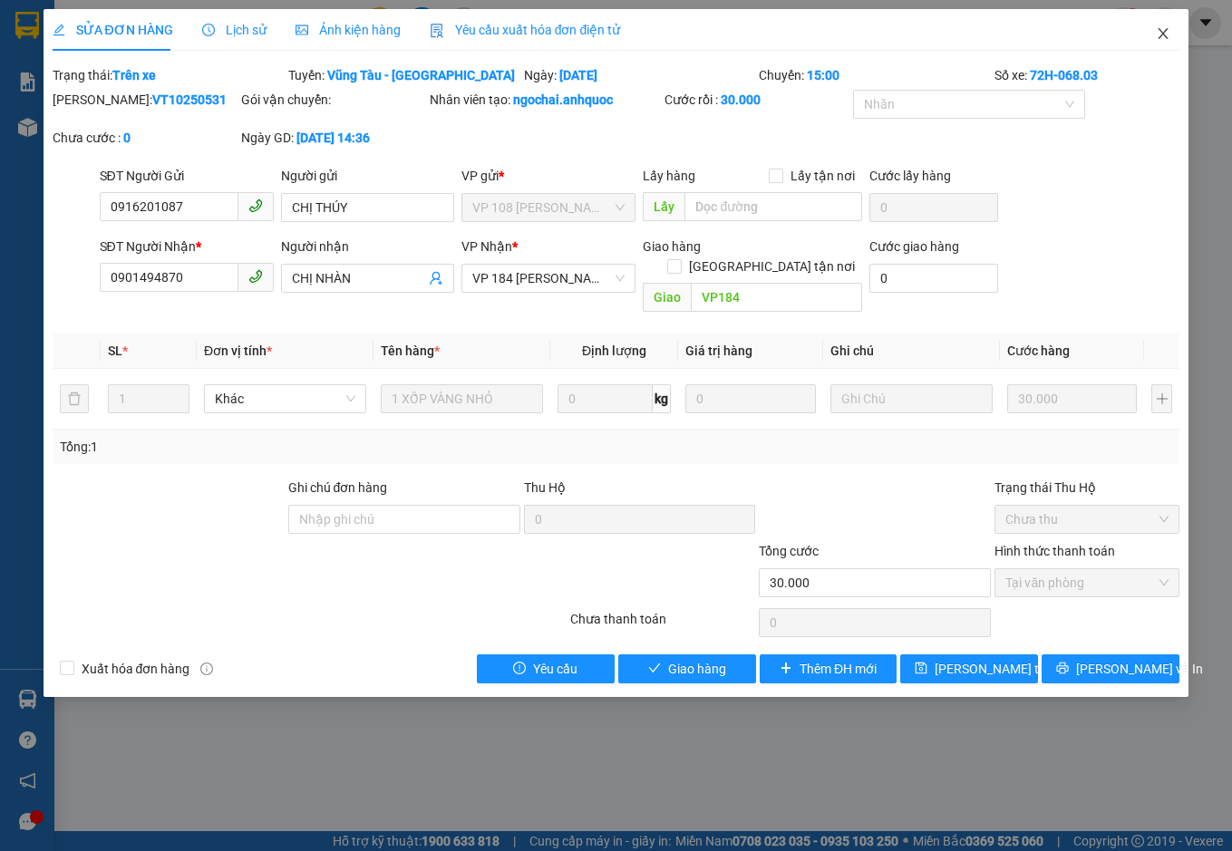
click at [1161, 34] on icon "close" at bounding box center [1162, 33] width 14 height 14
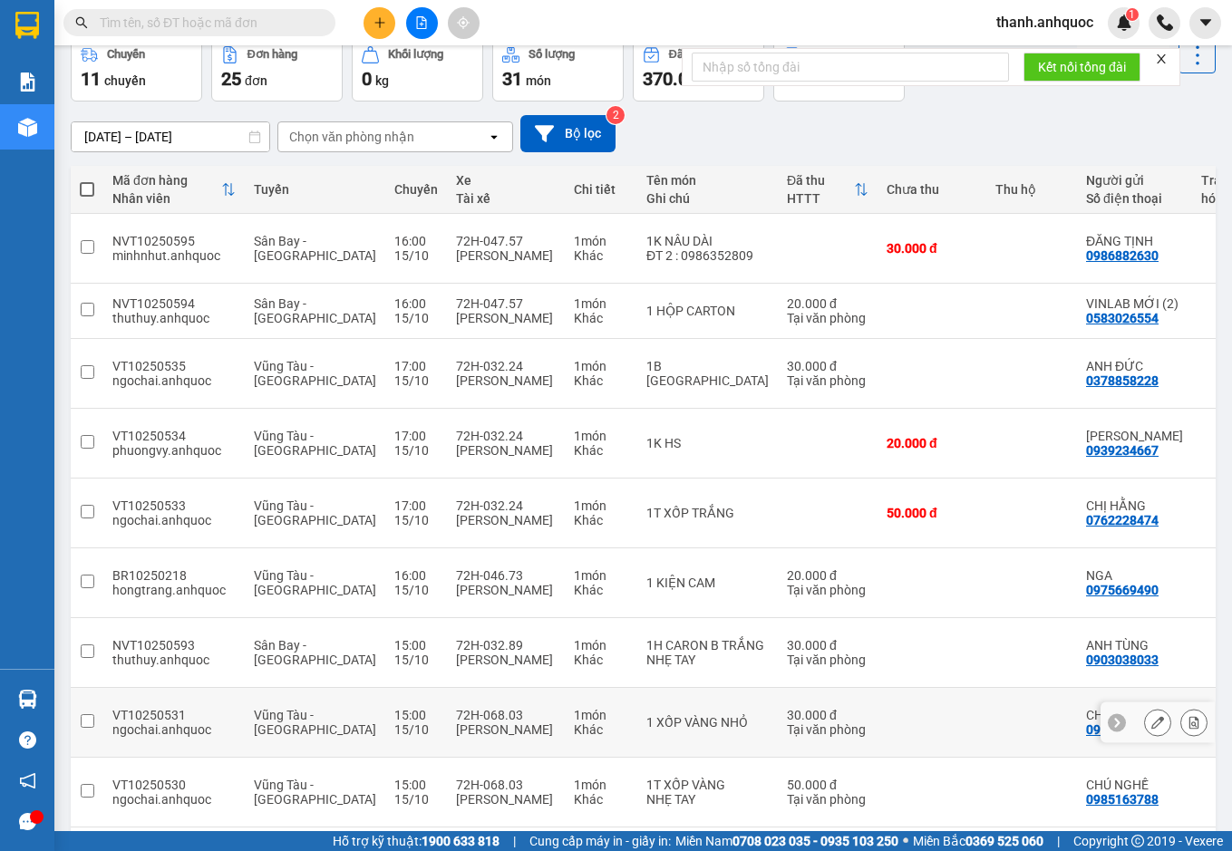
scroll to position [91, 0]
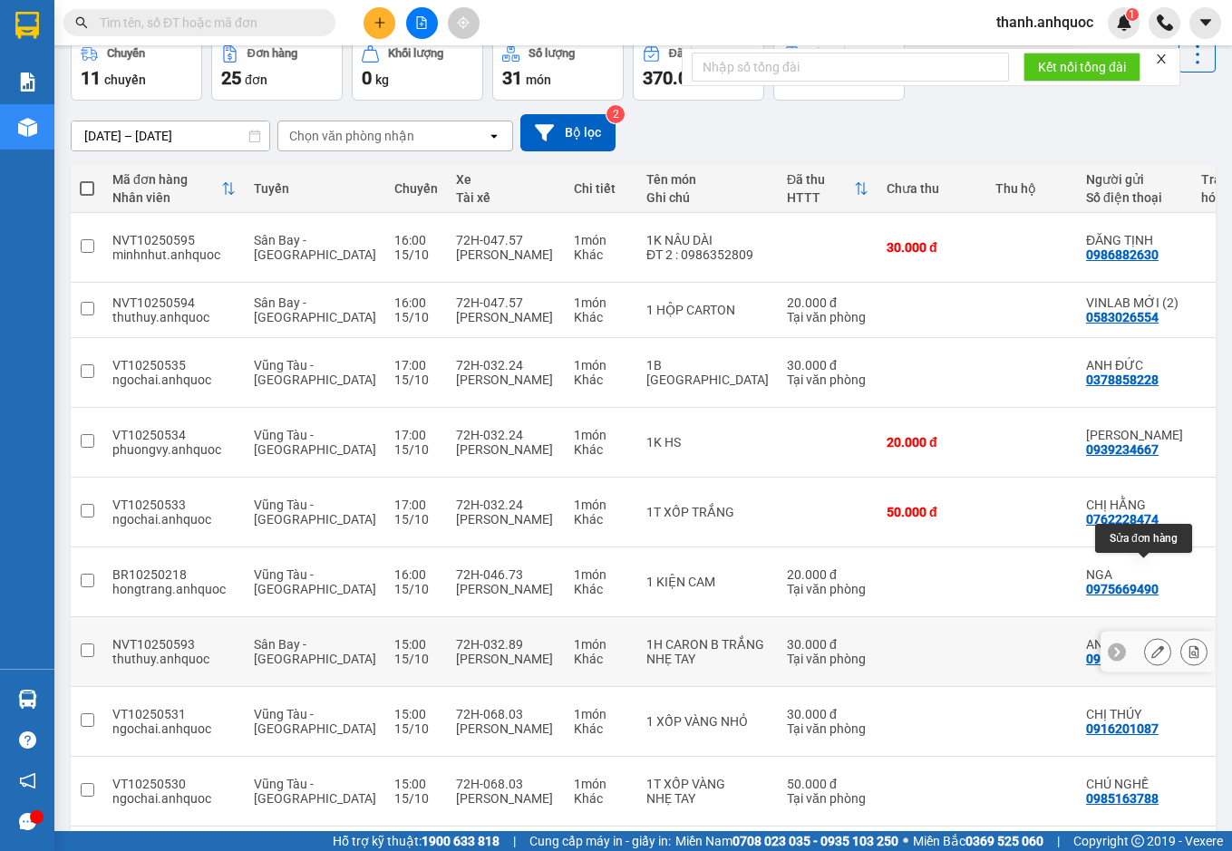
click at [1151, 645] on icon at bounding box center [1157, 651] width 13 height 13
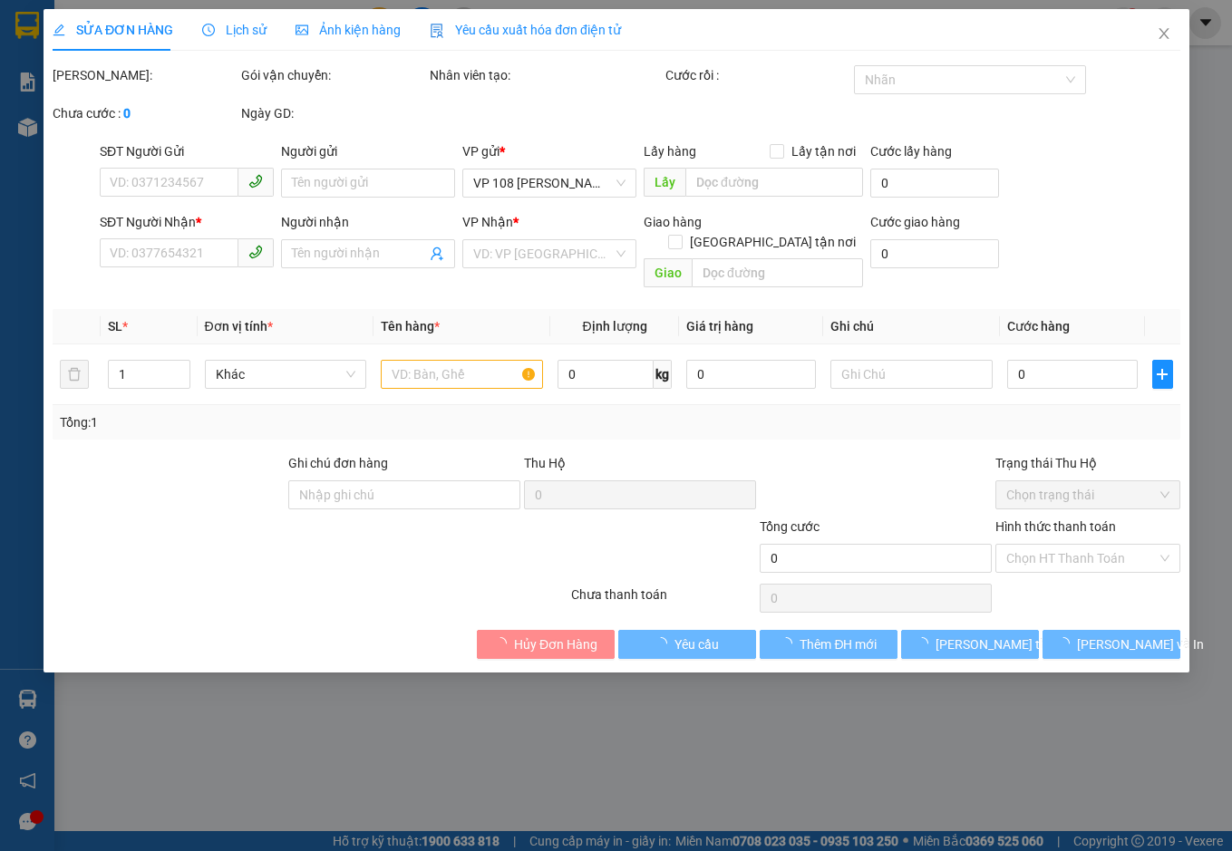
type input "0903038033"
type input "ANH TÙNG"
type input "0938441108"
type input "CHỊ LOAN"
type input "VPBR"
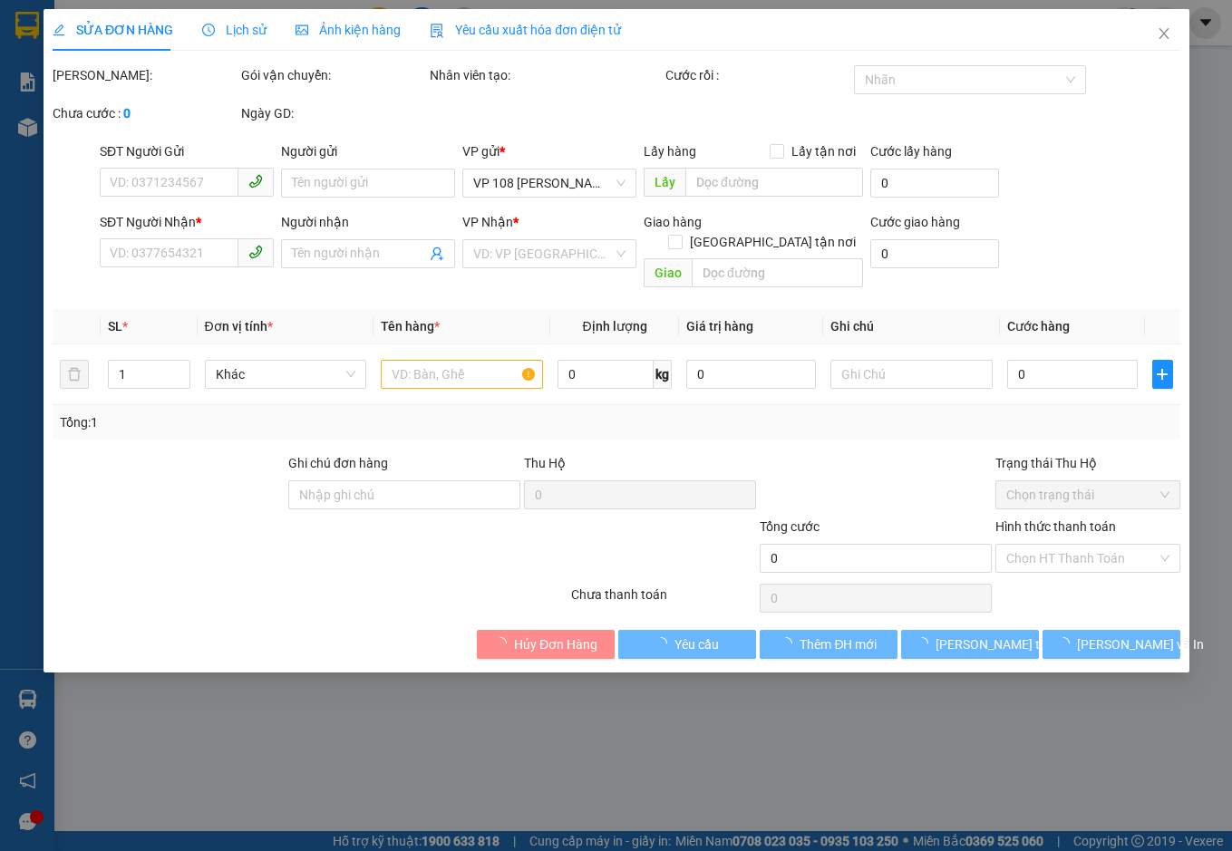
type input "TM 15/10 THỦY"
type input "30.000"
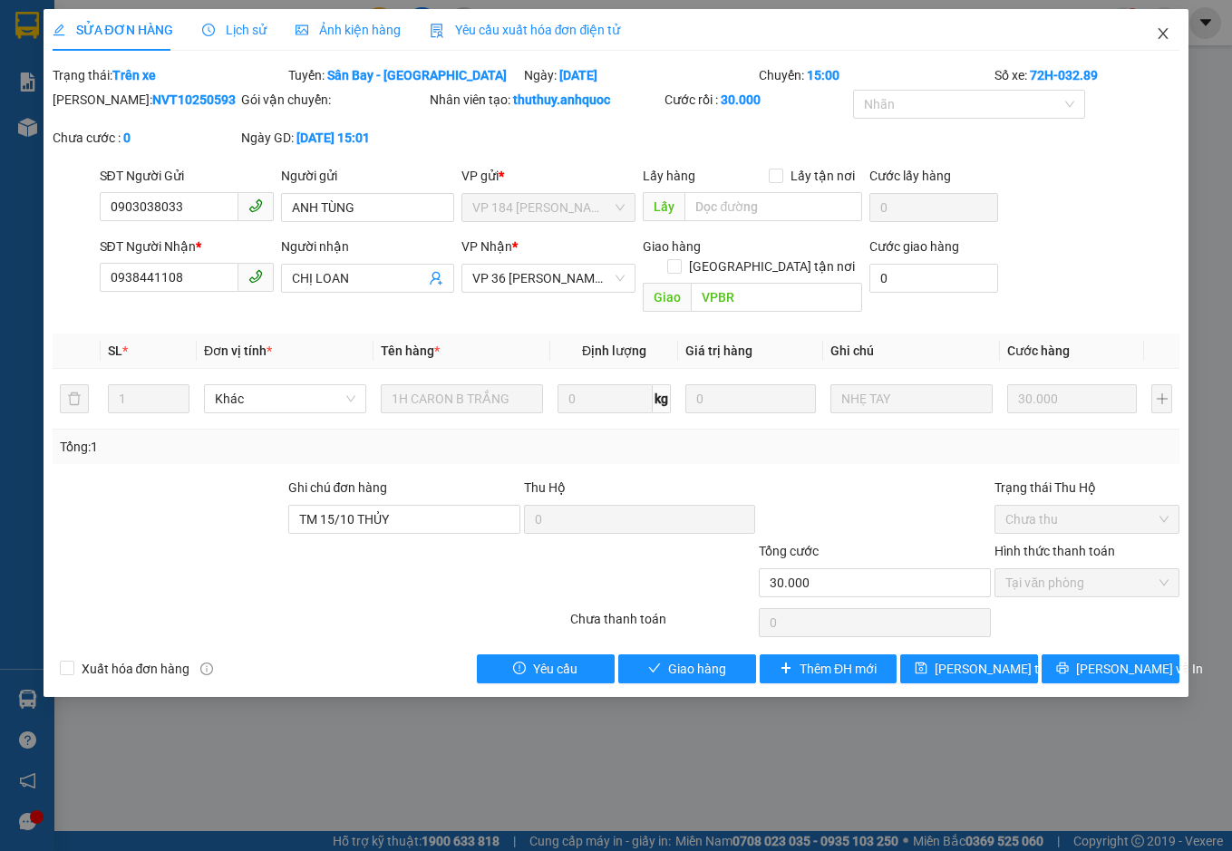
click at [1169, 33] on icon "close" at bounding box center [1162, 33] width 14 height 14
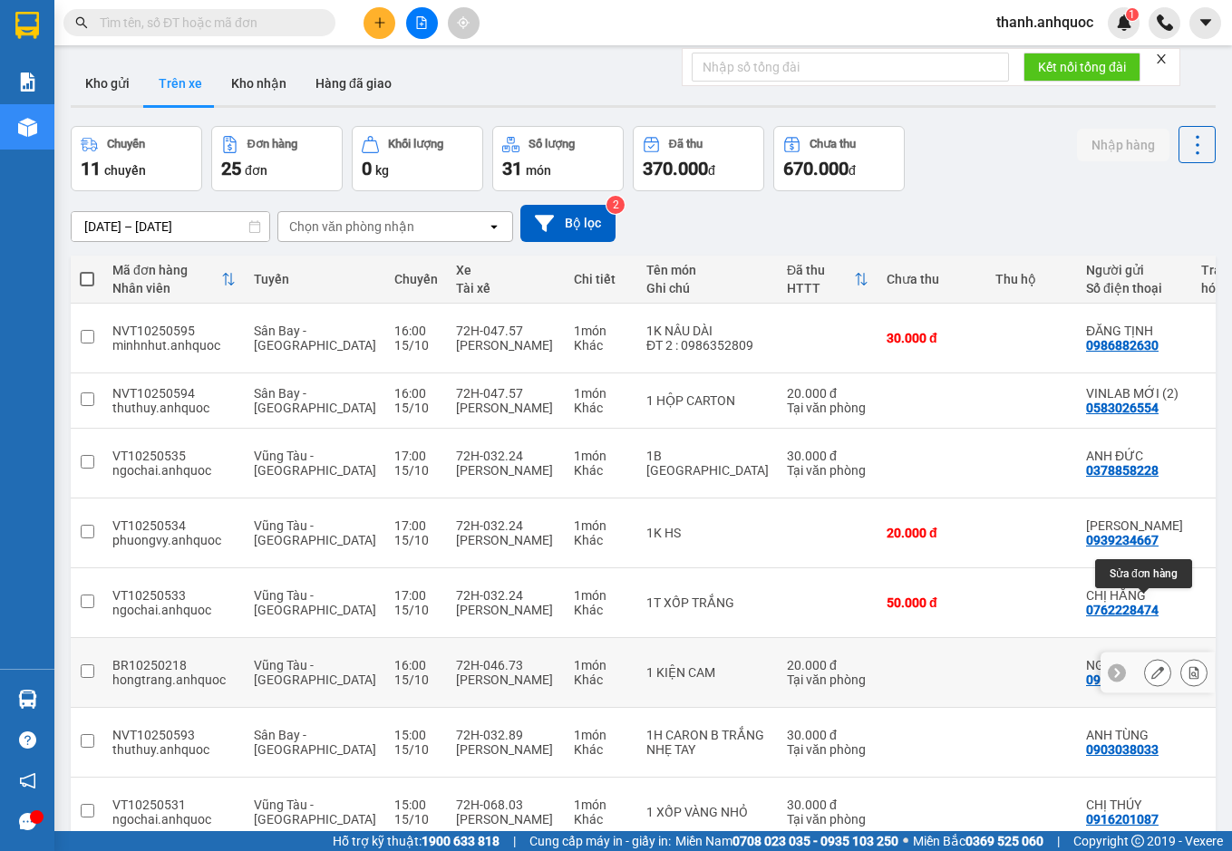
click at [1151, 666] on icon at bounding box center [1157, 672] width 13 height 13
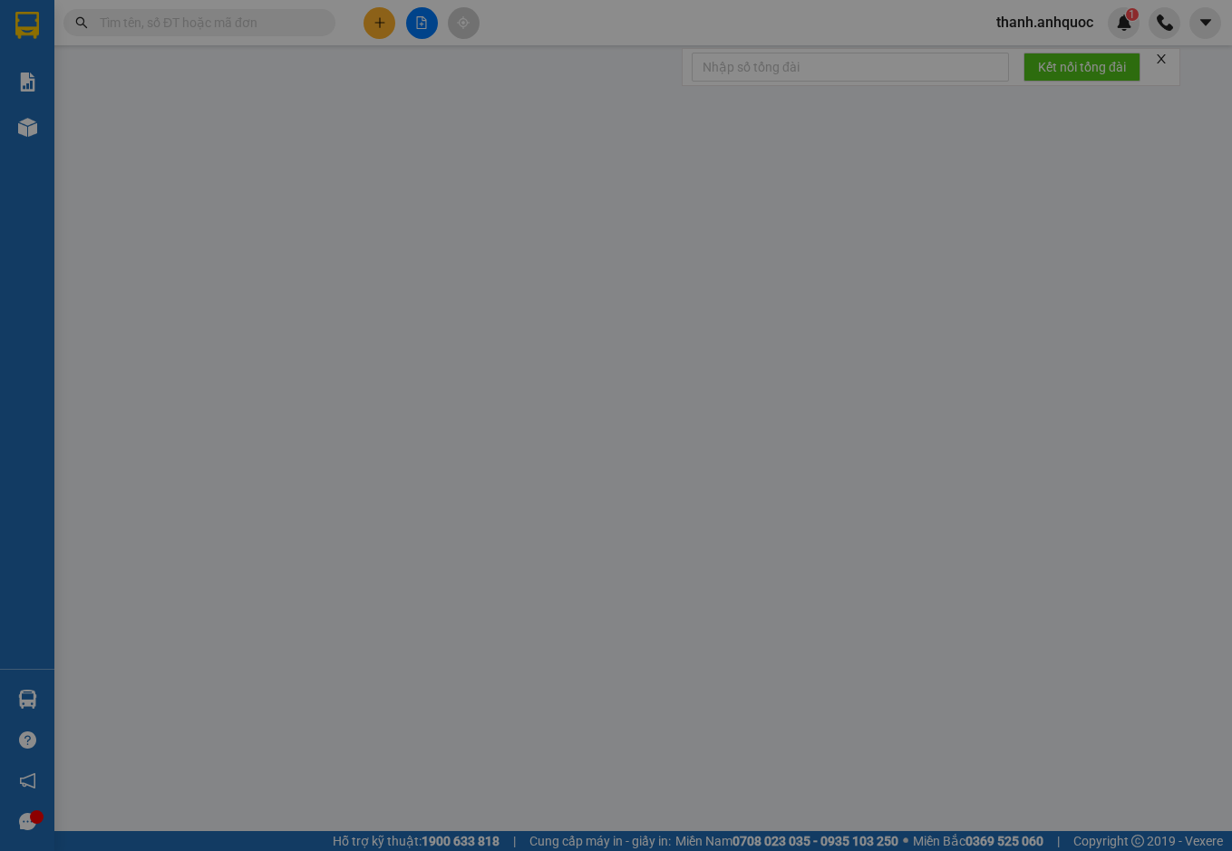
type input "0975669490"
type input "NGA"
type input "0981031398"
type input "VŨ"
type input "VPSG"
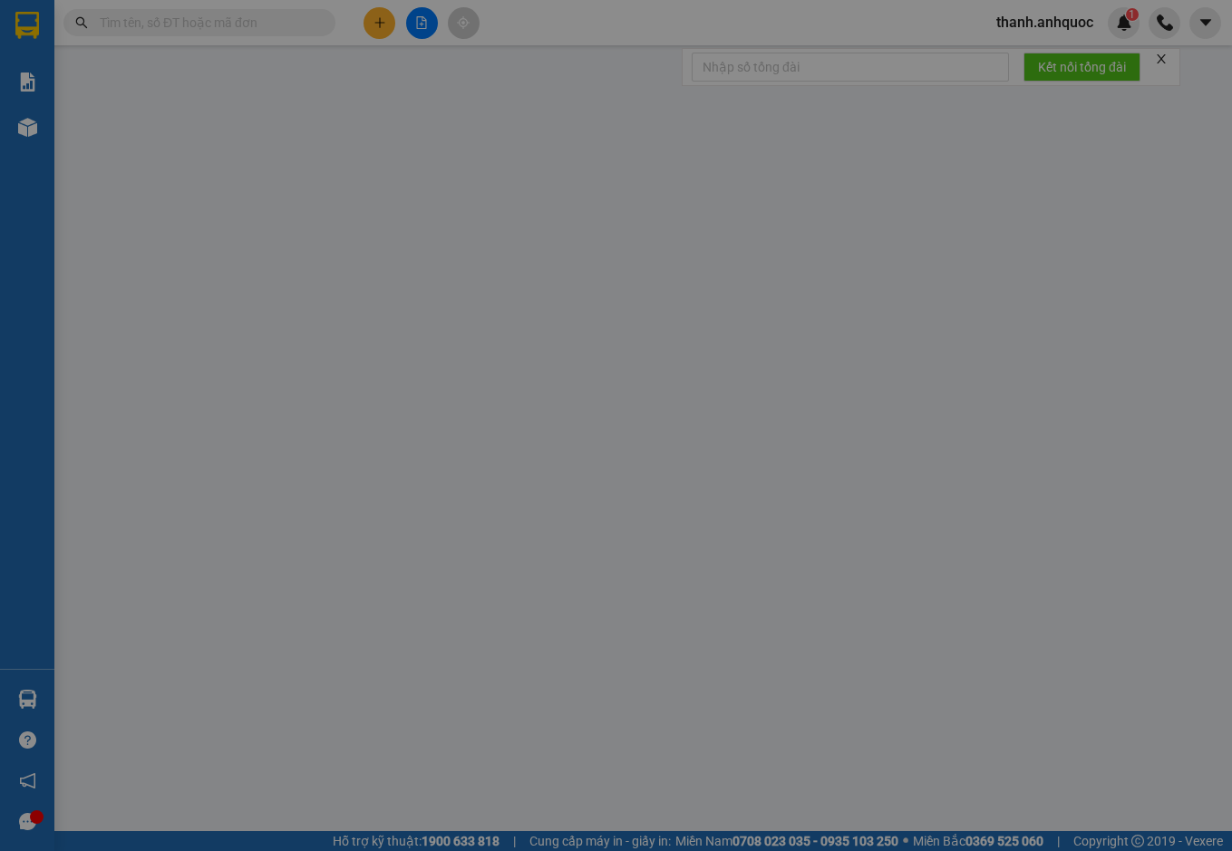
type input "20.000"
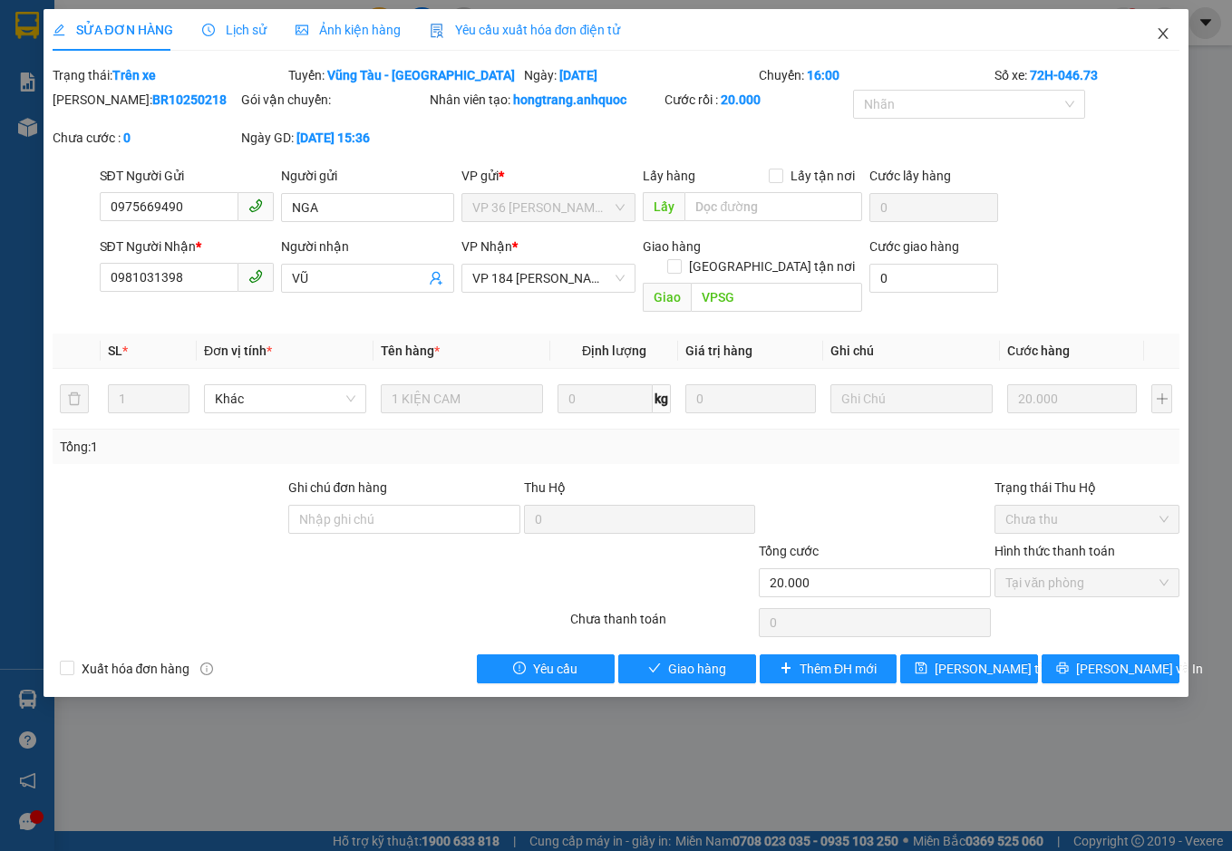
click at [1162, 34] on icon "close" at bounding box center [1162, 33] width 14 height 14
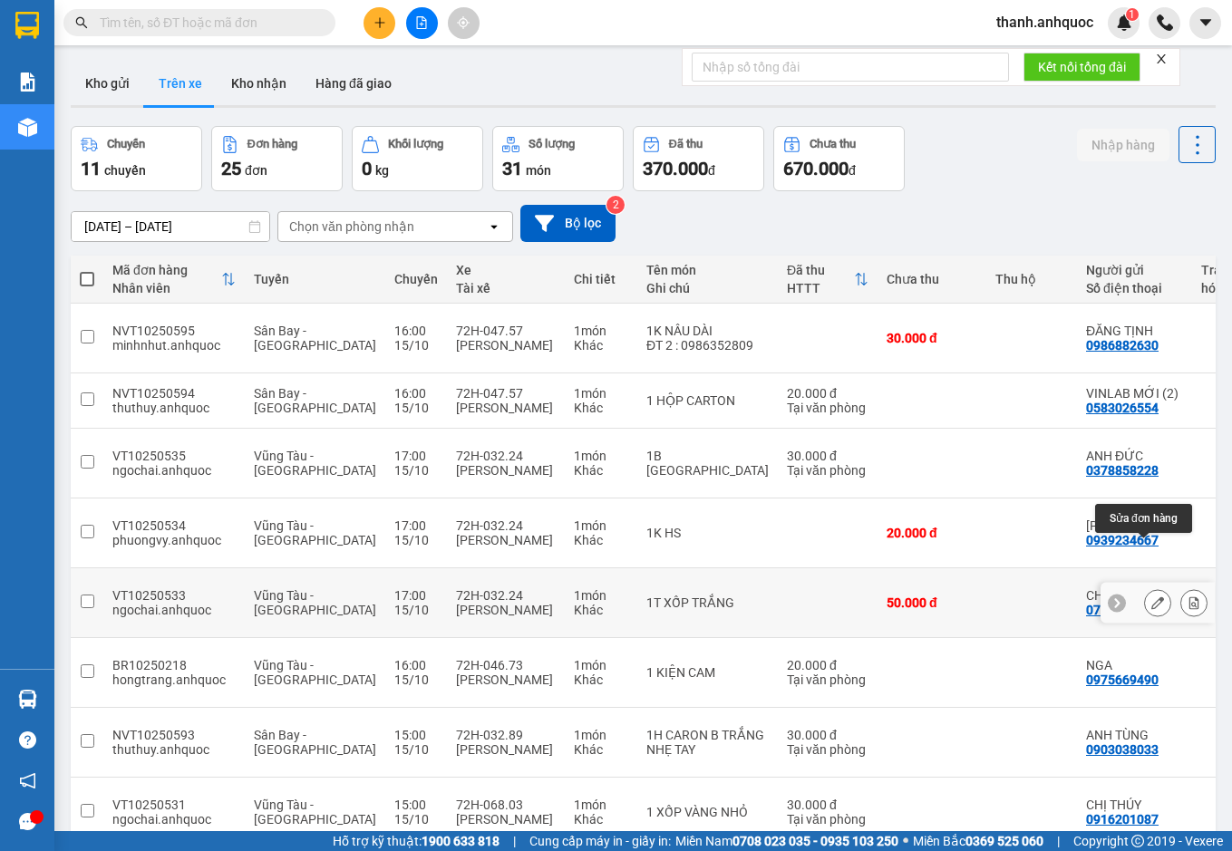
click at [1151, 596] on icon at bounding box center [1157, 602] width 13 height 13
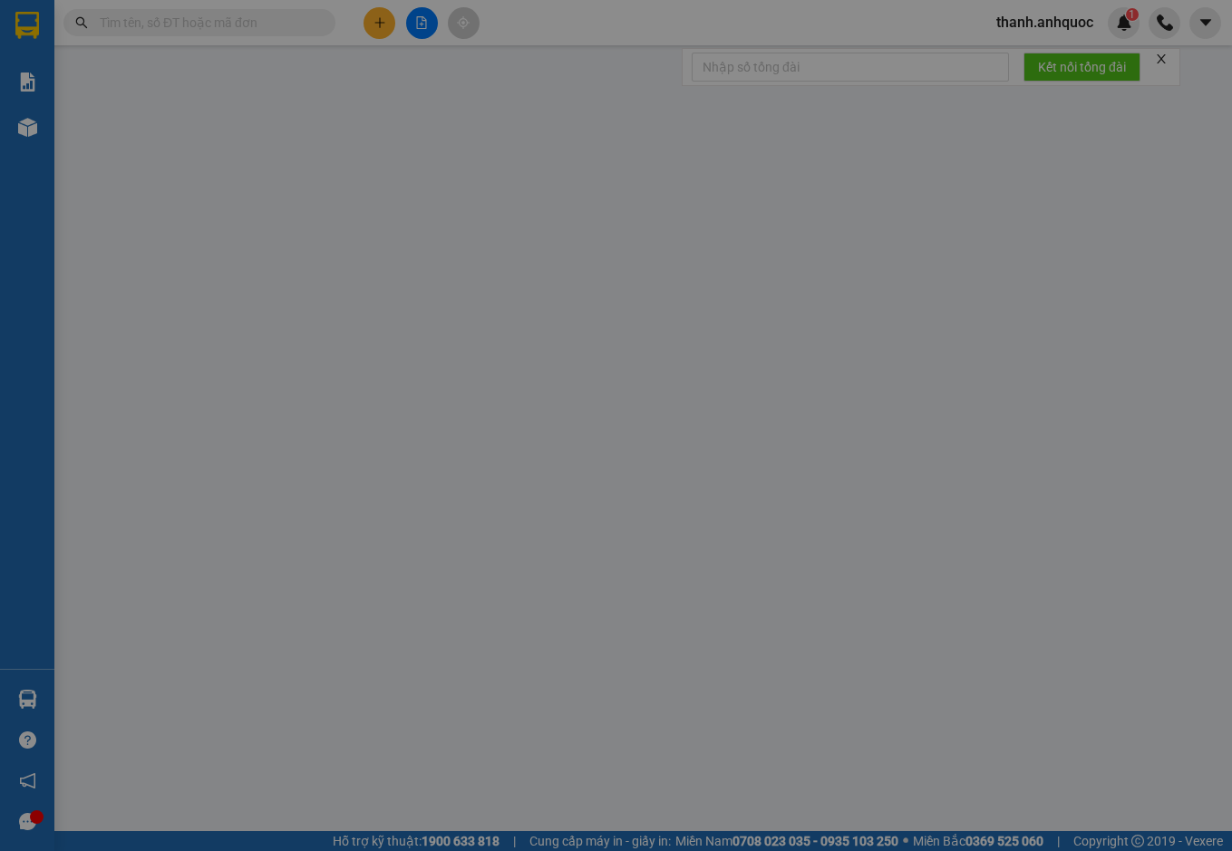
type input "0762228474"
type input "CHỊ HẰNG"
type input "0934190389"
type input "QUYỀN"
type input "VP 184 NVT"
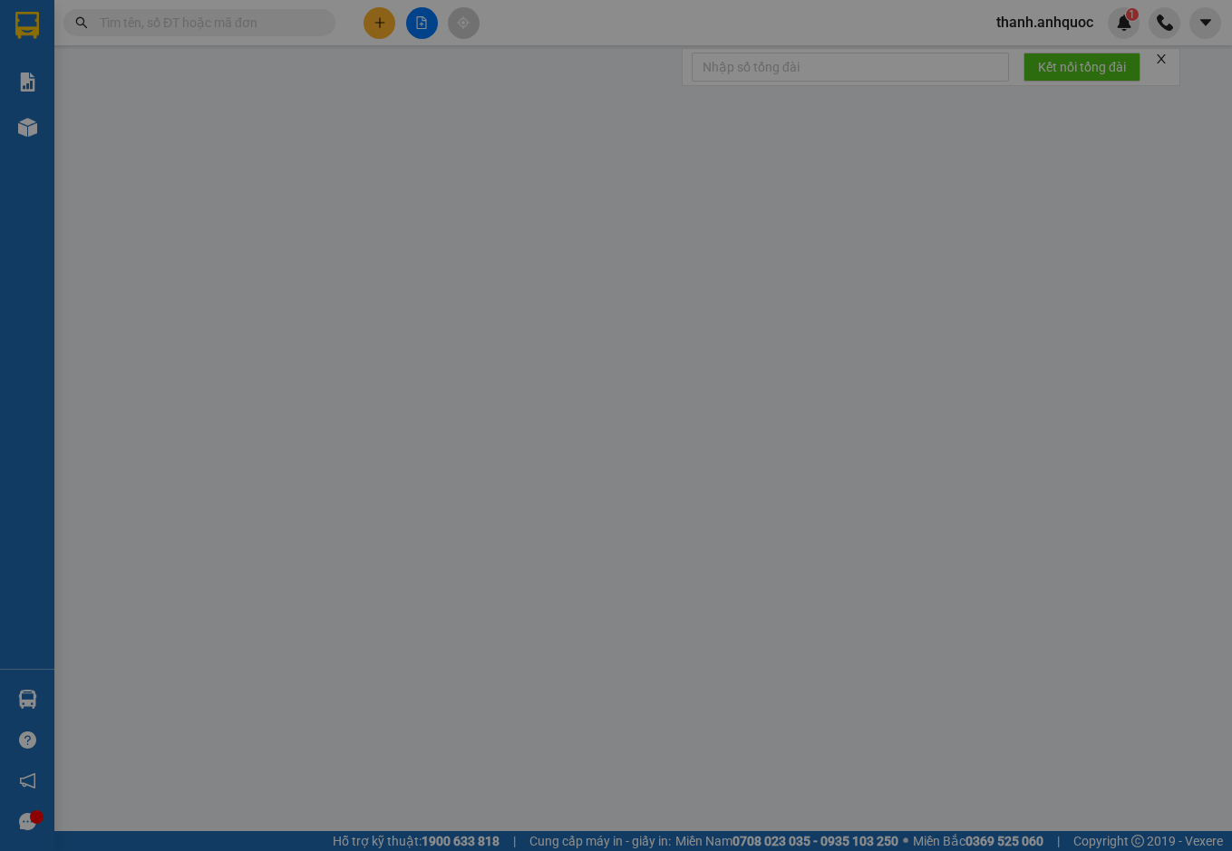
type input "50.000"
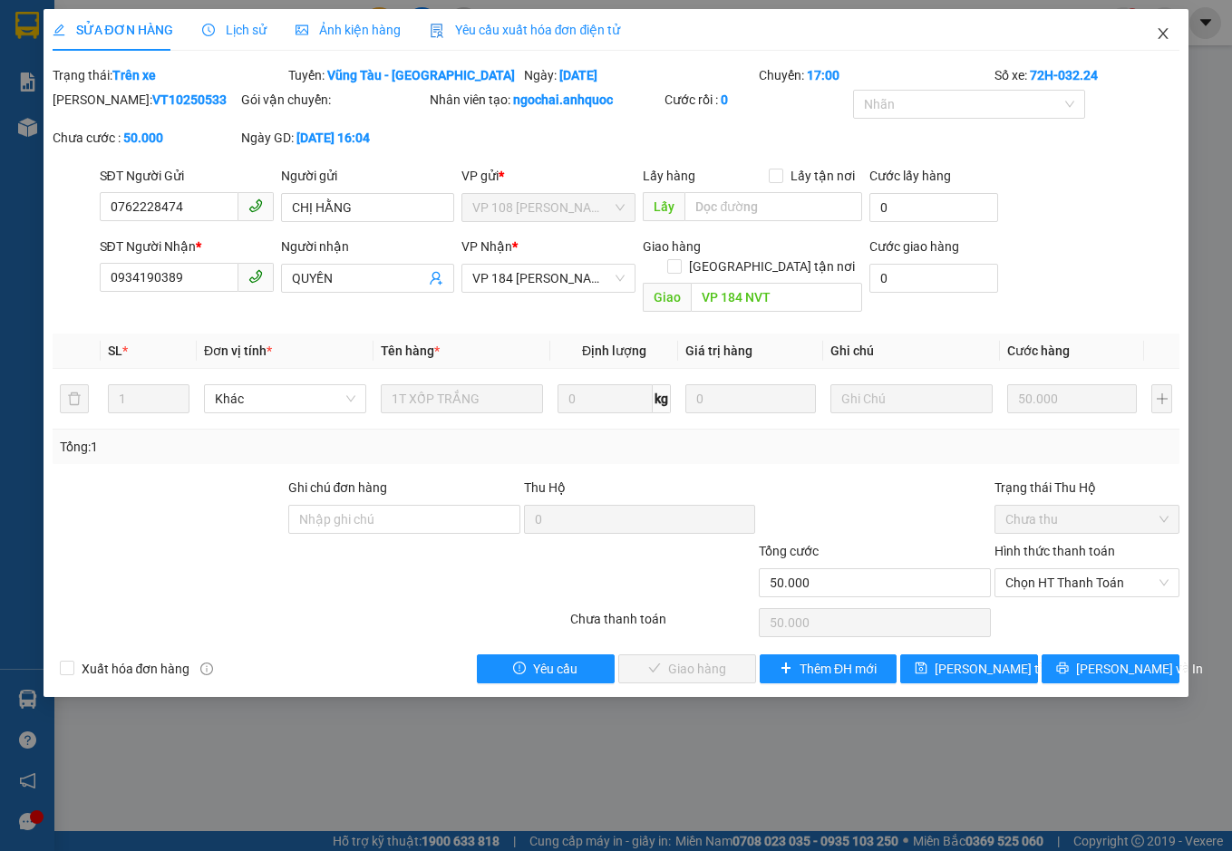
click at [1167, 37] on icon "close" at bounding box center [1162, 33] width 14 height 14
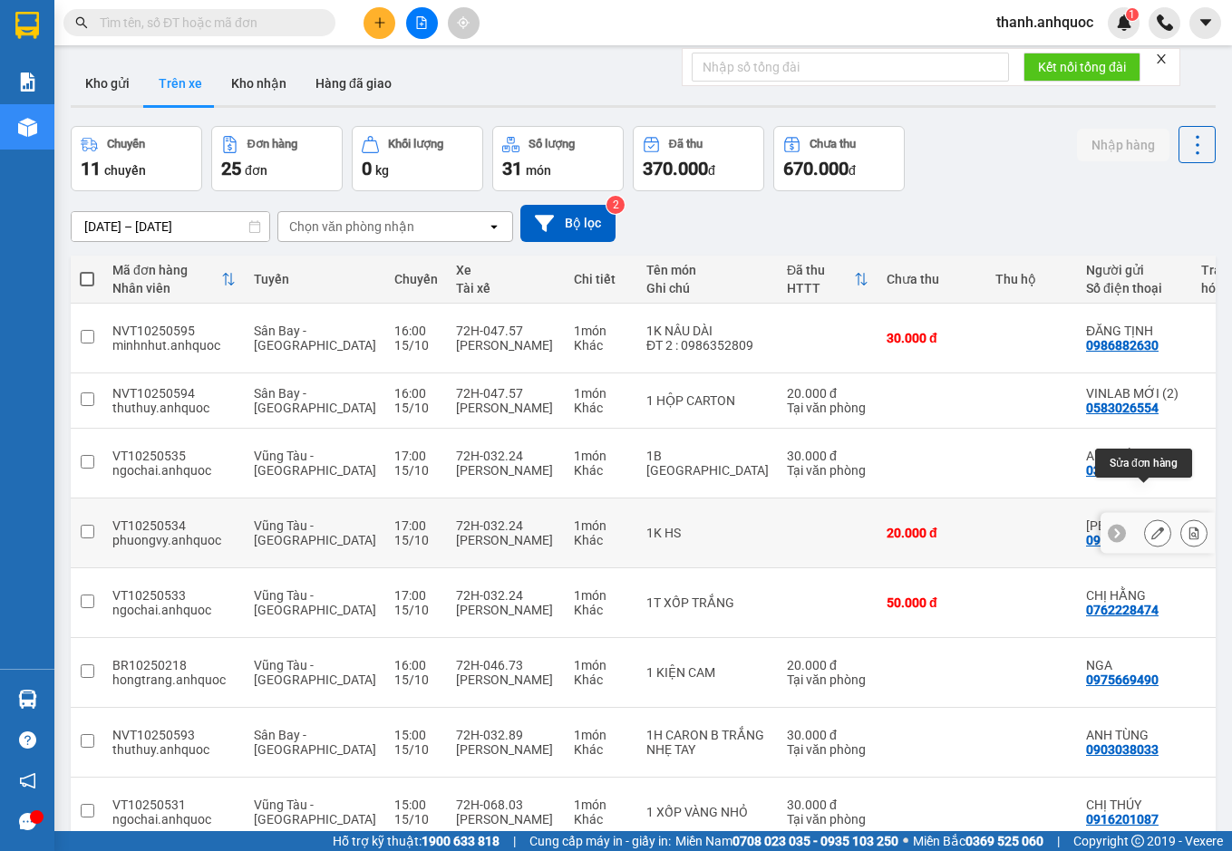
click at [1151, 527] on icon at bounding box center [1157, 533] width 13 height 13
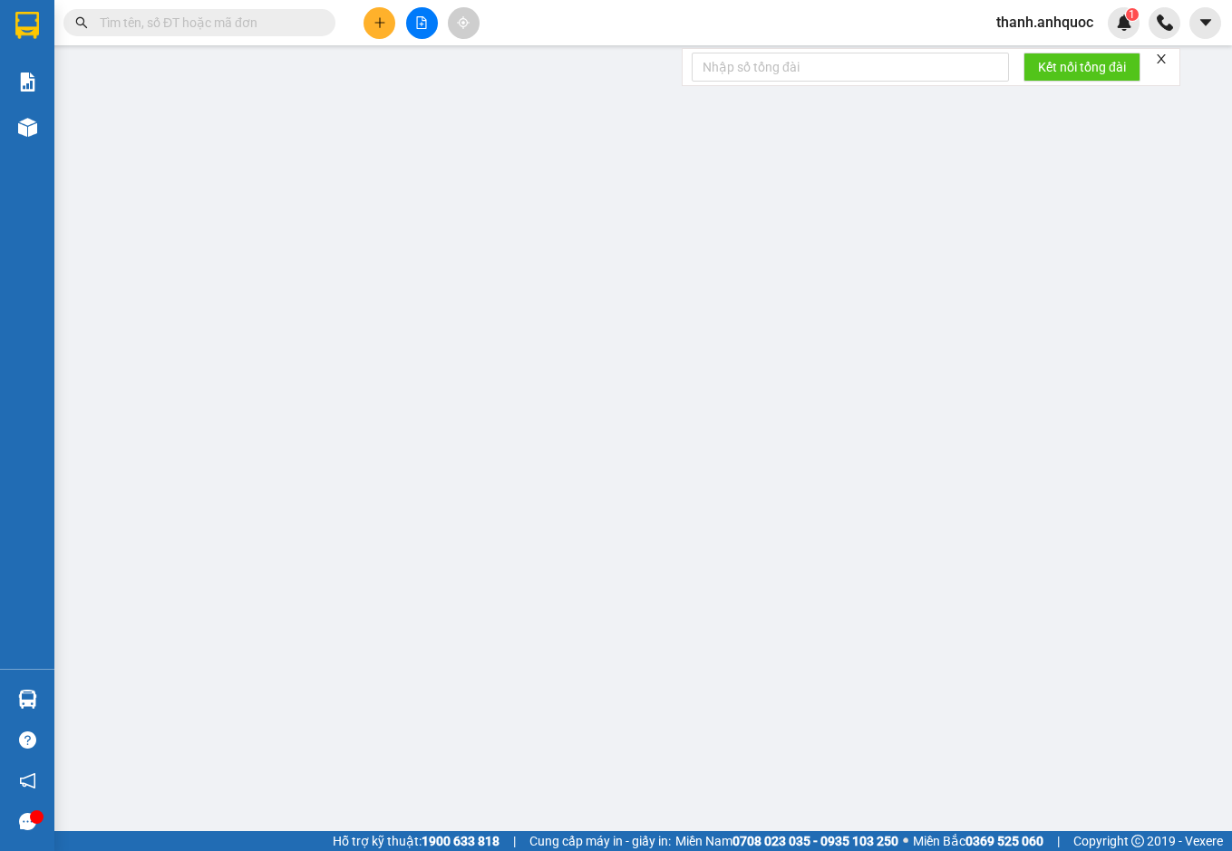
type input "0939234667"
type input "ANH LINH"
type input "0909085420"
type input "THANH VIPPOST"
type input "VP184"
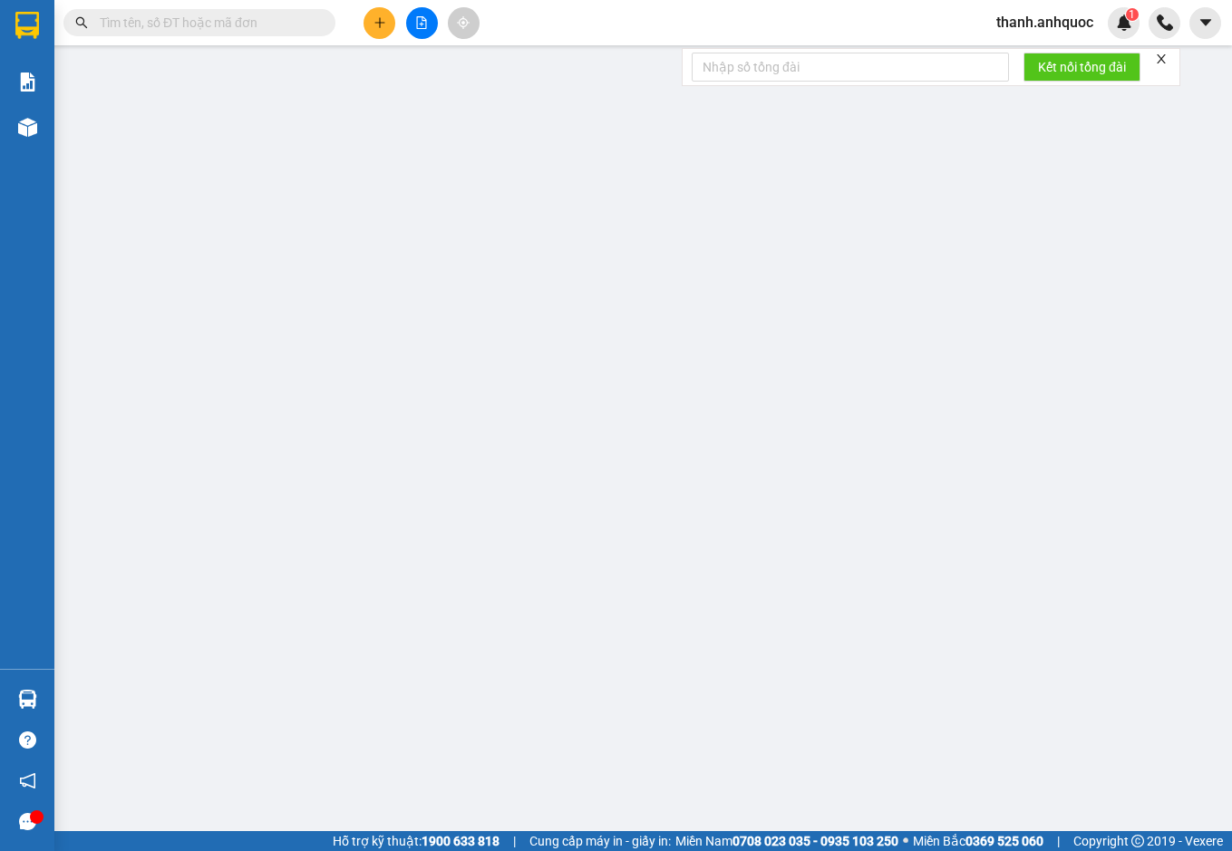
type input "20.000"
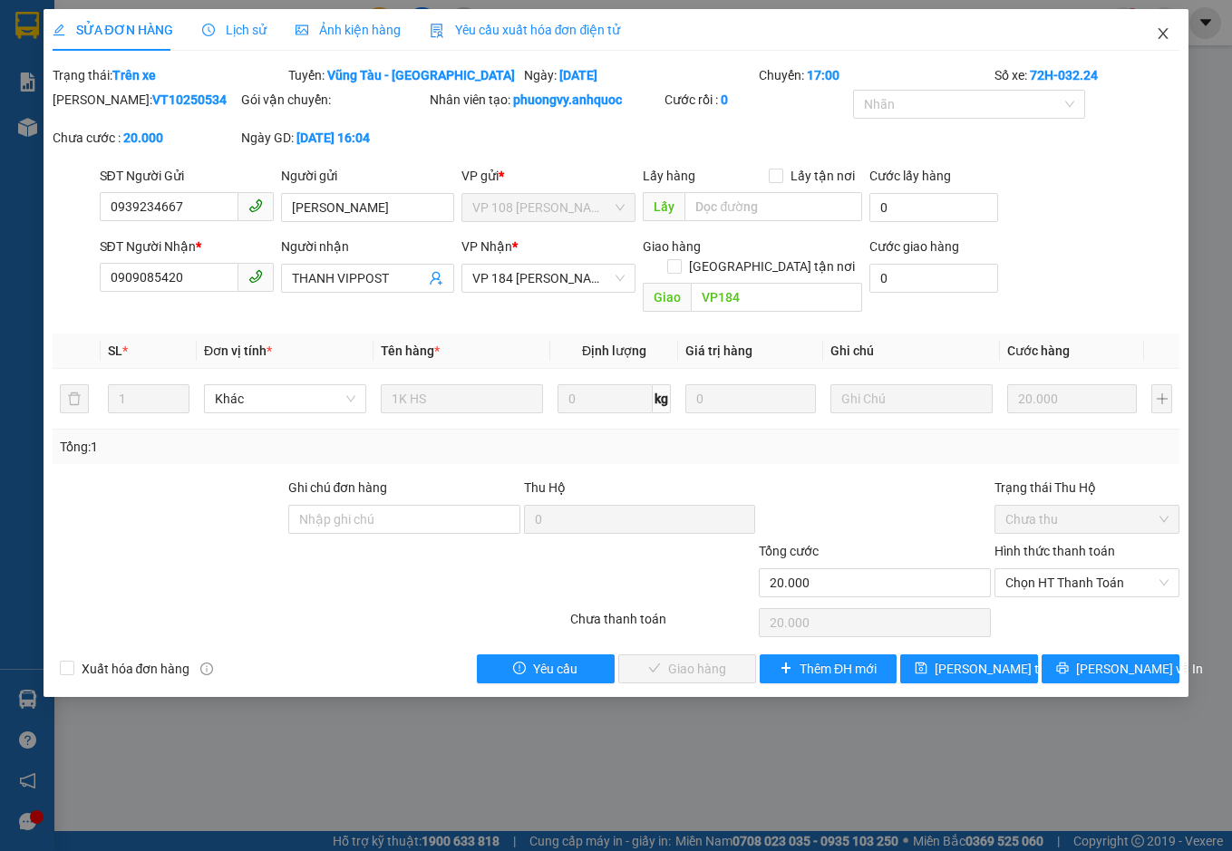
click at [1169, 24] on span "Close" at bounding box center [1162, 34] width 51 height 51
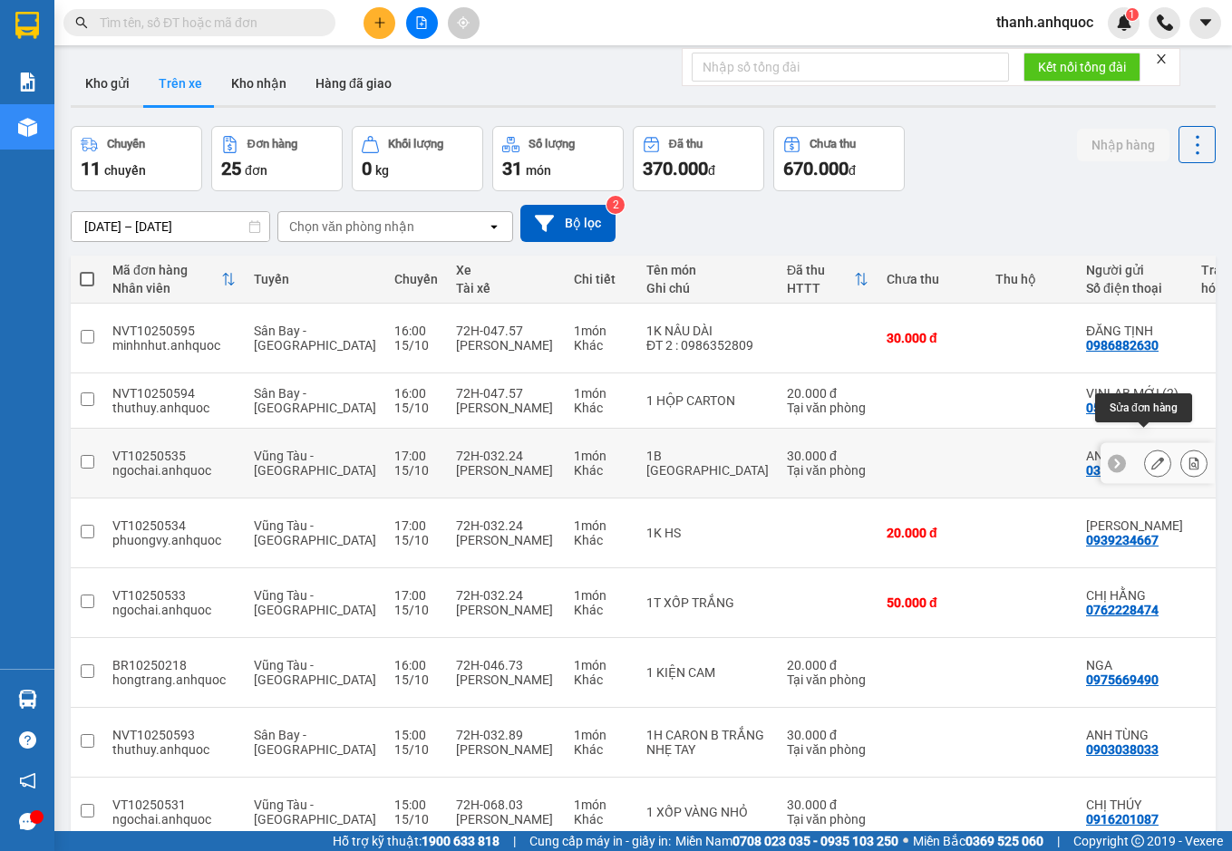
click at [1151, 457] on icon at bounding box center [1157, 463] width 13 height 13
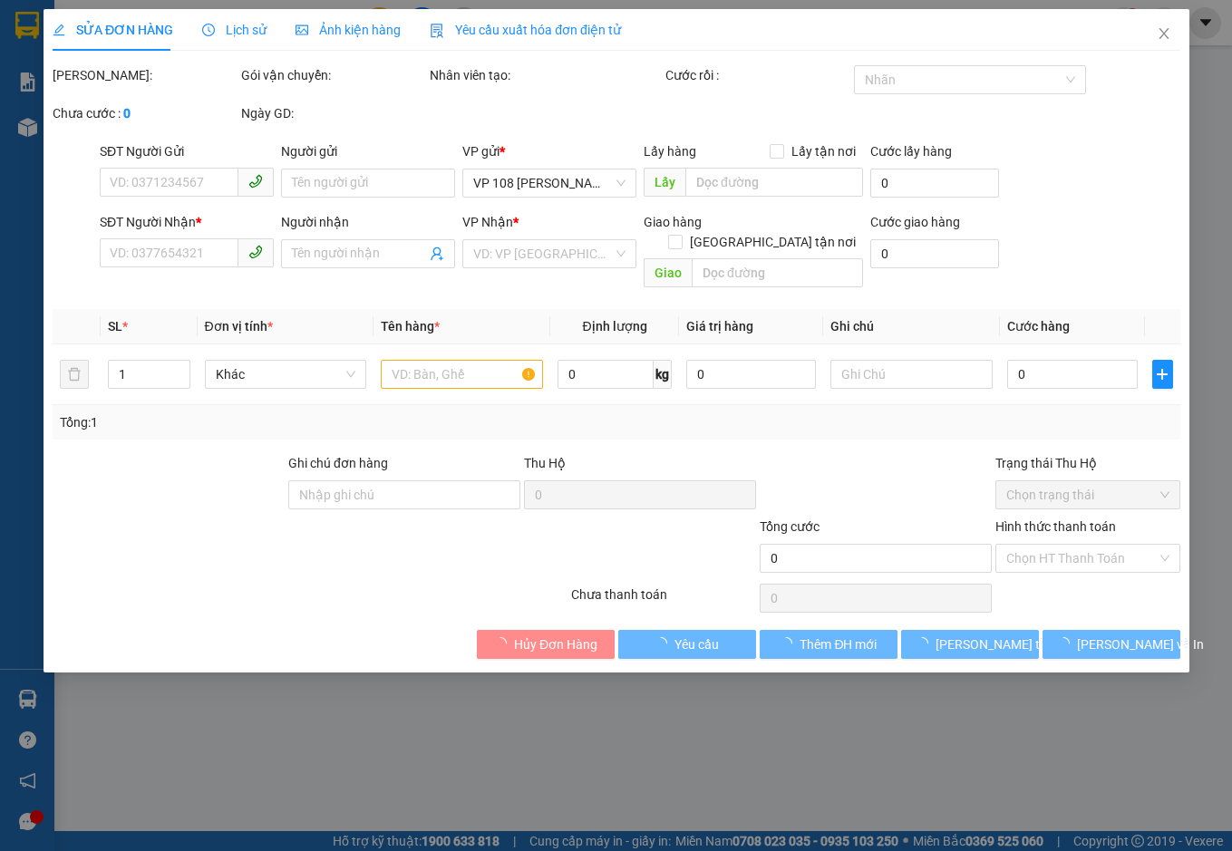
type input "0378858228"
type input "ANH ĐỨC"
type input "0914504099"
type input "CHỊ HẬU"
type input "VP 184 NVT"
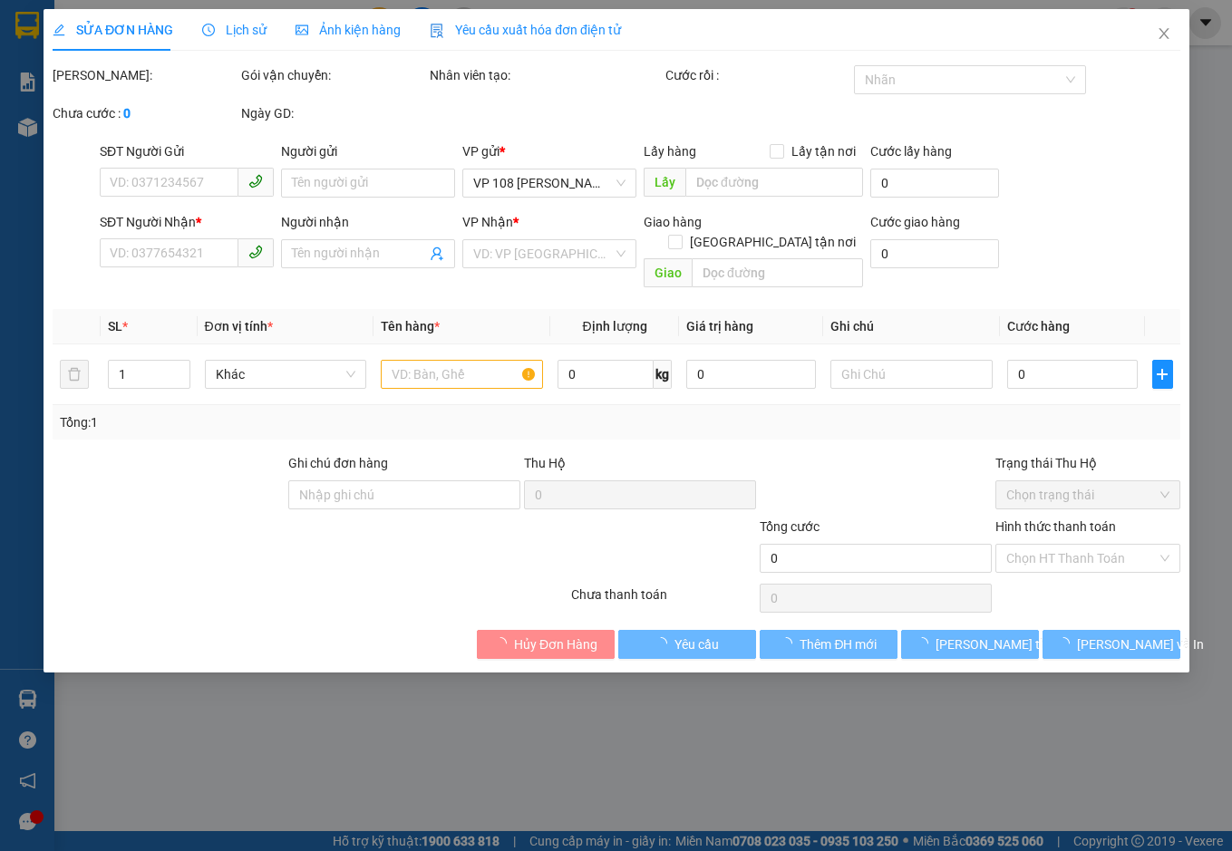
type input "30.000"
